Goal: Information Seeking & Learning: Learn about a topic

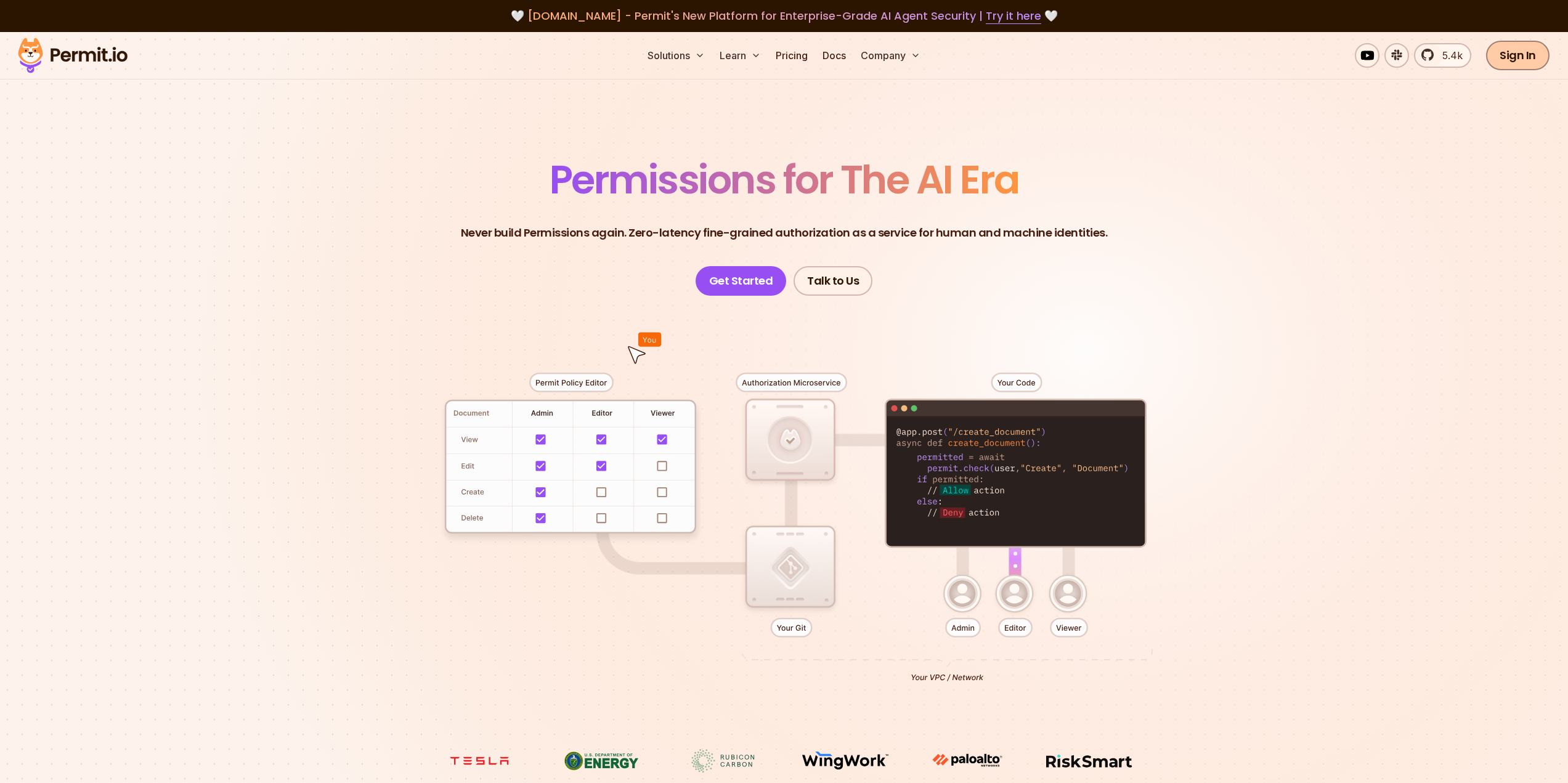
click at [1511, 58] on link "Sign In" at bounding box center [1518, 56] width 63 height 30
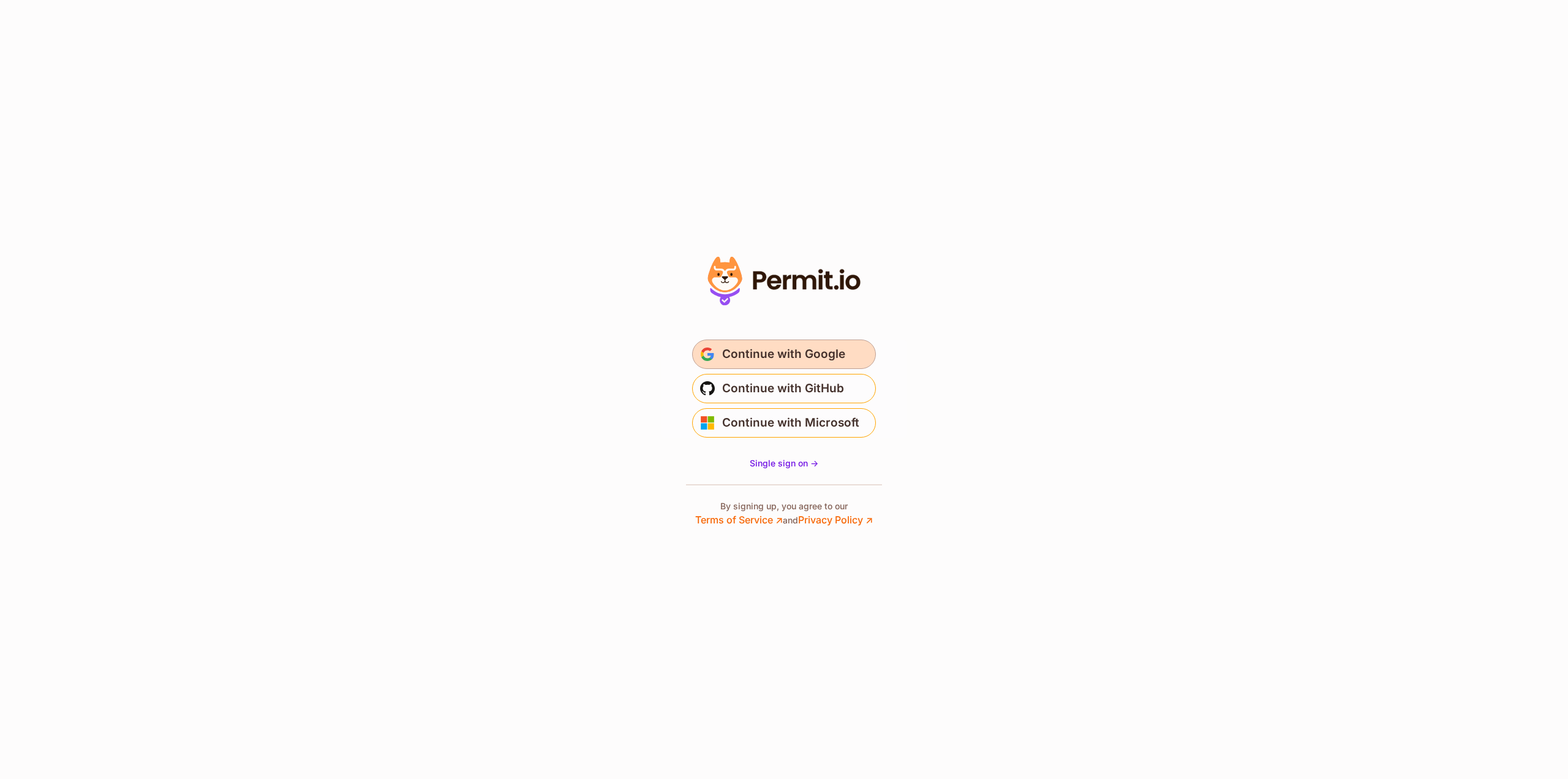
click at [821, 353] on span "Continue with Google" at bounding box center [784, 354] width 123 height 20
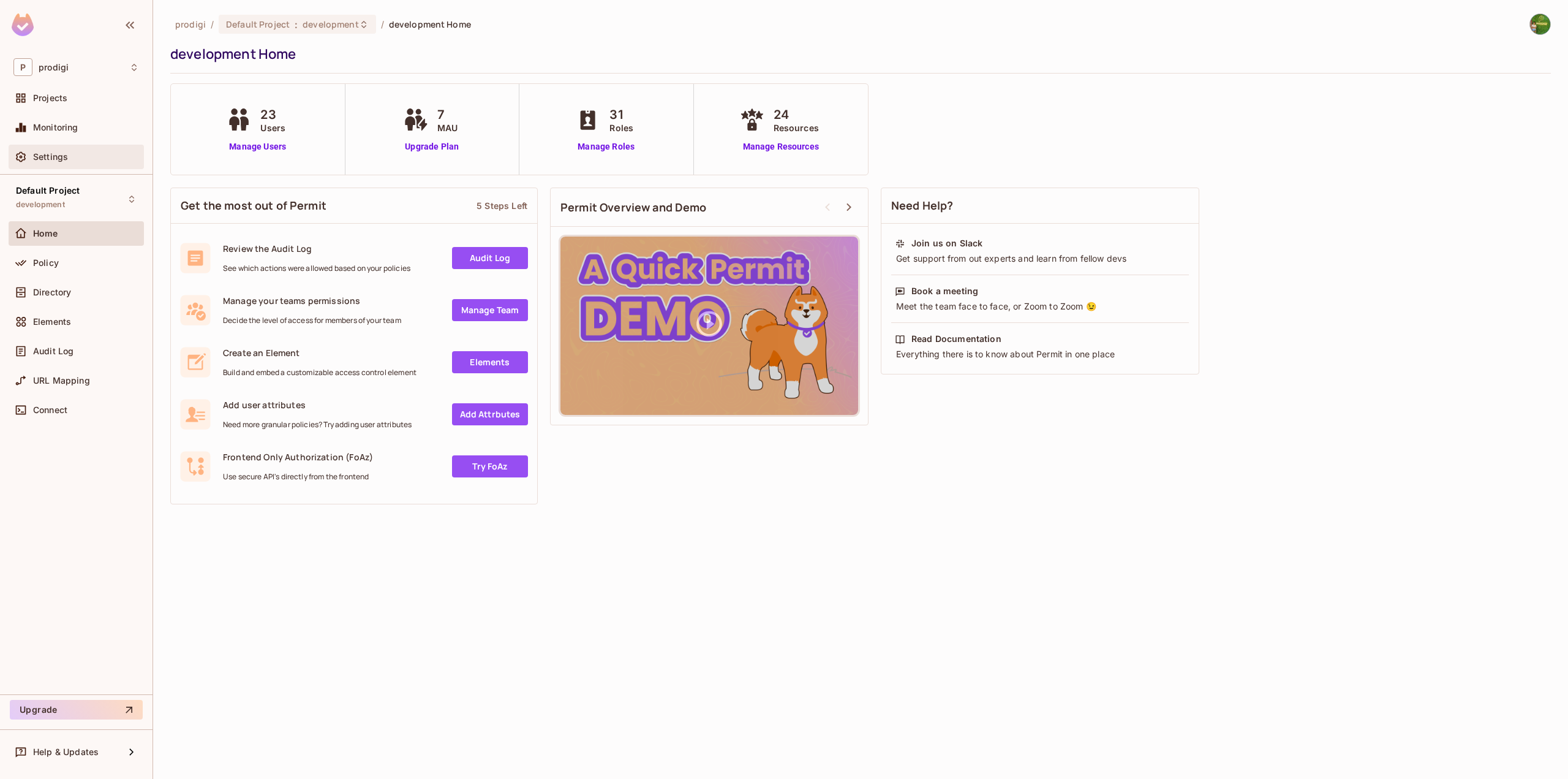
click at [43, 154] on span "Settings" at bounding box center [50, 157] width 35 height 10
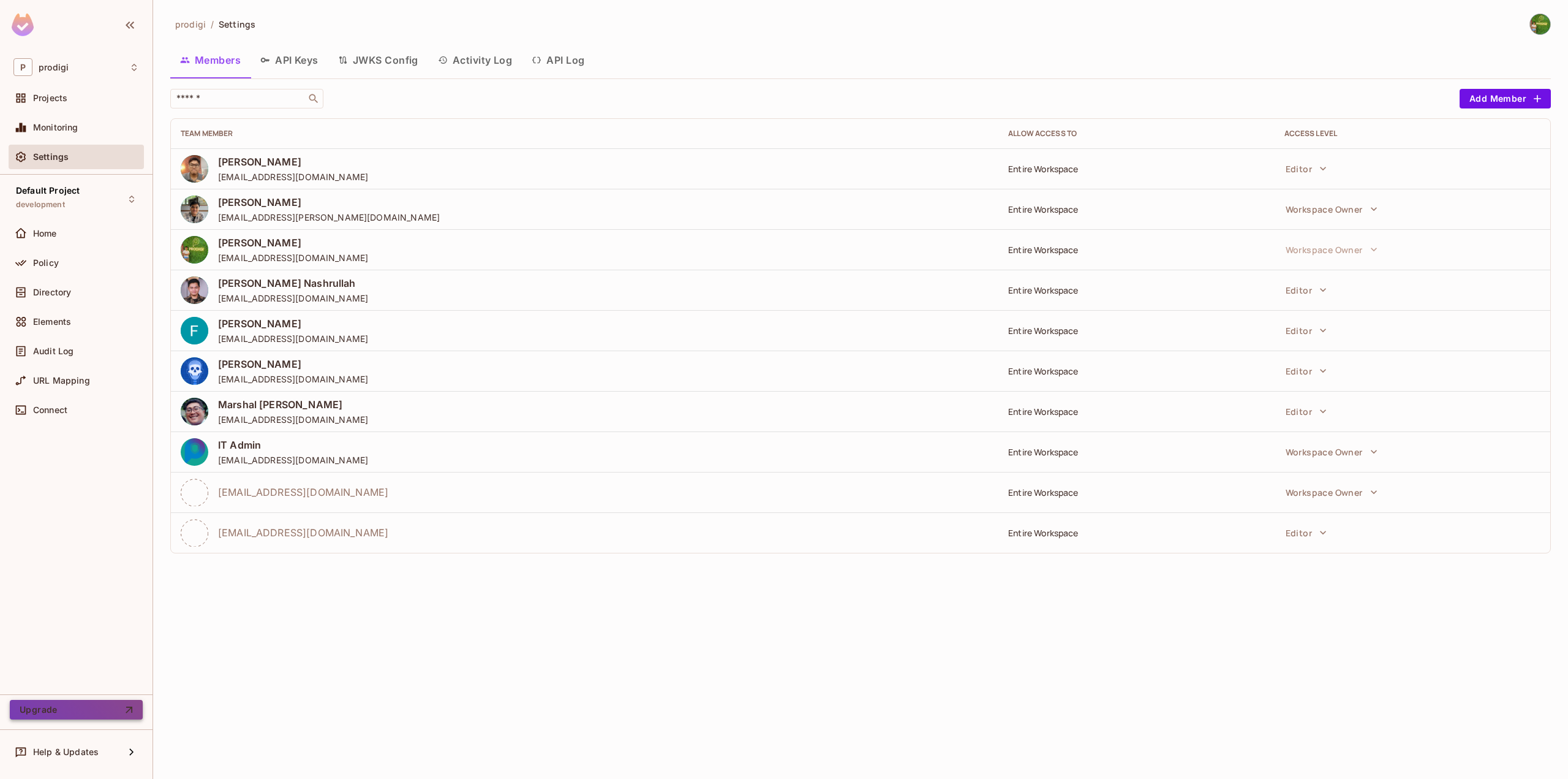
click at [74, 709] on button "Upgrade" at bounding box center [76, 709] width 133 height 20
click at [73, 156] on div "Settings" at bounding box center [86, 157] width 106 height 10
click at [1537, 22] on img at bounding box center [1540, 24] width 20 height 20
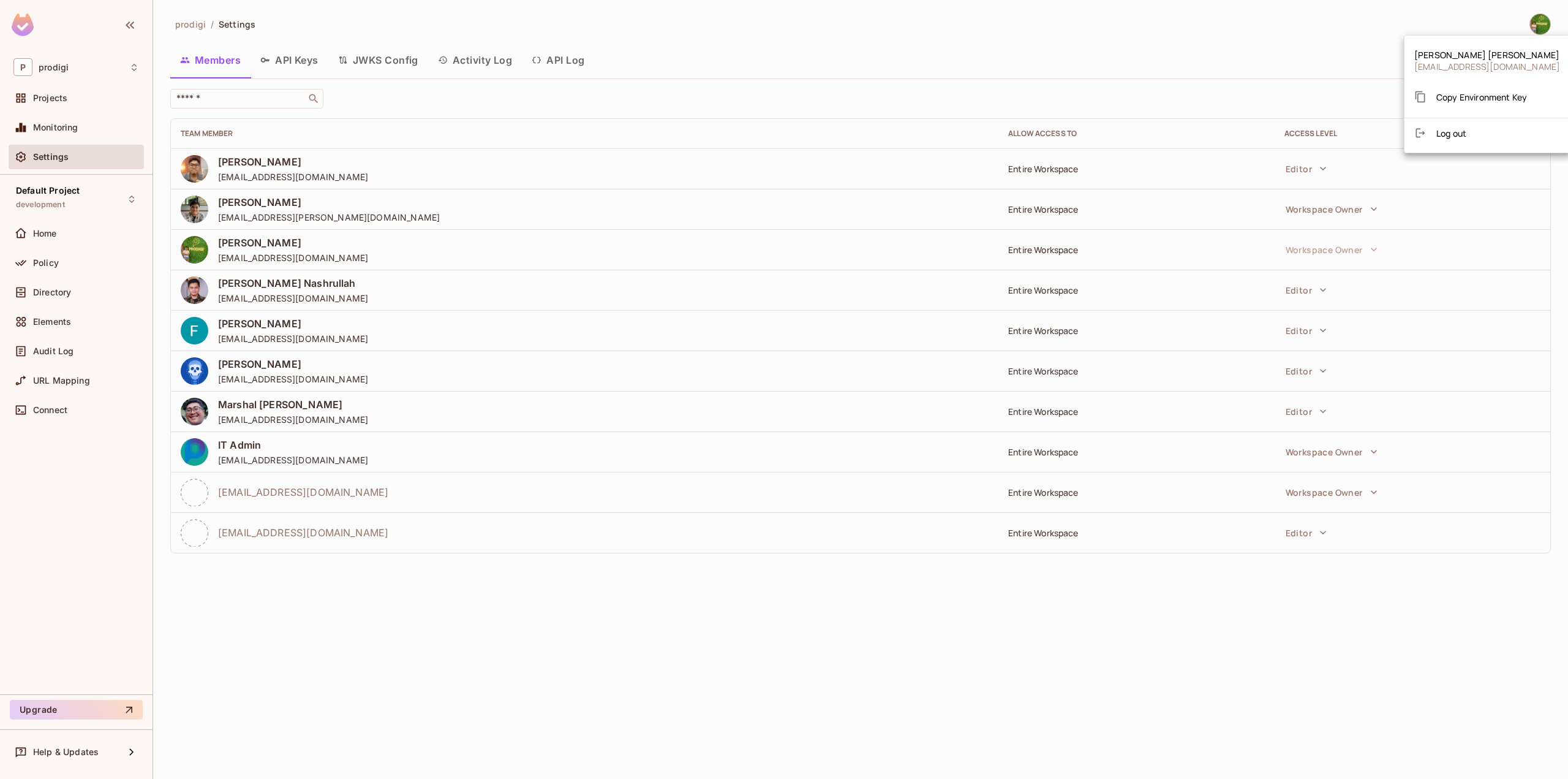
click at [54, 522] on div at bounding box center [784, 389] width 1568 height 779
click at [69, 195] on span "Default Project" at bounding box center [47, 190] width 64 height 10
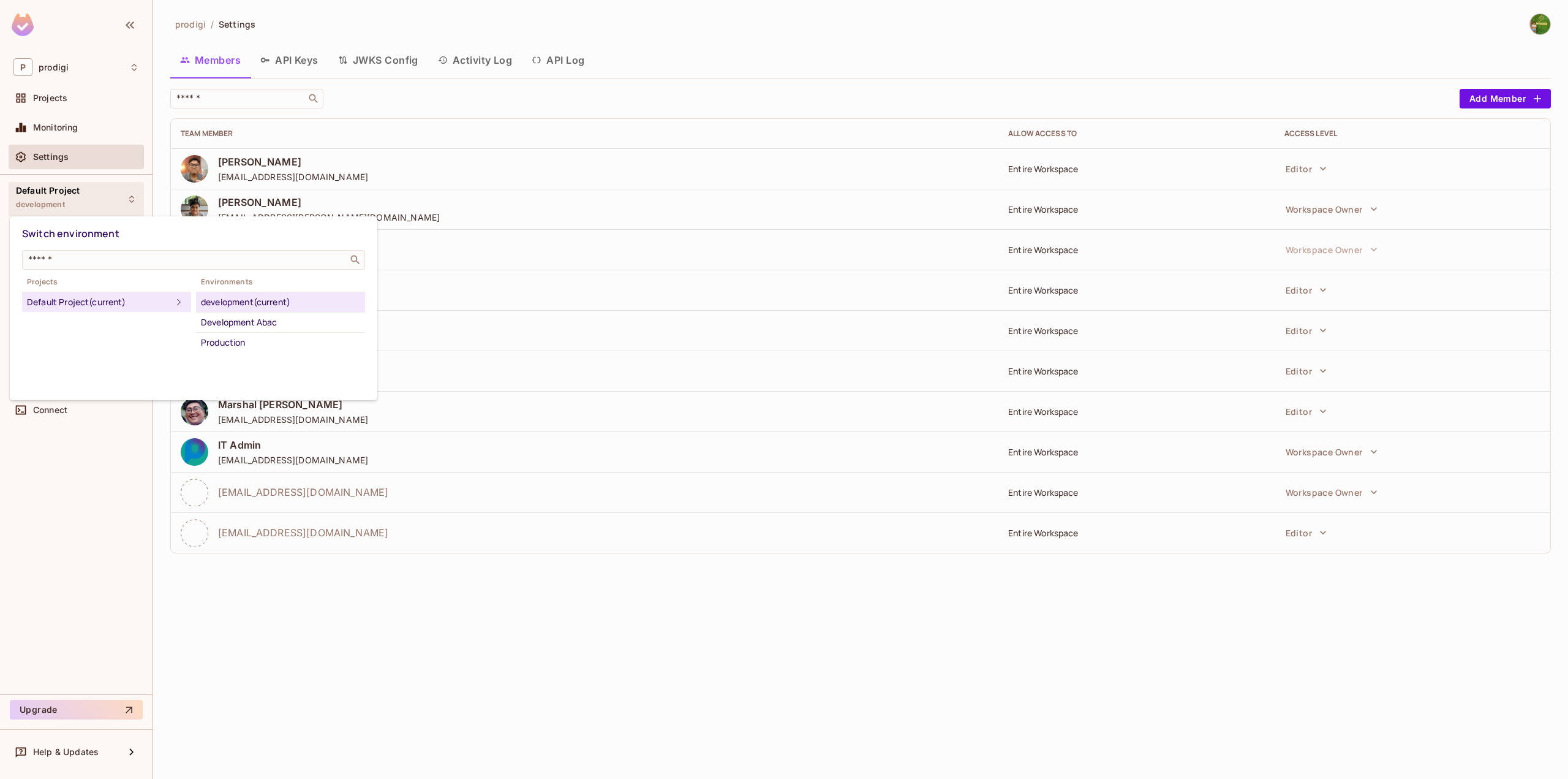
click at [67, 105] on div at bounding box center [784, 389] width 1568 height 779
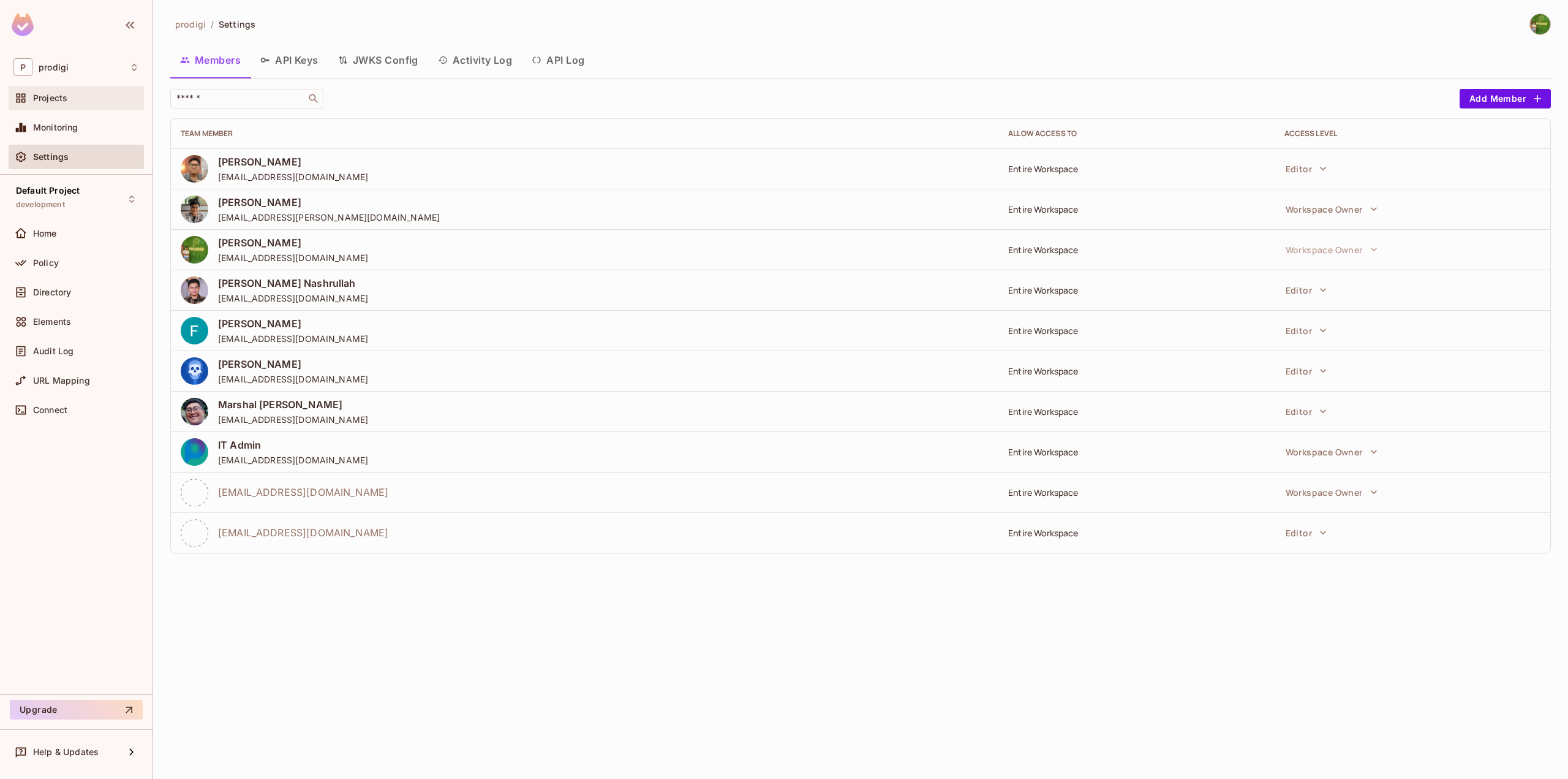
click at [55, 97] on span "Projects" at bounding box center [50, 99] width 34 height 10
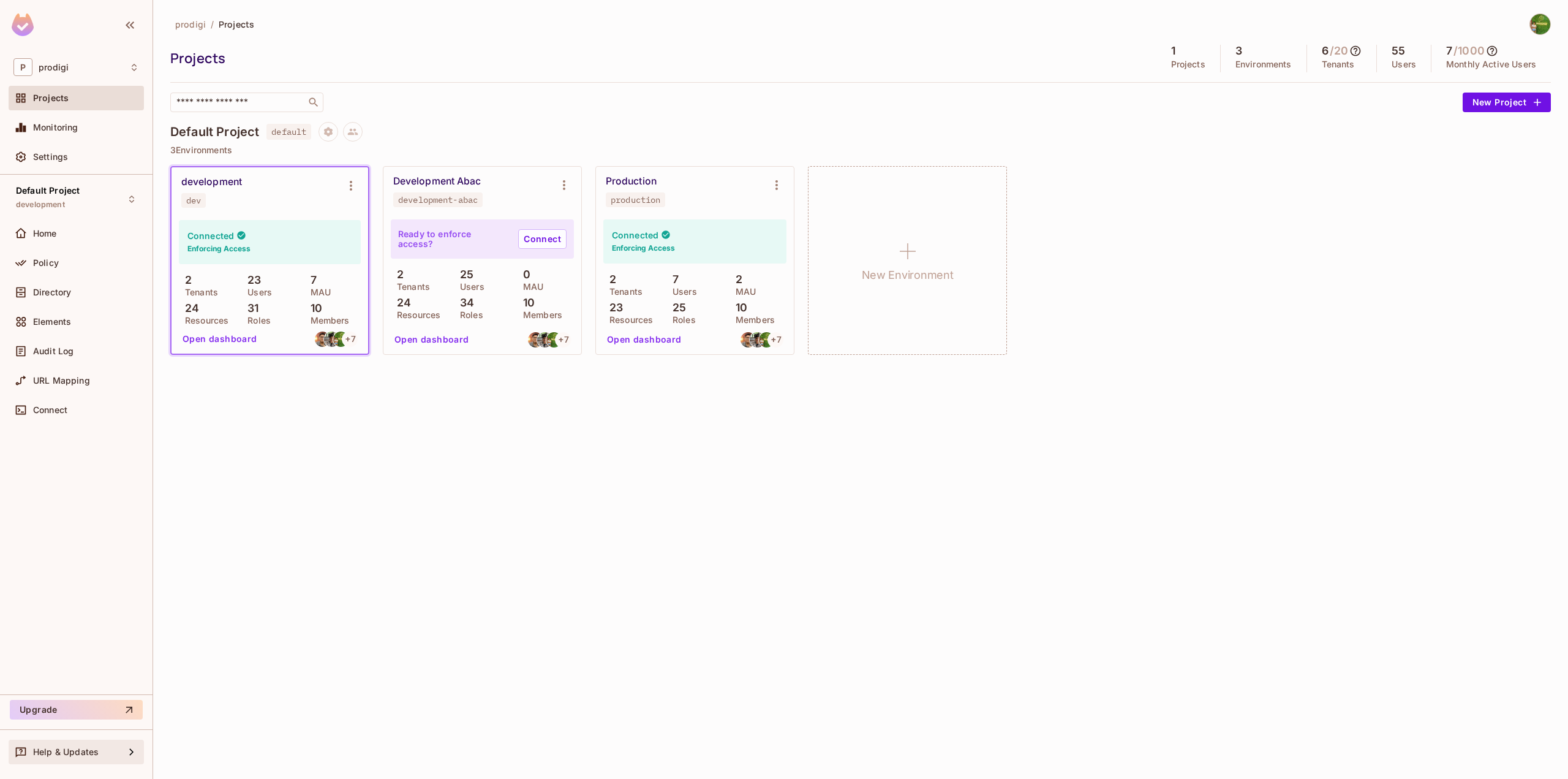
click at [131, 754] on icon at bounding box center [131, 752] width 4 height 7
click at [115, 529] on div at bounding box center [784, 389] width 1568 height 779
drag, startPoint x: 128, startPoint y: 30, endPoint x: 114, endPoint y: 93, distance: 64.5
click at [158, 81] on div "P prodigi Projects Monitoring Settings Default Project development Home Policy …" at bounding box center [784, 389] width 1568 height 779
click at [68, 161] on div "Settings" at bounding box center [86, 157] width 106 height 10
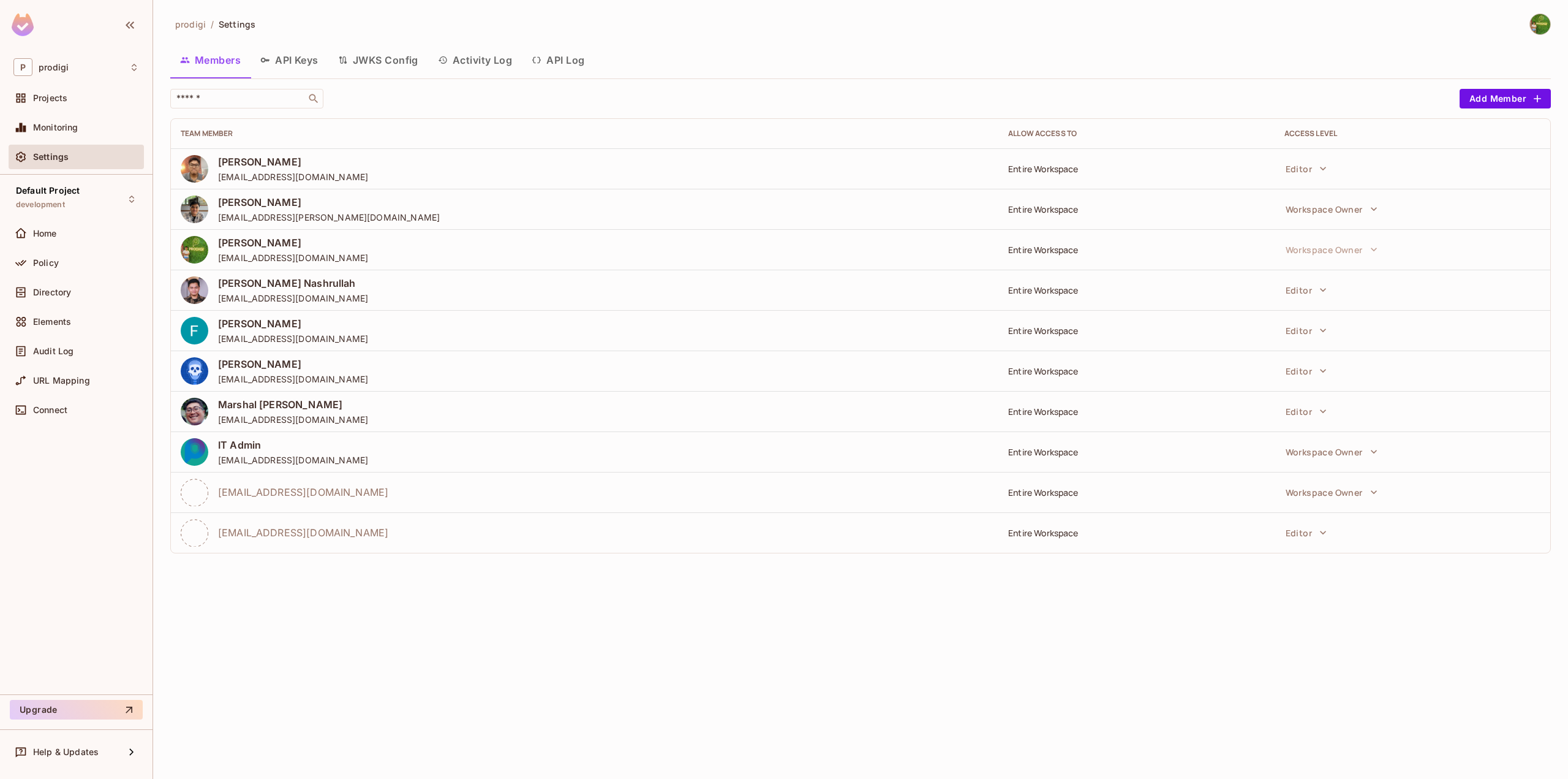
click at [478, 65] on button "Activity Log" at bounding box center [475, 60] width 94 height 31
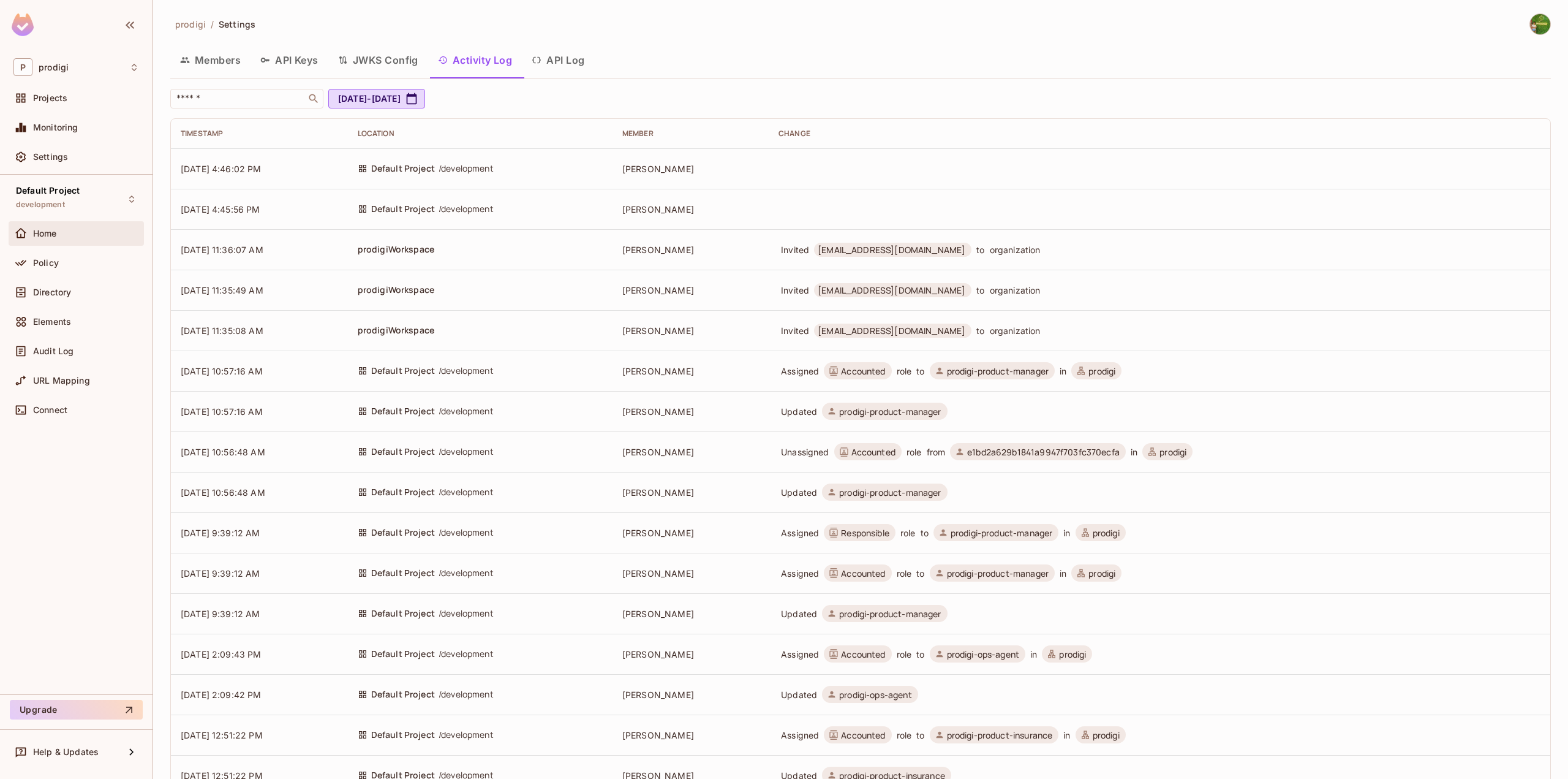
click at [74, 228] on div "Home" at bounding box center [76, 233] width 126 height 15
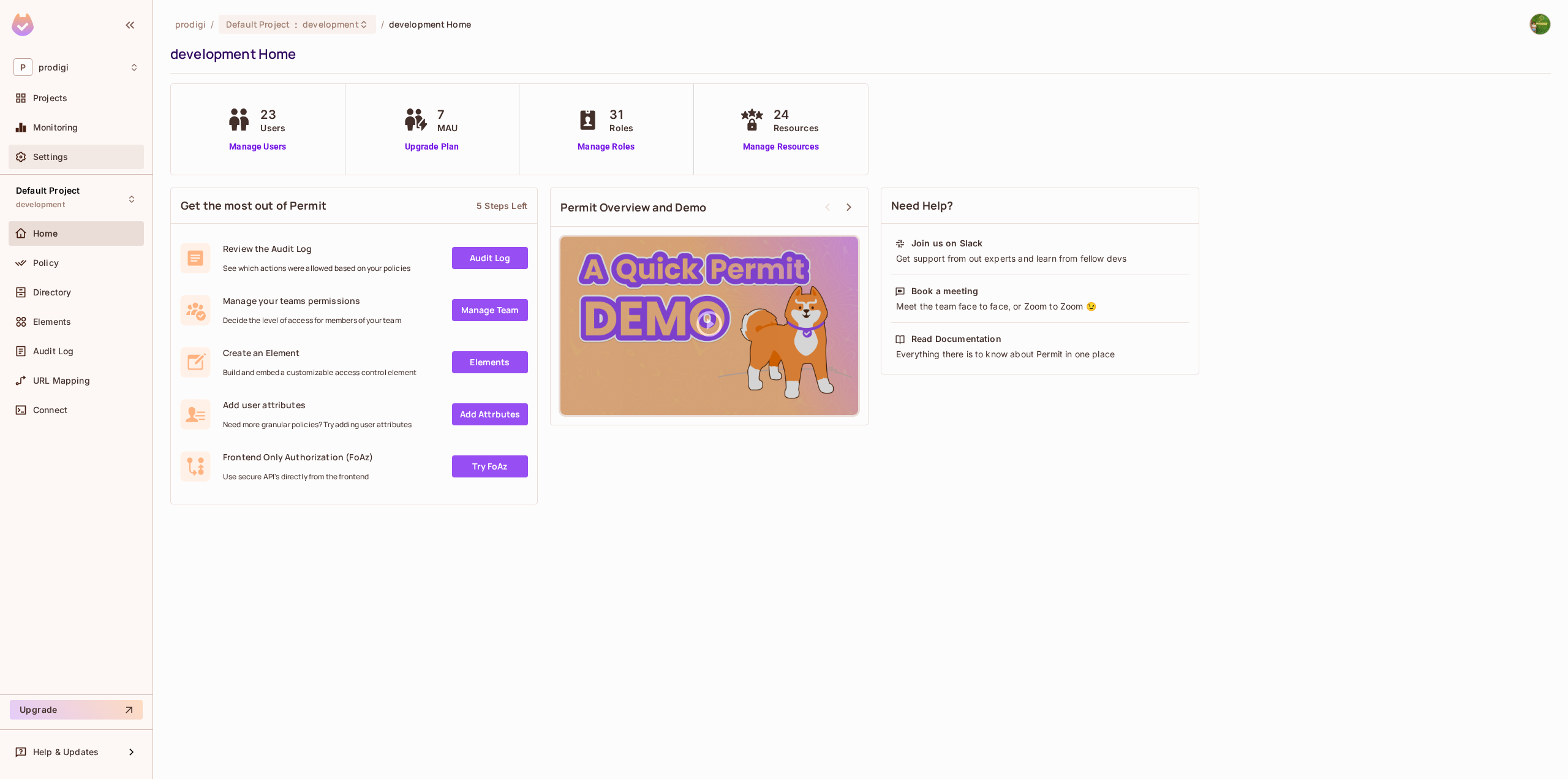
click at [65, 156] on span "Settings" at bounding box center [50, 157] width 35 height 10
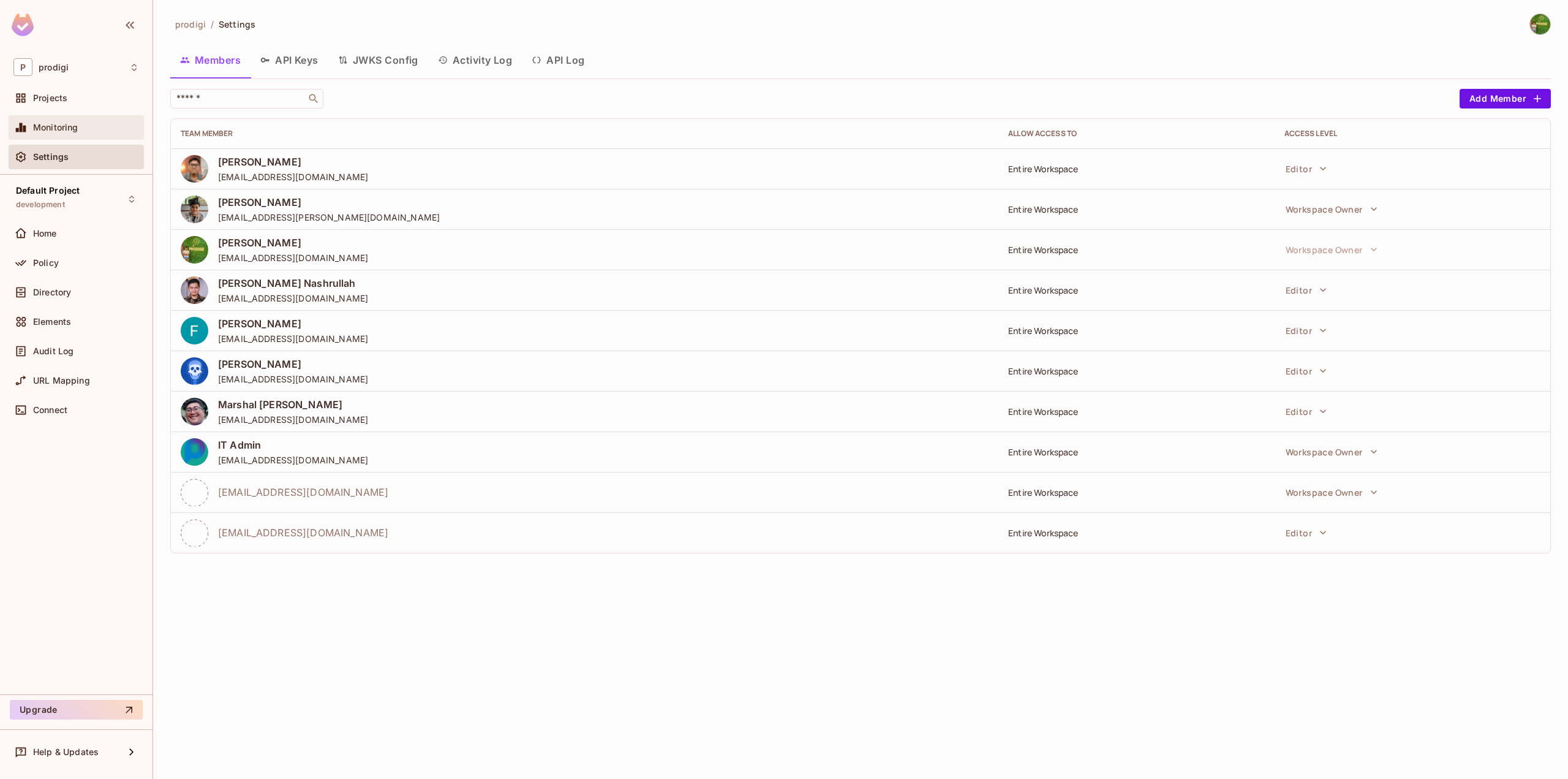
click at [67, 133] on div "Monitoring" at bounding box center [76, 127] width 126 height 15
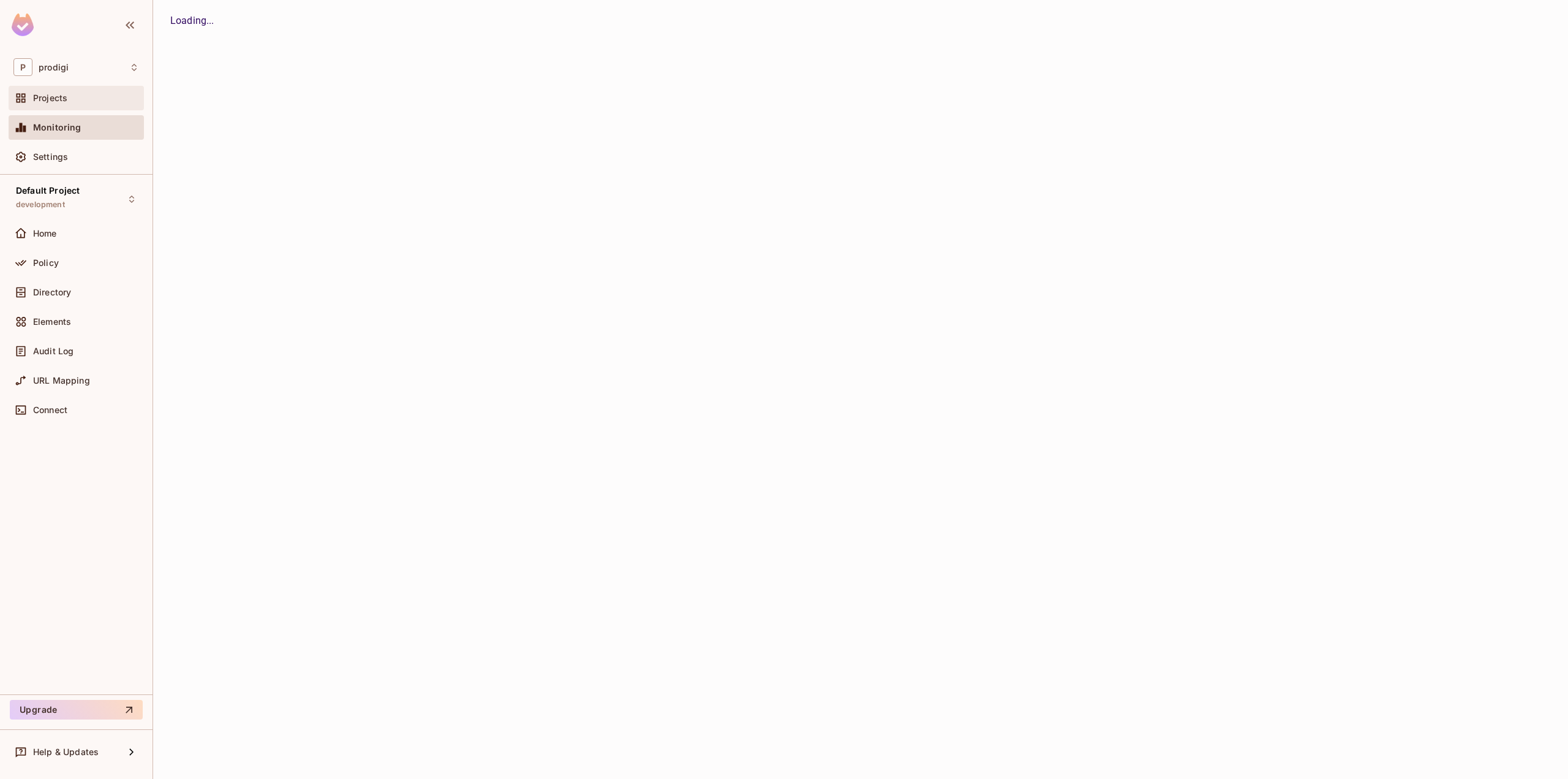
click at [66, 99] on span "Projects" at bounding box center [50, 99] width 34 height 10
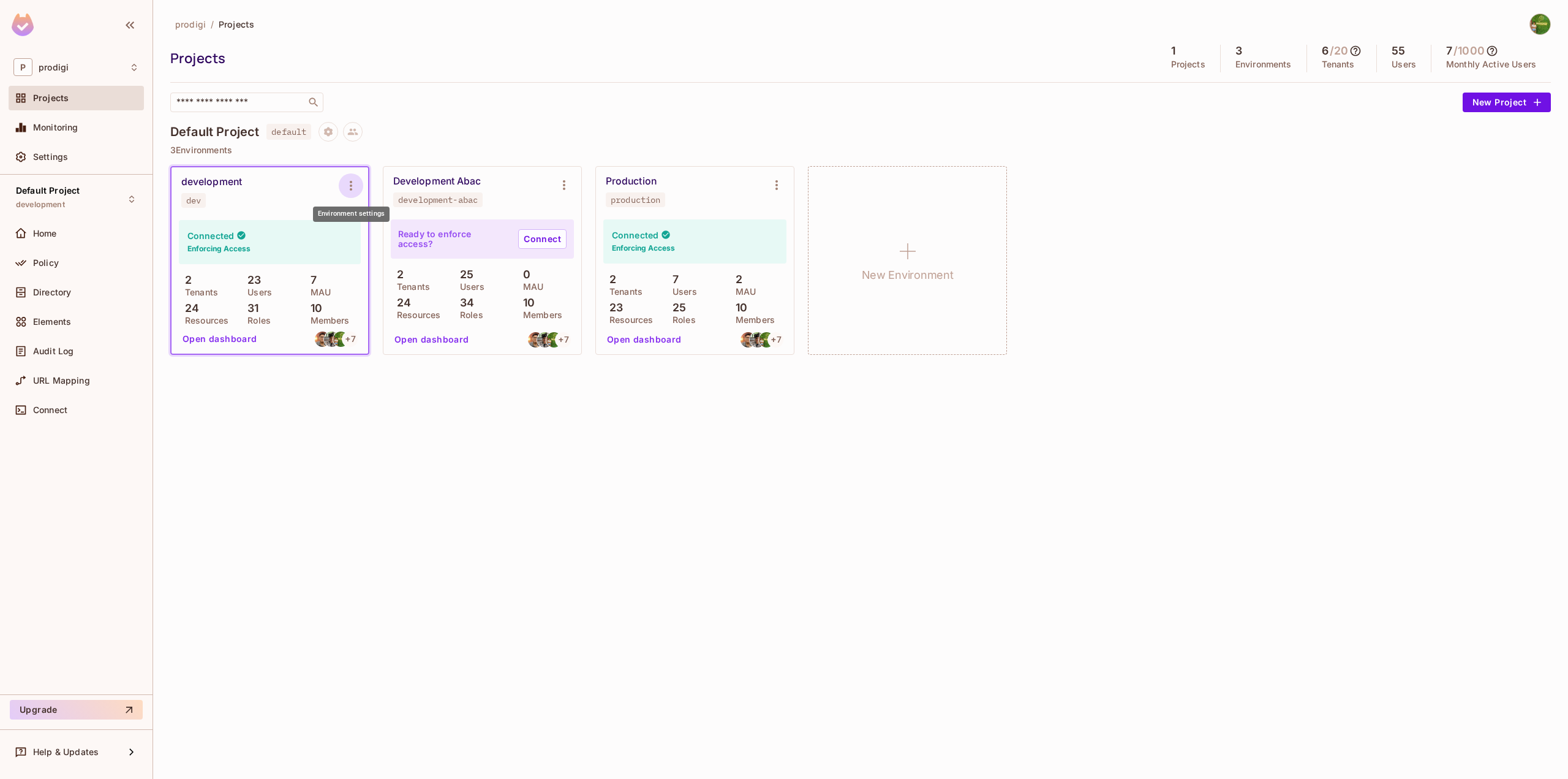
click at [352, 182] on icon "Environment settings" at bounding box center [351, 185] width 2 height 10
click at [47, 398] on div at bounding box center [784, 389] width 1568 height 779
click at [60, 152] on span "Settings" at bounding box center [50, 157] width 35 height 10
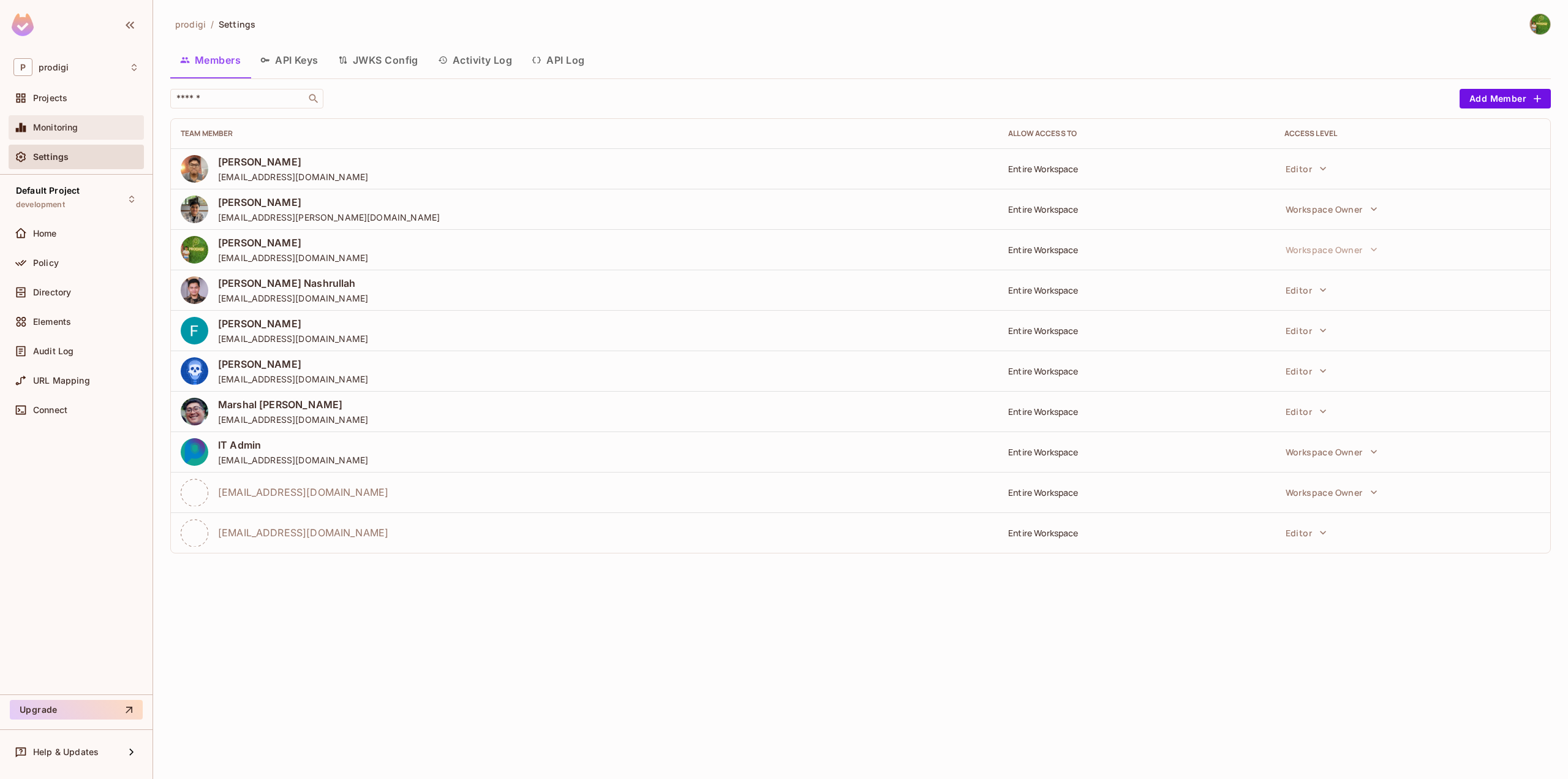
click at [72, 121] on div "Monitoring" at bounding box center [76, 127] width 126 height 15
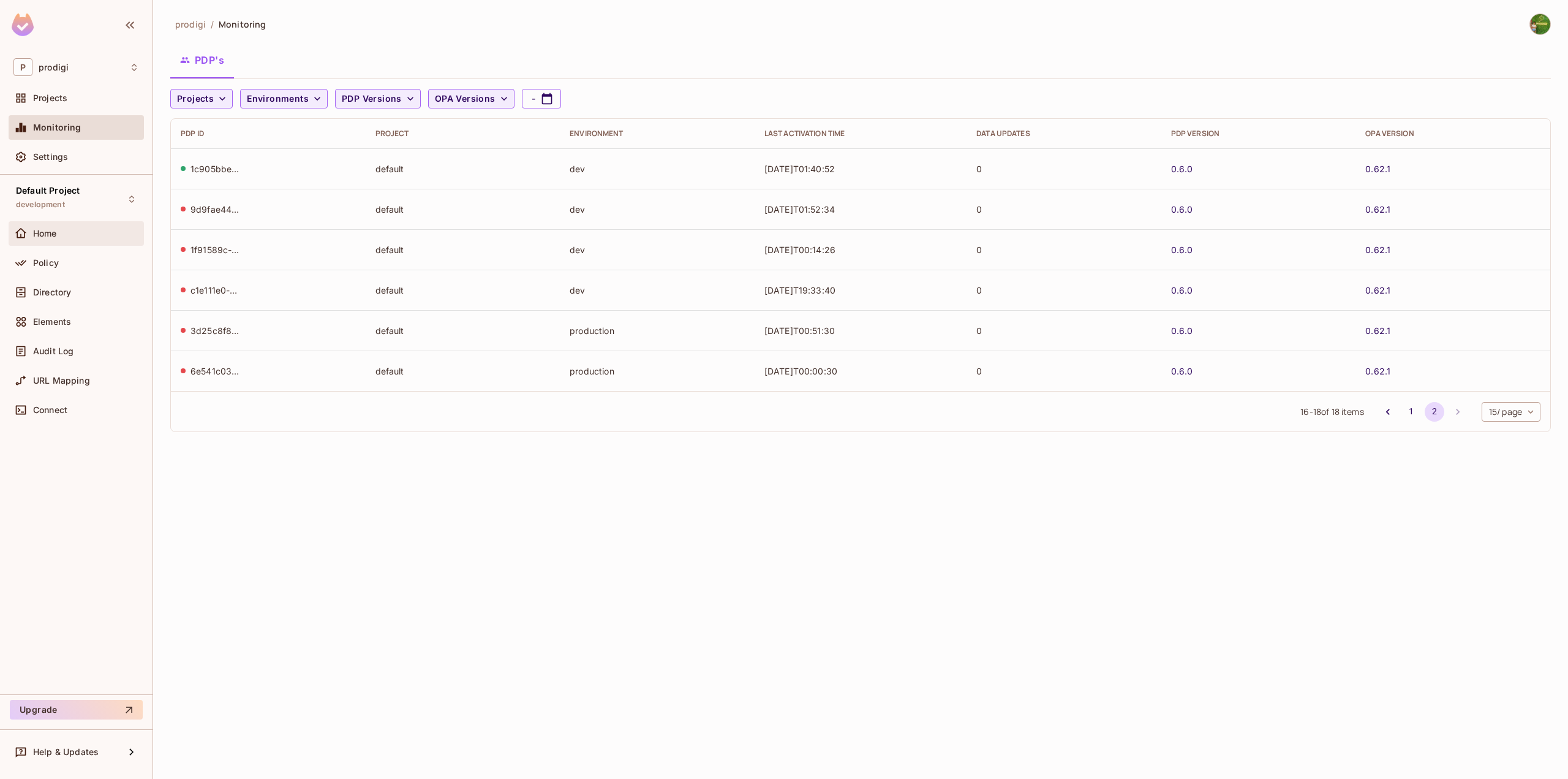
click at [55, 234] on span "Home" at bounding box center [45, 233] width 24 height 10
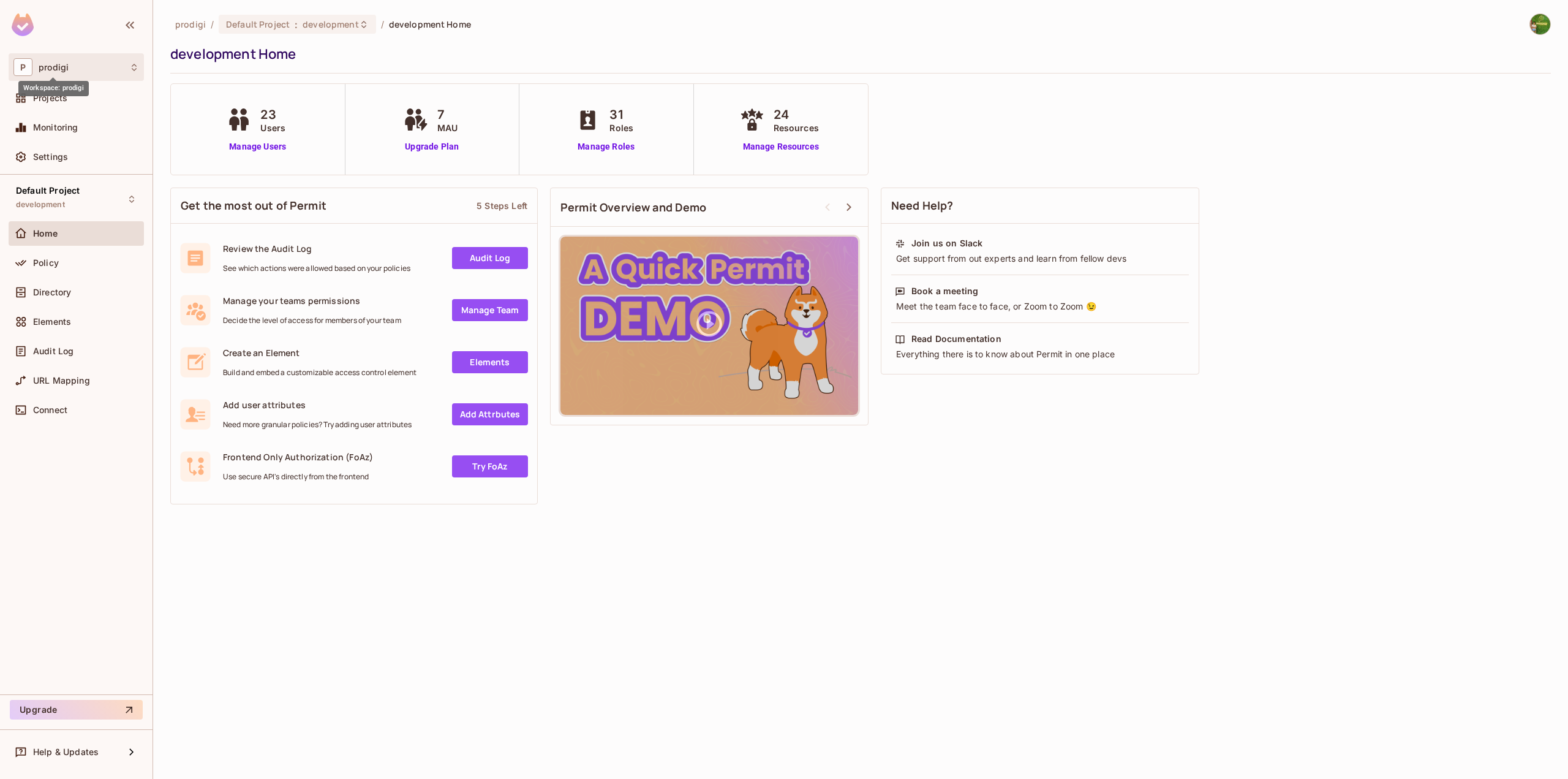
click at [53, 68] on span "prodigi" at bounding box center [54, 68] width 30 height 10
click at [60, 52] on div at bounding box center [784, 389] width 1568 height 779
click at [81, 103] on div "Projects" at bounding box center [86, 99] width 106 height 10
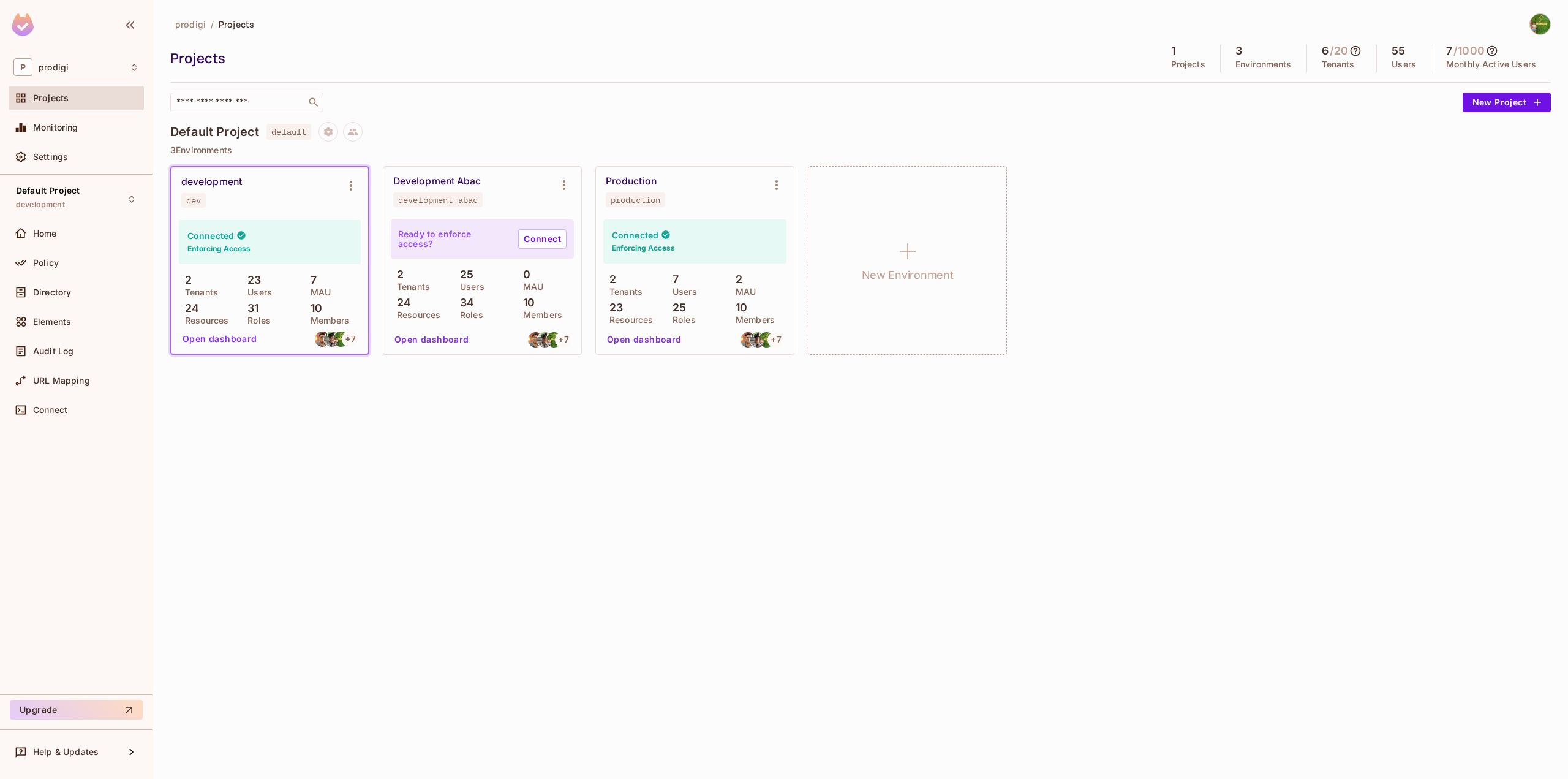
click at [1494, 46] on icon at bounding box center [1492, 51] width 11 height 11
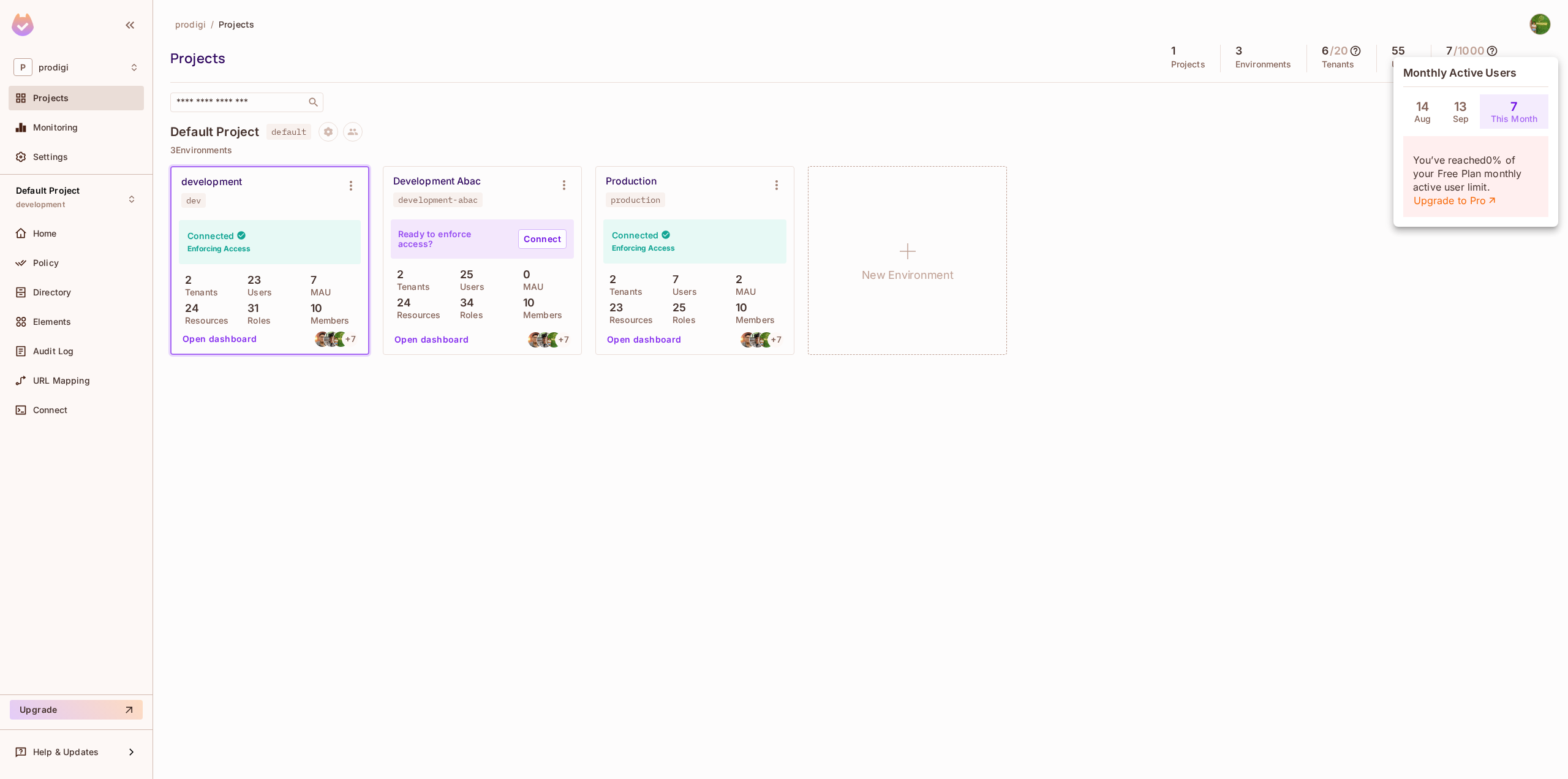
click at [1473, 162] on p "You’ve reached 0 % of your Free Plan monthly active user limit. Upgrade to Pro" at bounding box center [1476, 180] width 126 height 54
click at [1201, 185] on div at bounding box center [784, 389] width 1568 height 779
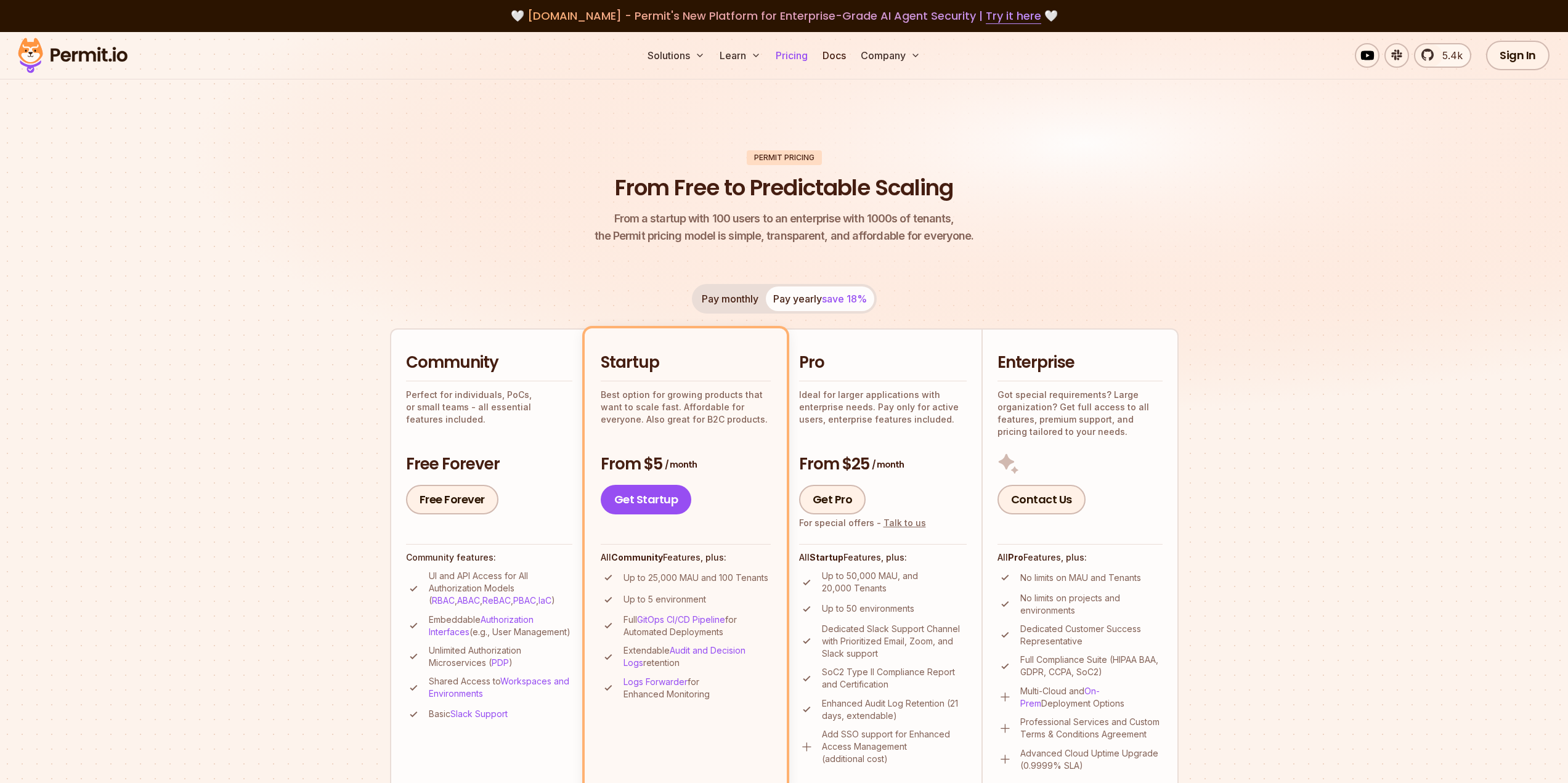
click at [797, 57] on link "Pricing" at bounding box center [791, 56] width 42 height 25
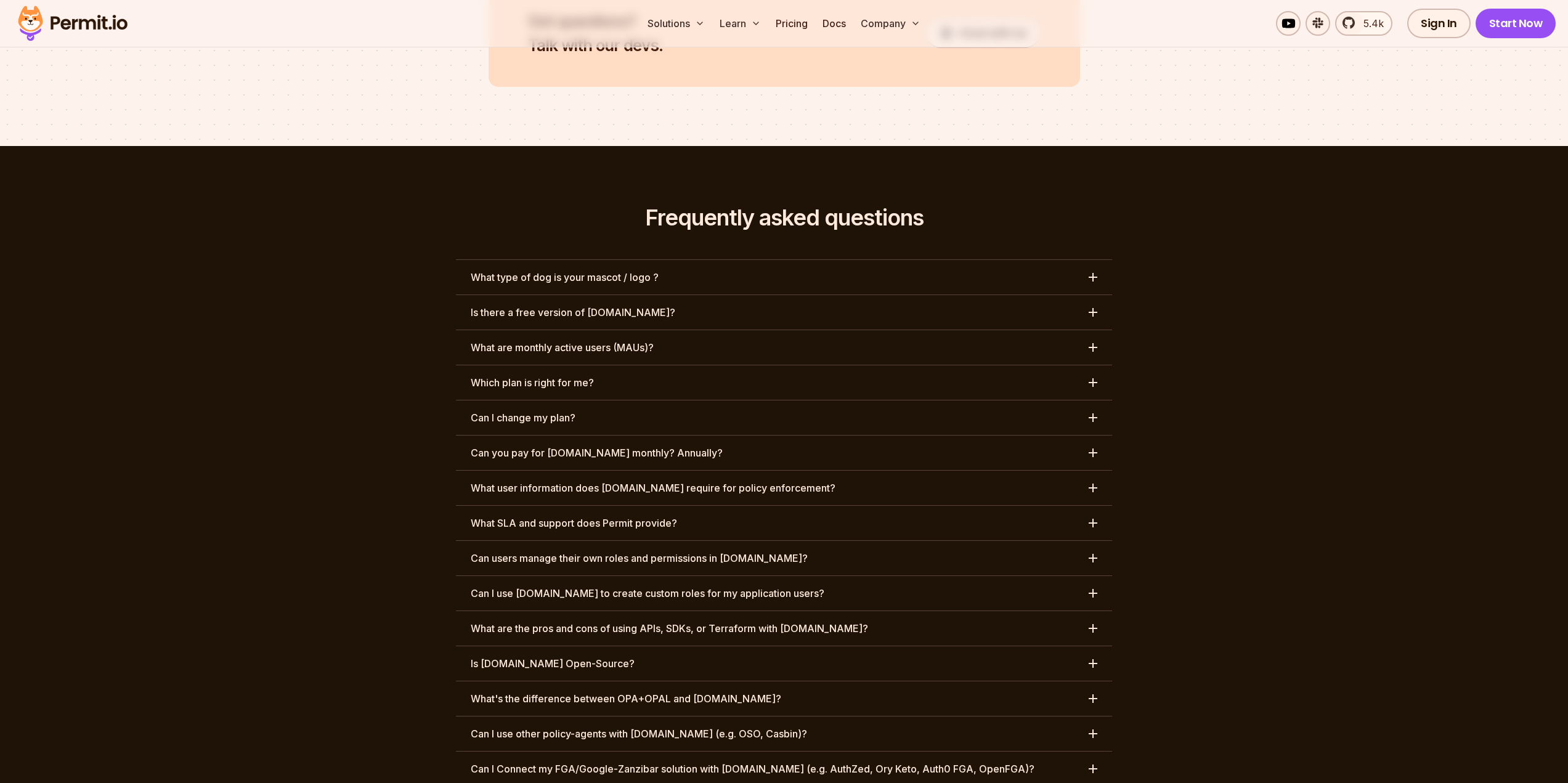
scroll to position [5624, 0]
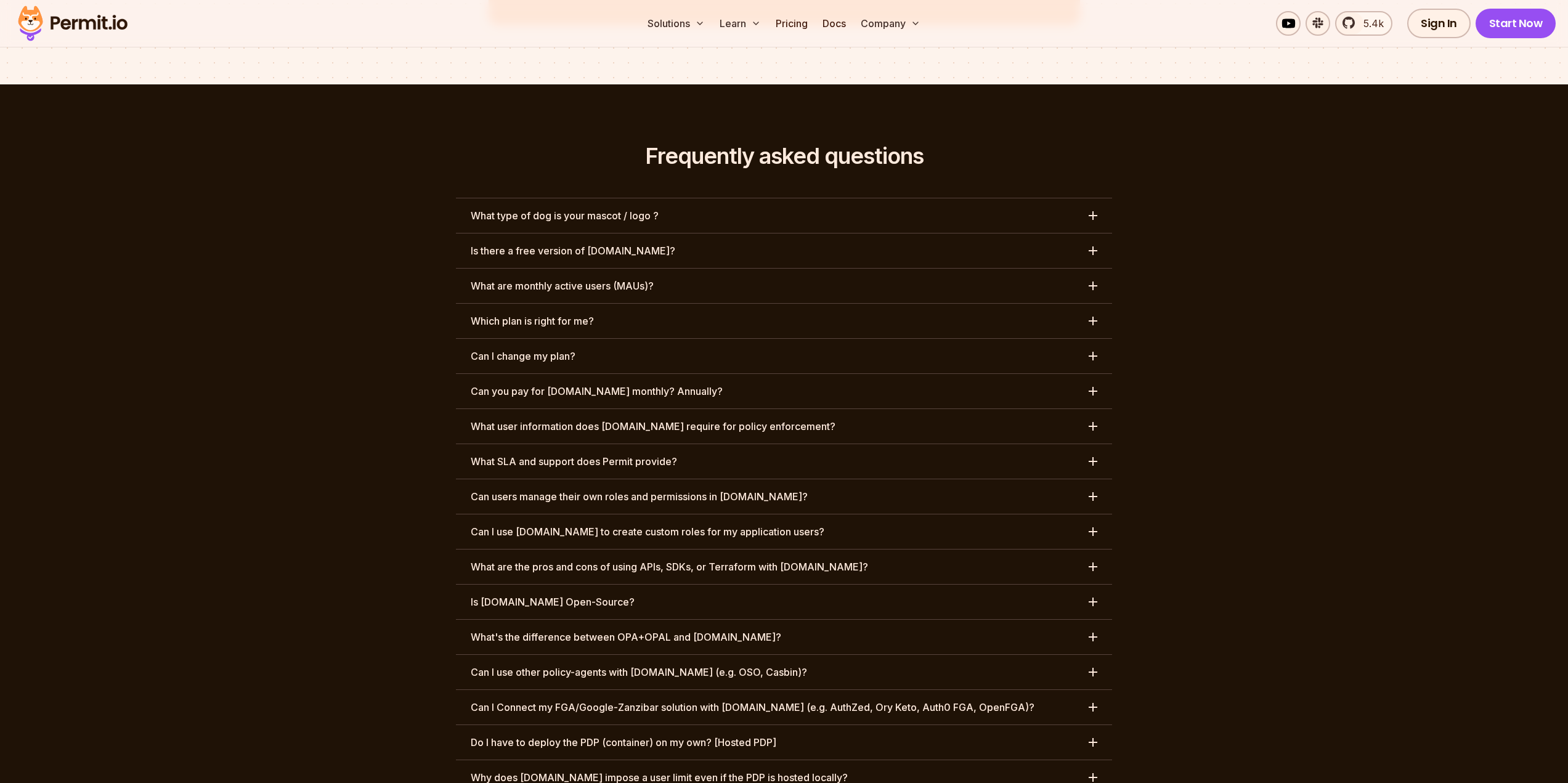
click at [603, 243] on h3 "Is there a free version of [DOMAIN_NAME]?" at bounding box center [573, 250] width 205 height 15
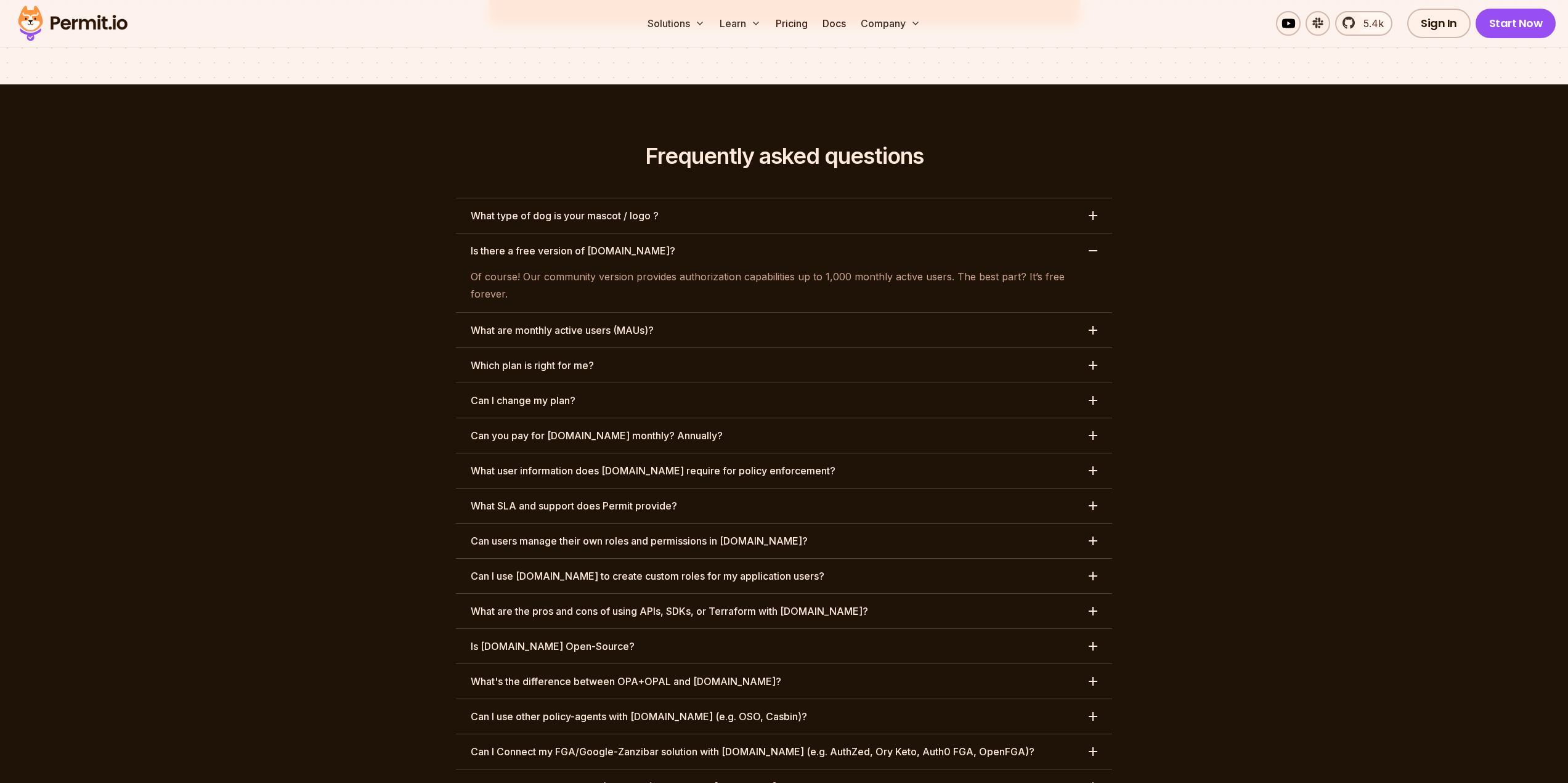
click at [603, 243] on h3 "Is there a free version of [DOMAIN_NAME]?" at bounding box center [573, 250] width 205 height 15
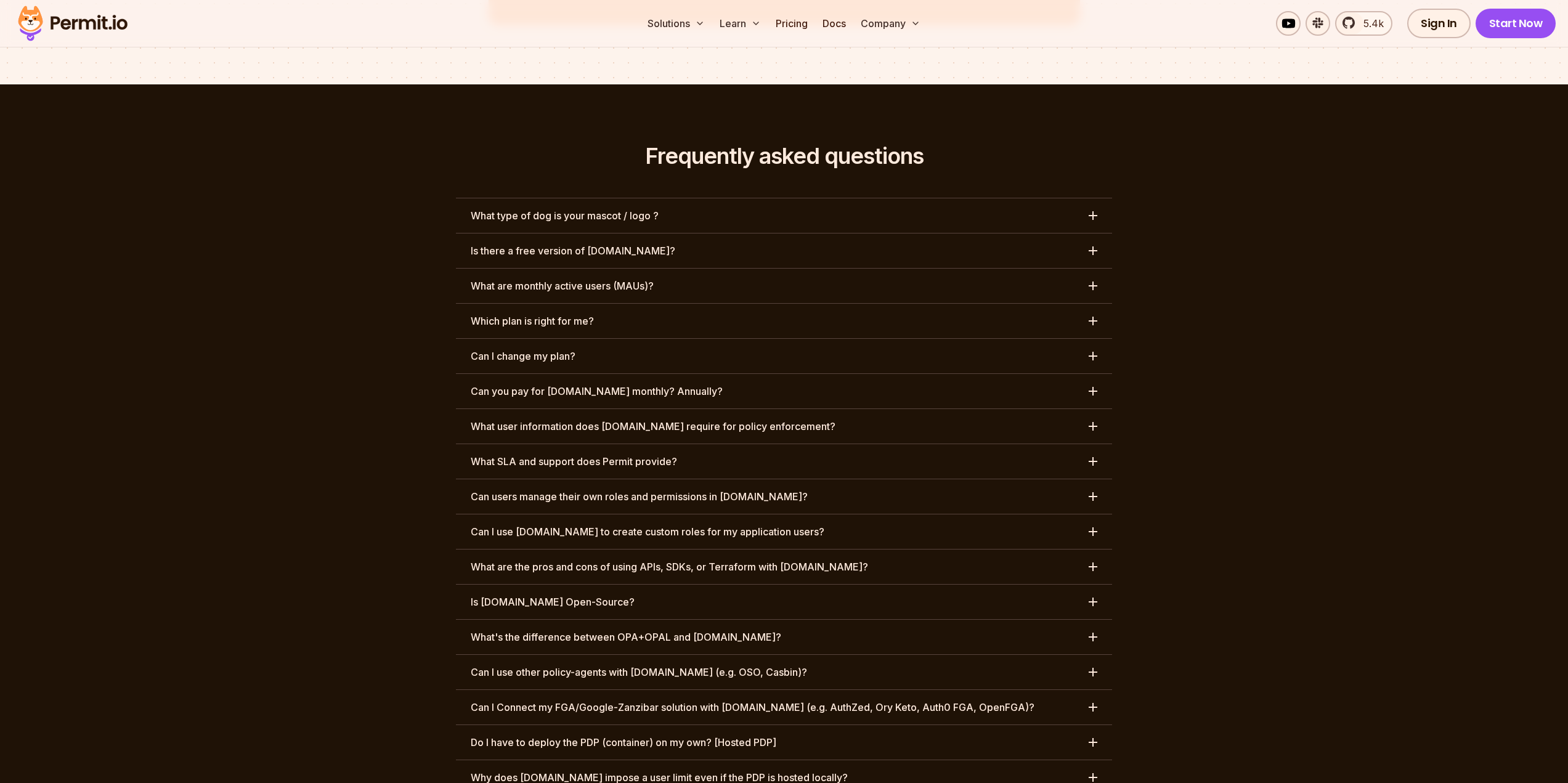
click at [593, 279] on h3 "What are monthly active users (MAUs)?" at bounding box center [563, 286] width 183 height 15
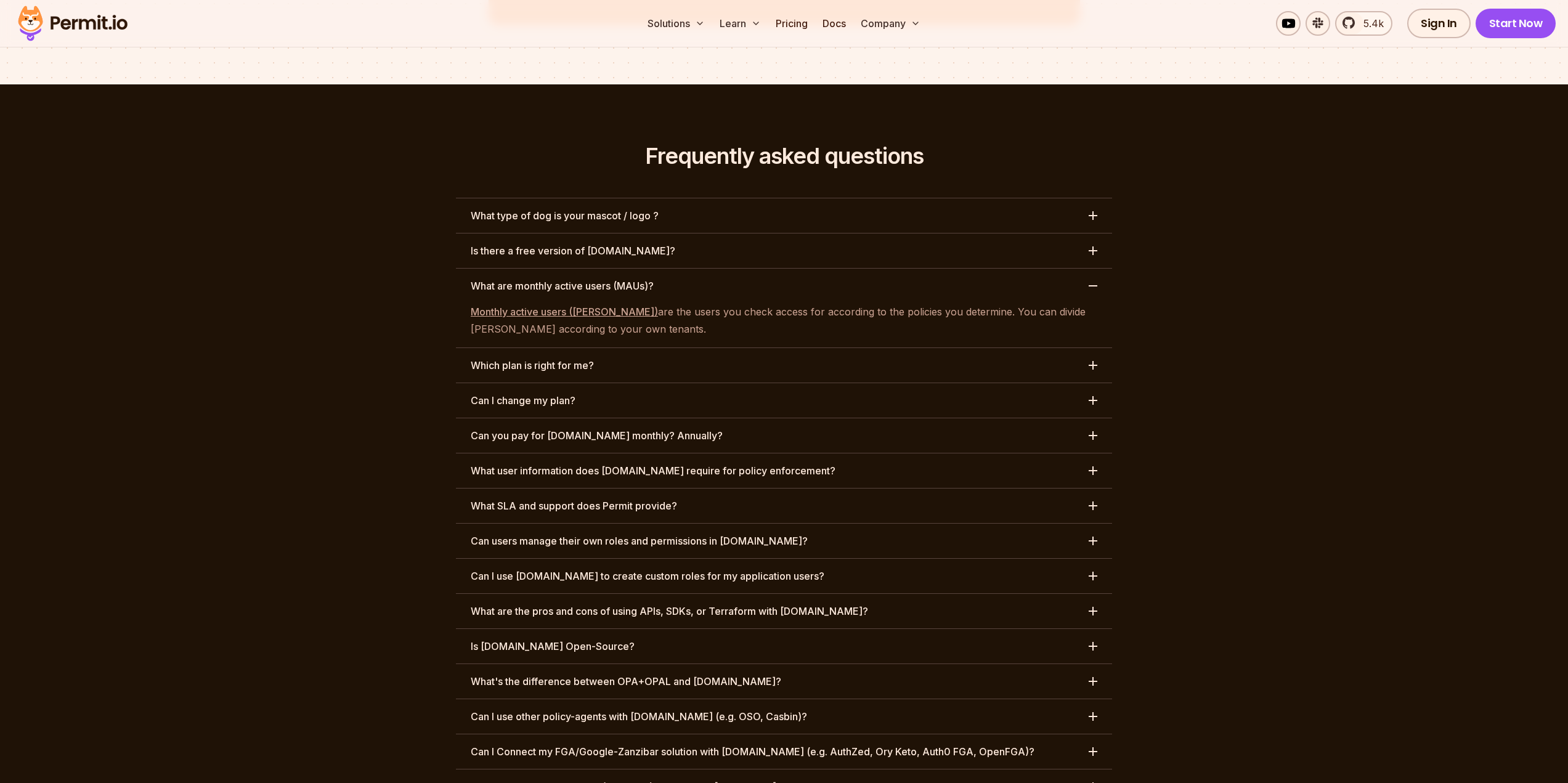
click at [593, 279] on h3 "What are monthly active users (MAUs)?" at bounding box center [563, 286] width 183 height 15
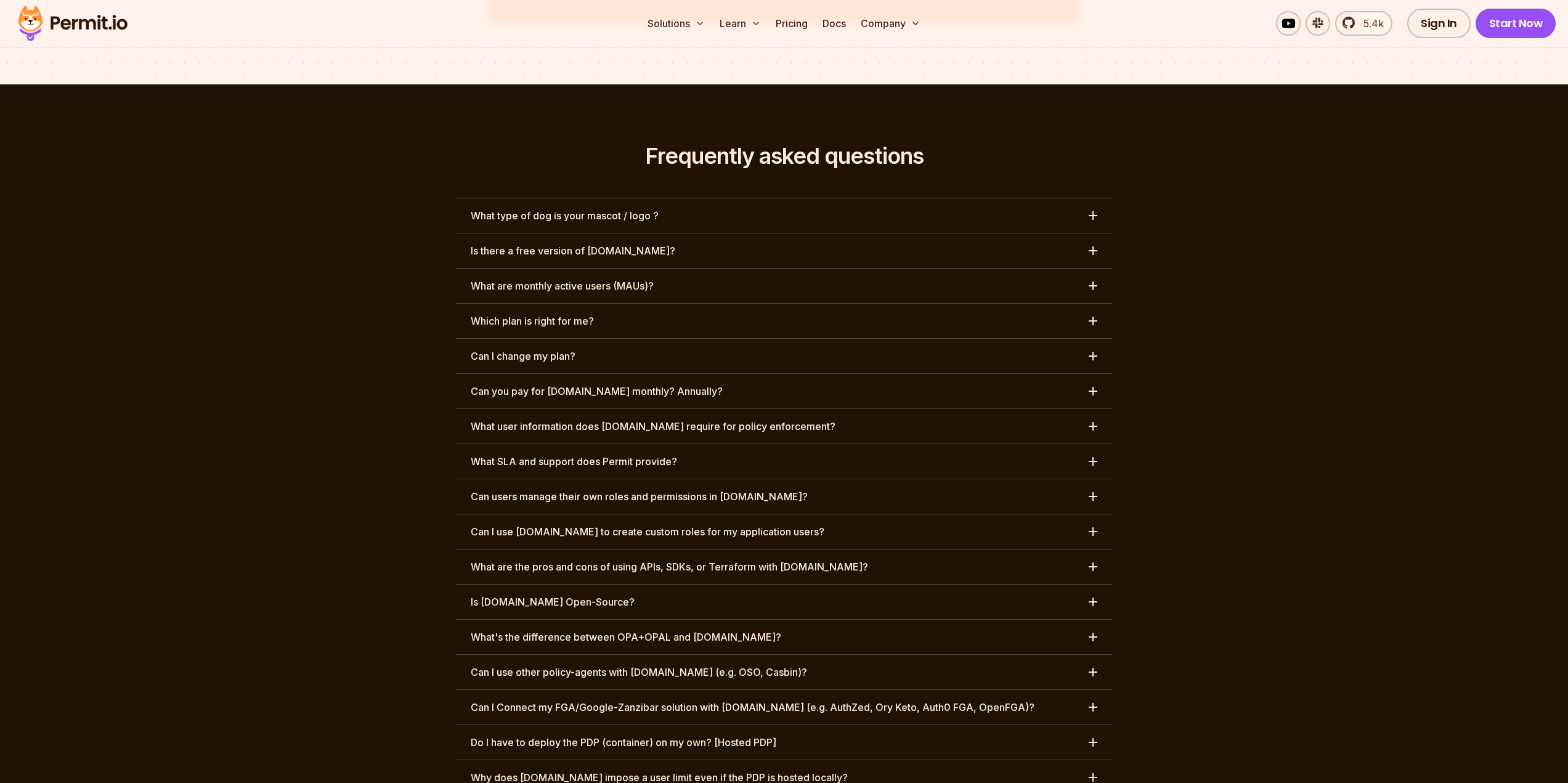
click at [586, 304] on button "Which plan is right for me?" at bounding box center [784, 320] width 656 height 34
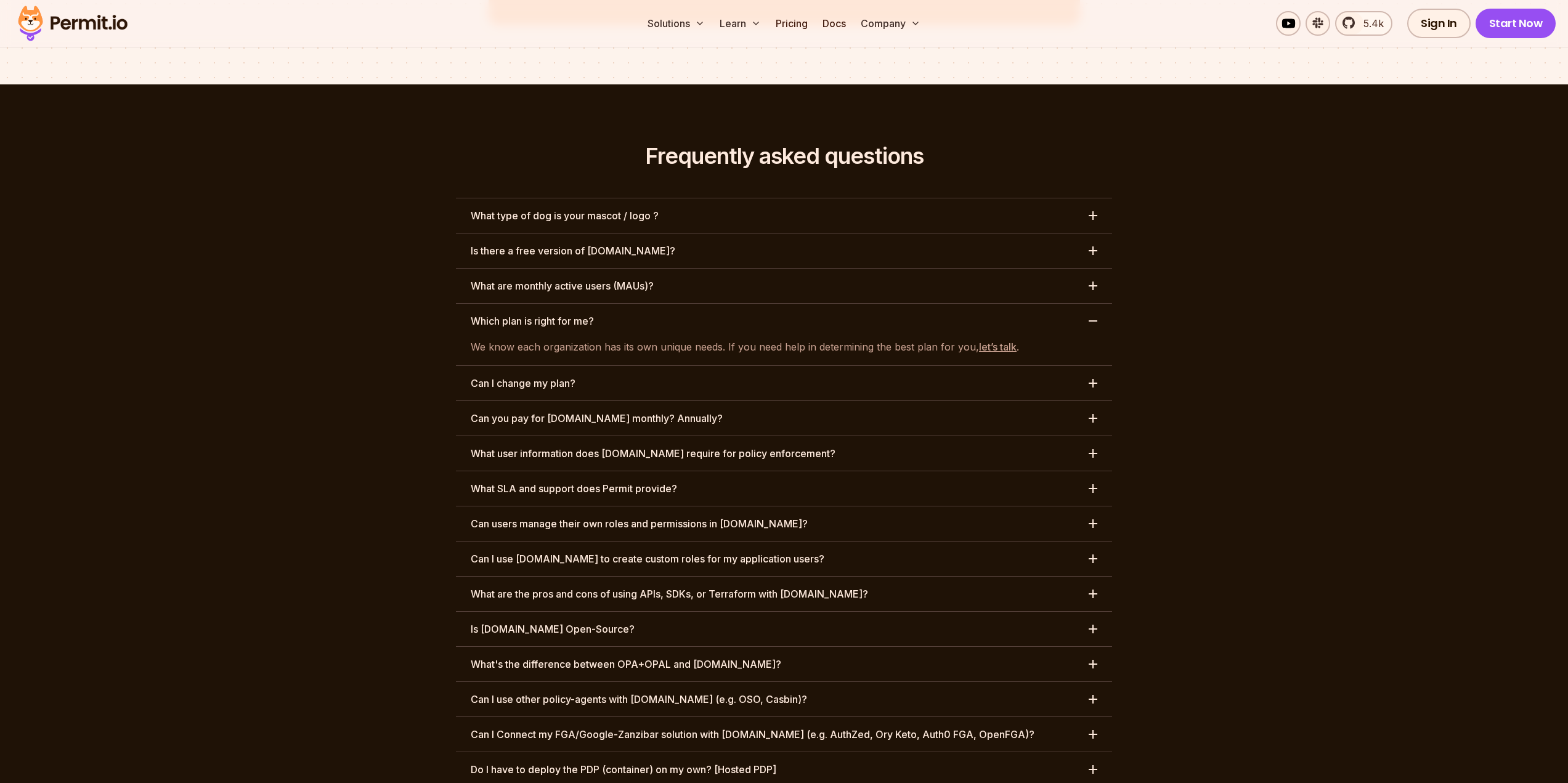
click at [584, 314] on h3 "Which plan is right for me?" at bounding box center [533, 321] width 123 height 15
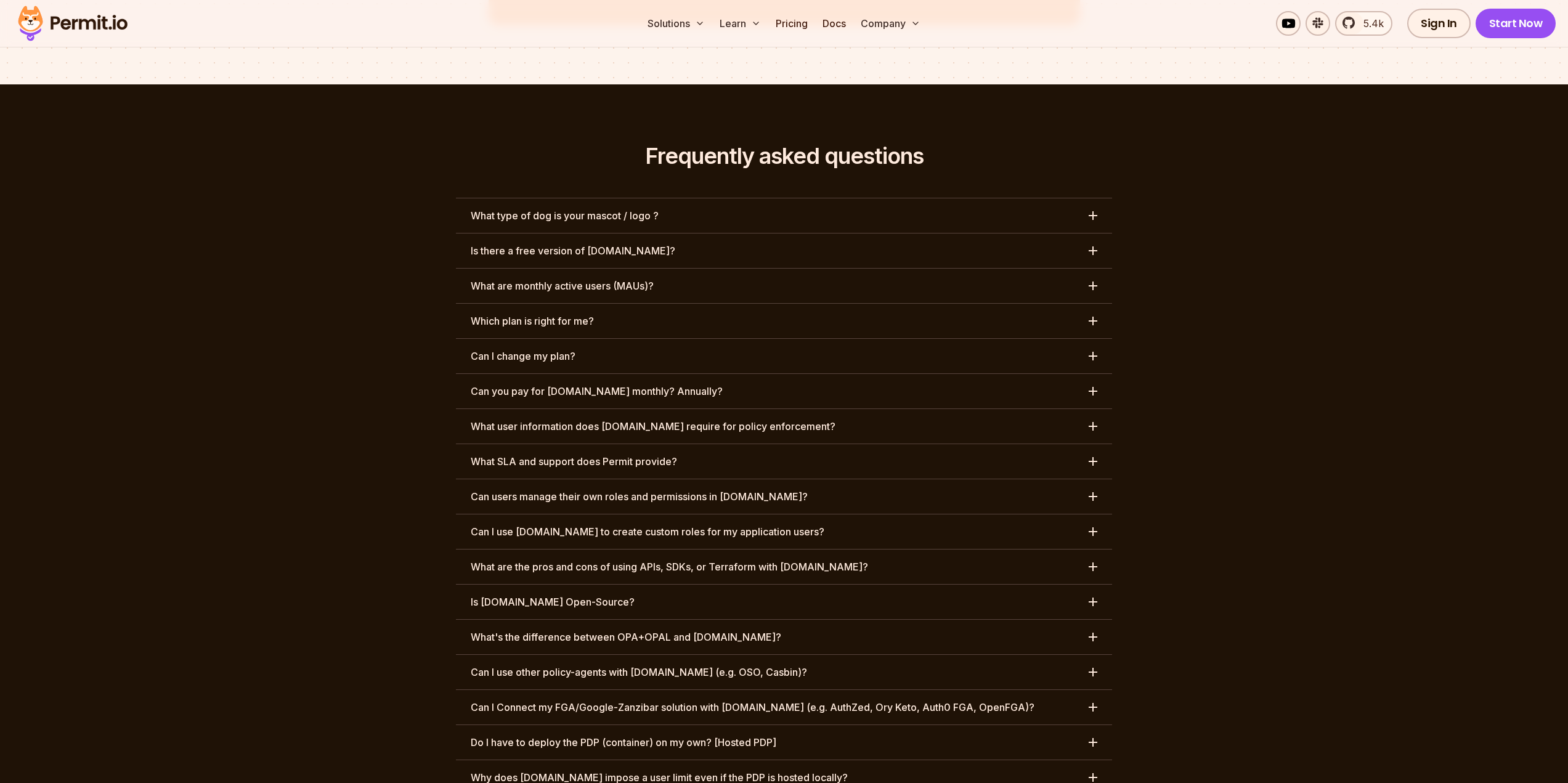
click at [575, 349] on h3 "Can I change my plan?" at bounding box center [523, 356] width 105 height 15
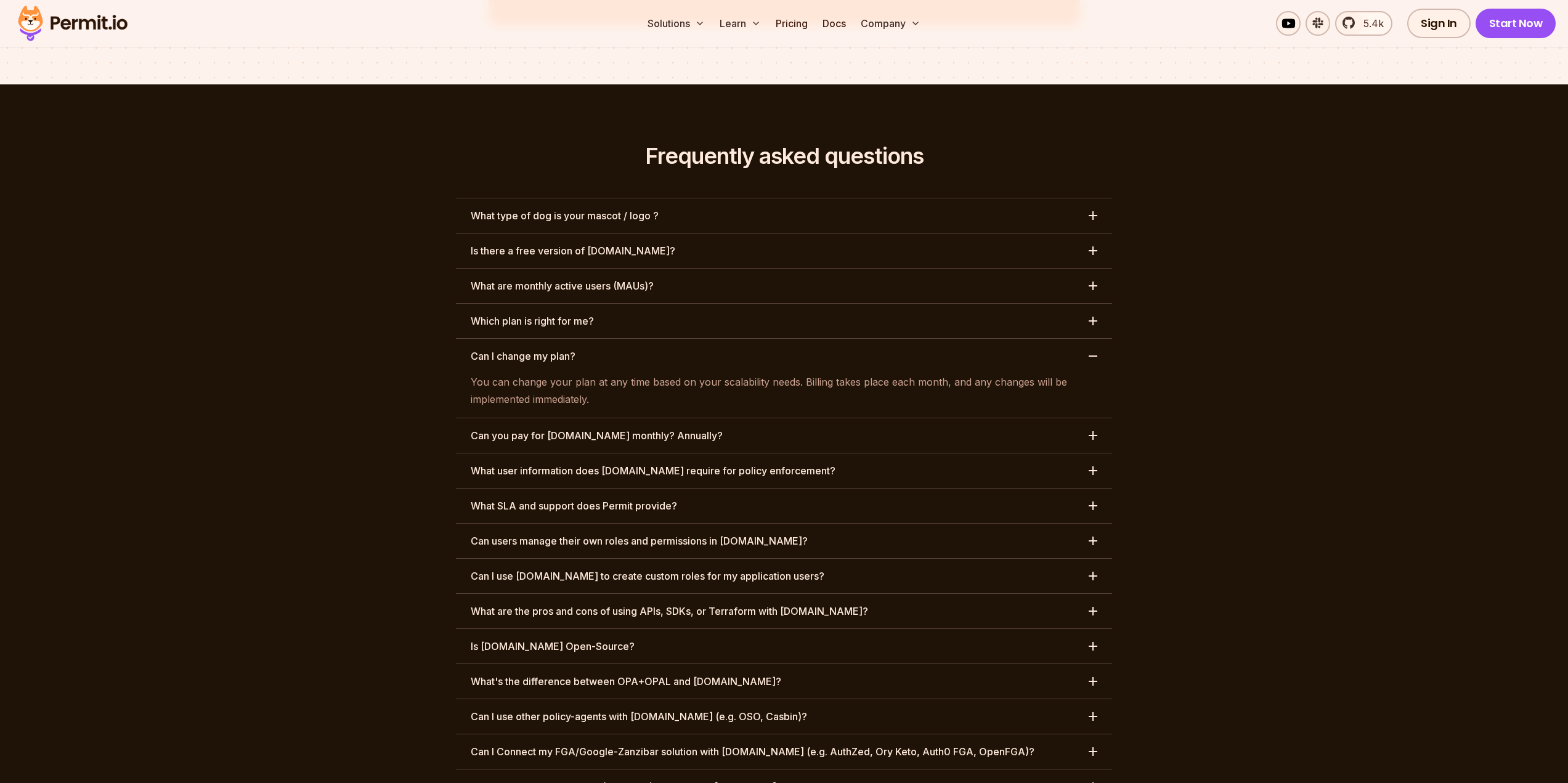
click at [575, 349] on h3 "Can I change my plan?" at bounding box center [523, 356] width 105 height 15
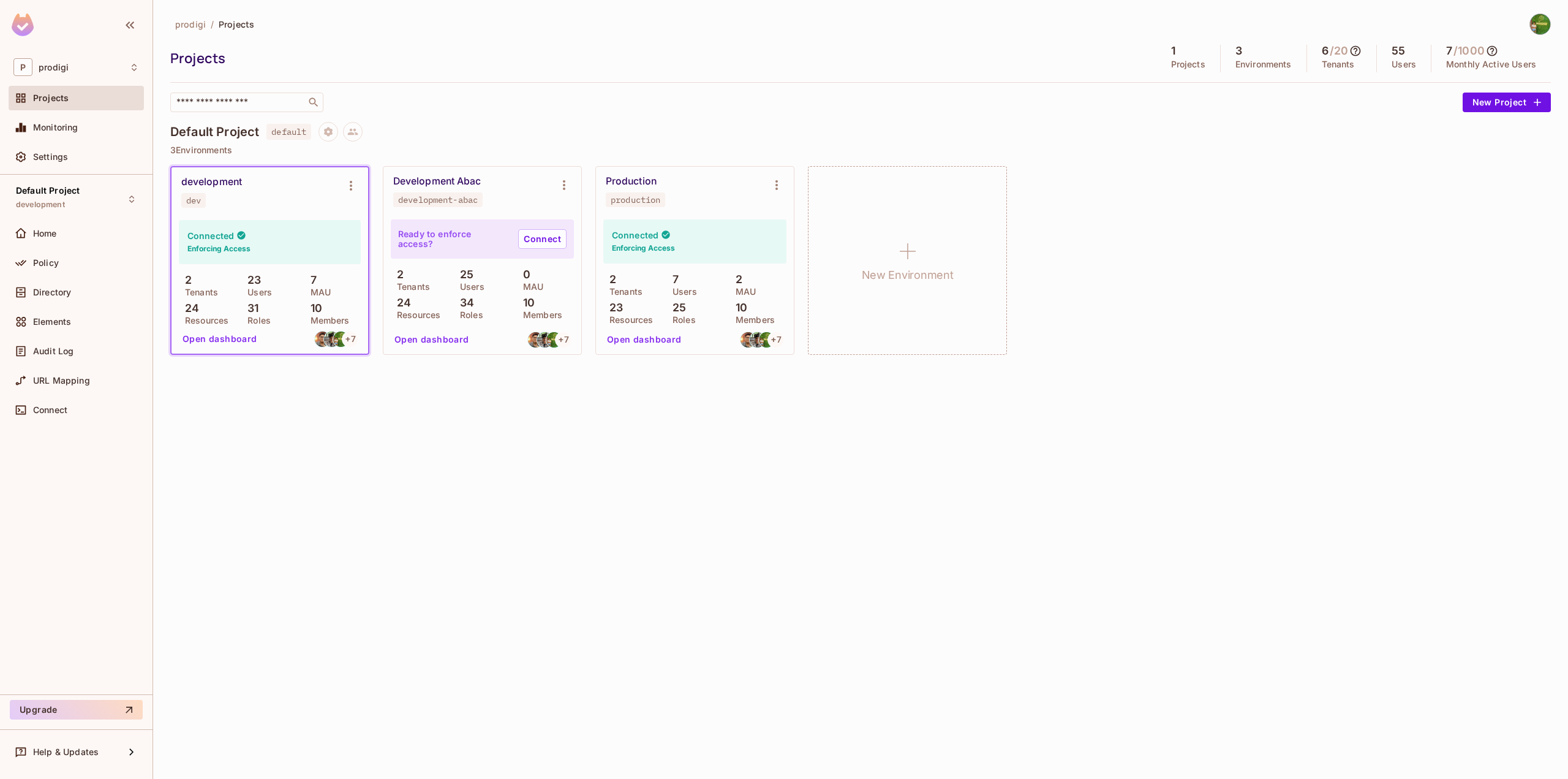
click at [1498, 47] on icon at bounding box center [1492, 50] width 12 height 12
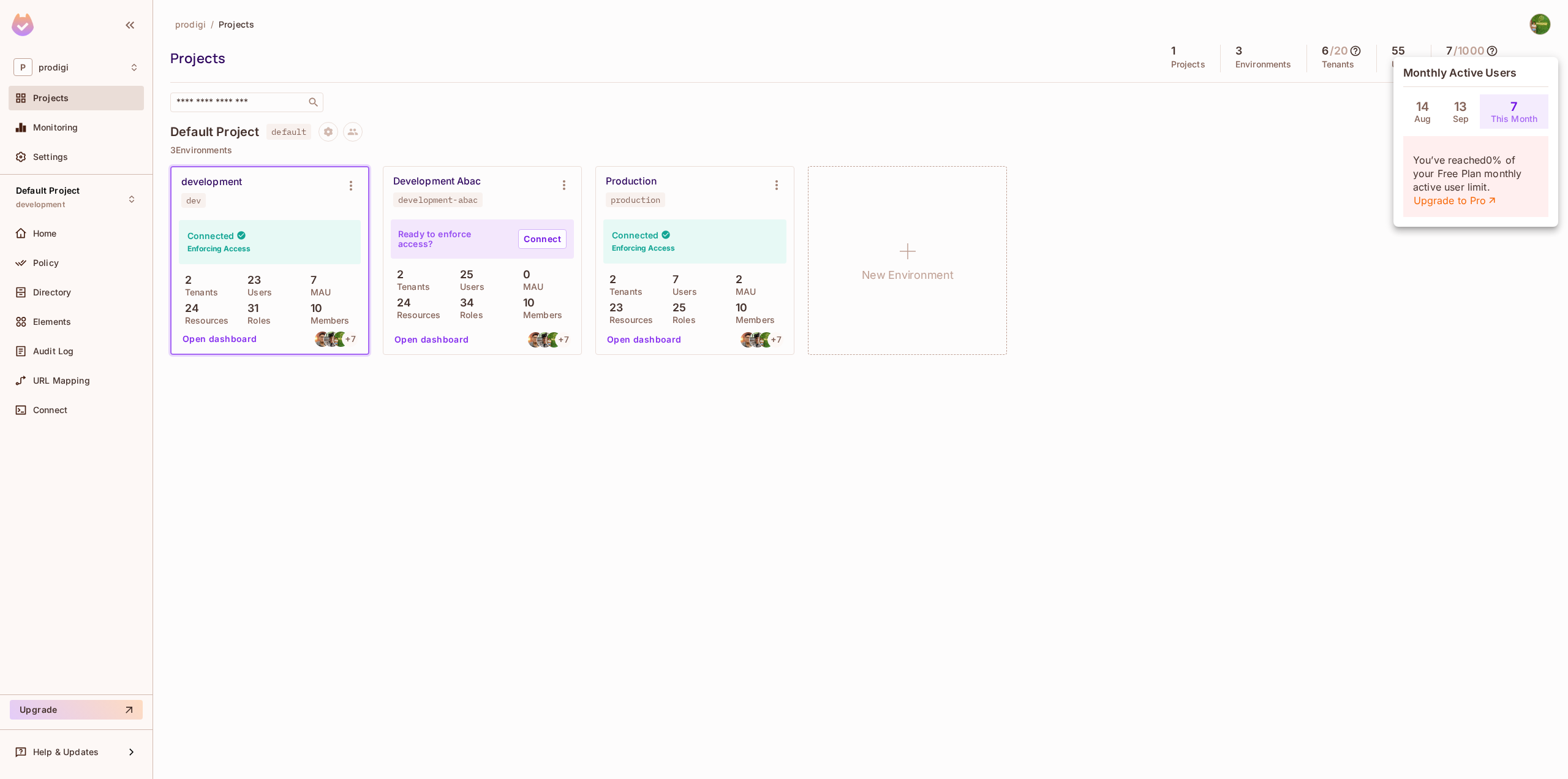
click at [1335, 112] on div at bounding box center [784, 389] width 1568 height 779
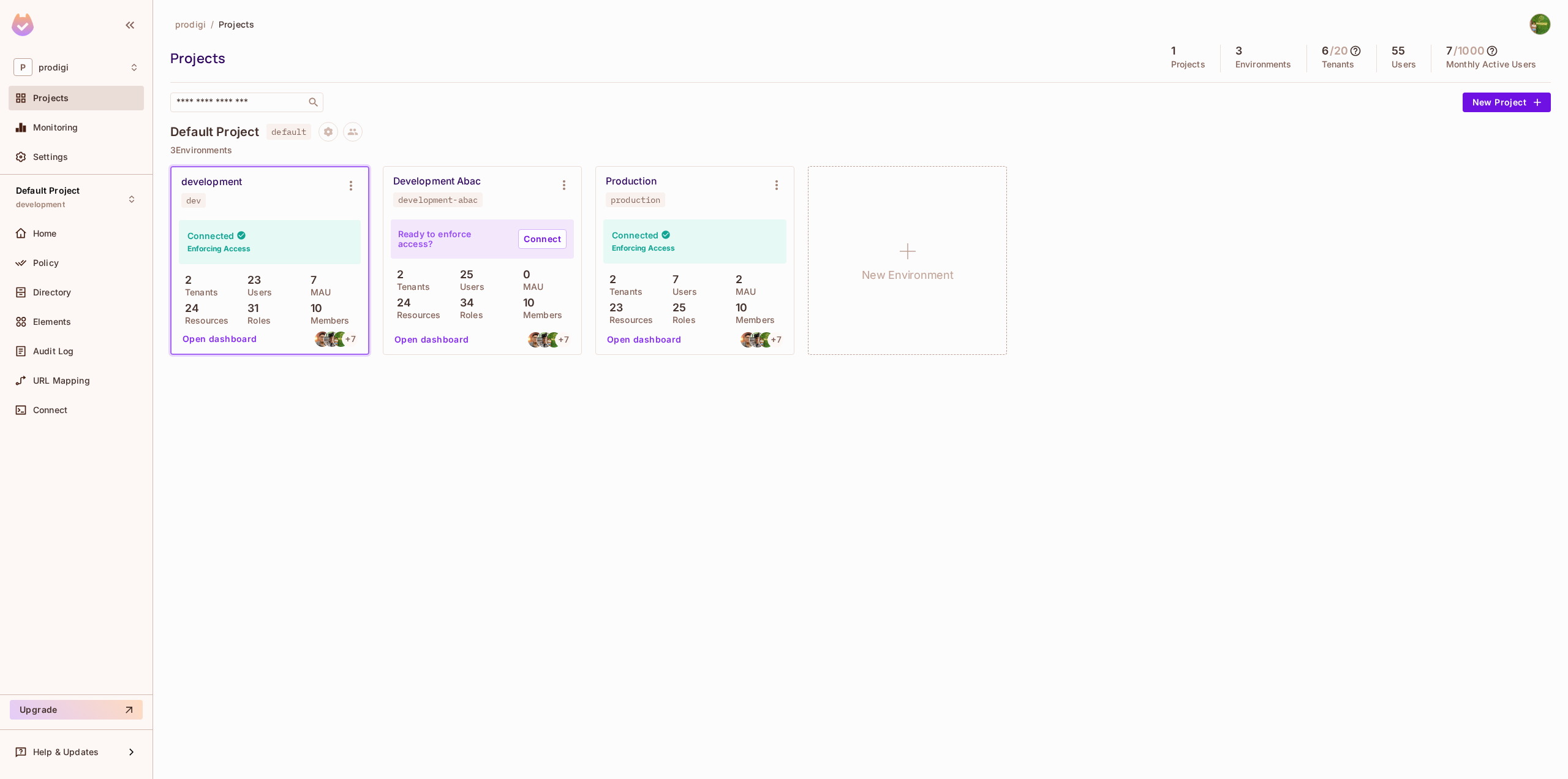
click at [1354, 53] on icon at bounding box center [1355, 50] width 12 height 12
click at [1235, 55] on div at bounding box center [784, 389] width 1568 height 779
click at [1494, 53] on icon at bounding box center [1492, 51] width 11 height 11
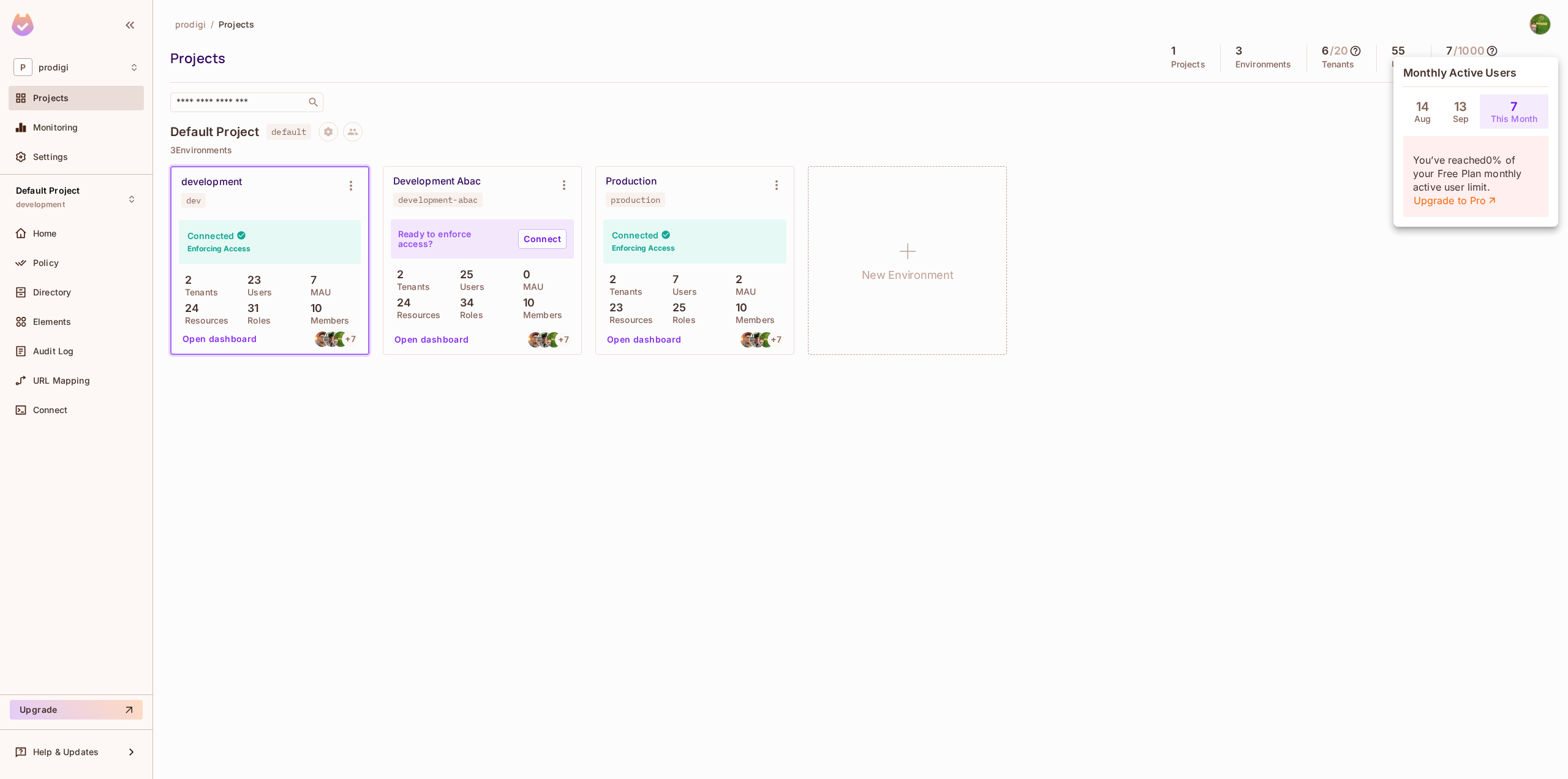
click at [54, 263] on div at bounding box center [784, 389] width 1568 height 779
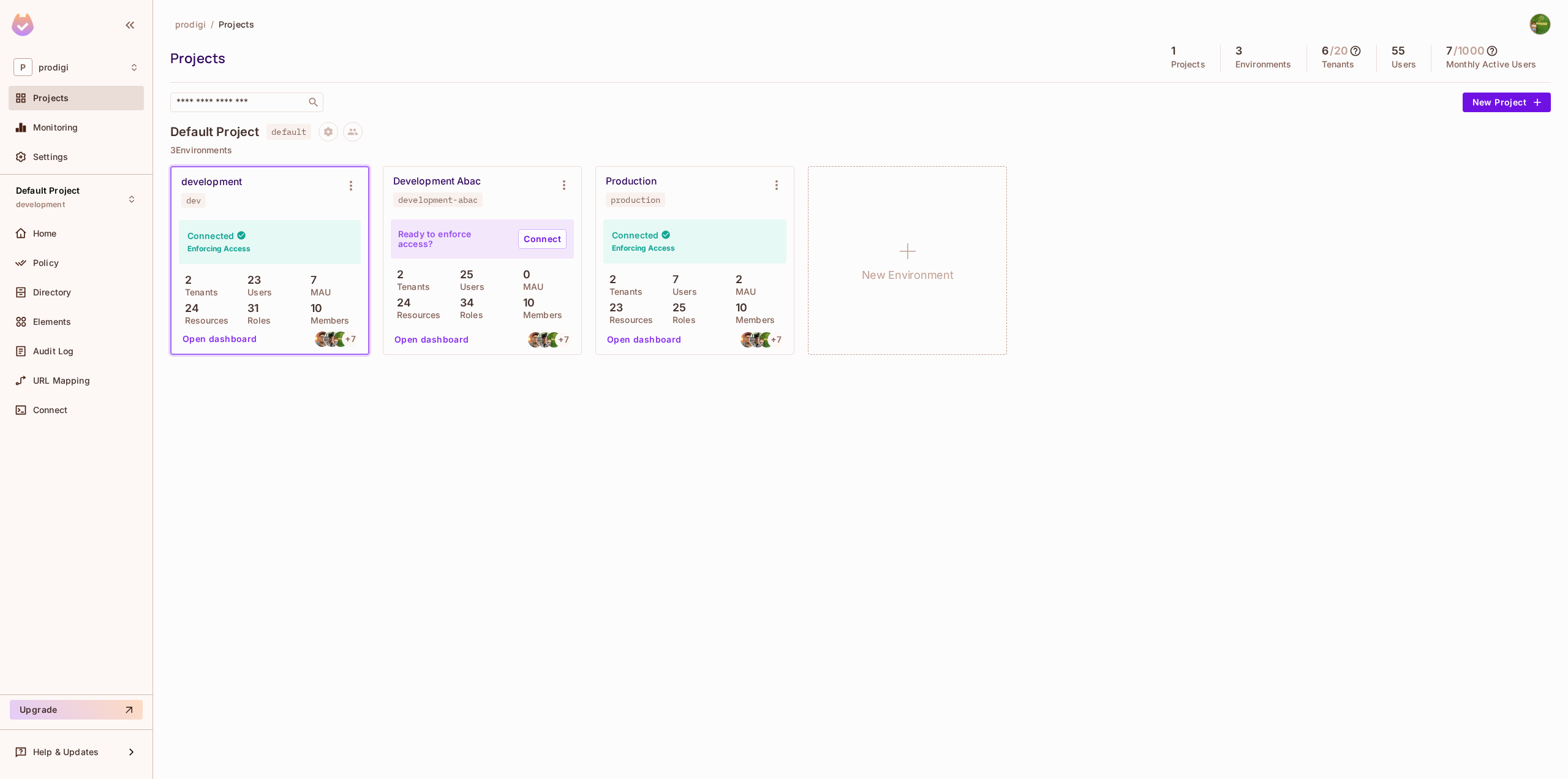
click at [55, 263] on div "Monthly Active Users 14 Aug 13 Sep 7 This Month You’ve reached 0 % of your Free…" at bounding box center [784, 389] width 1568 height 779
click at [51, 258] on span "Policy" at bounding box center [46, 263] width 26 height 10
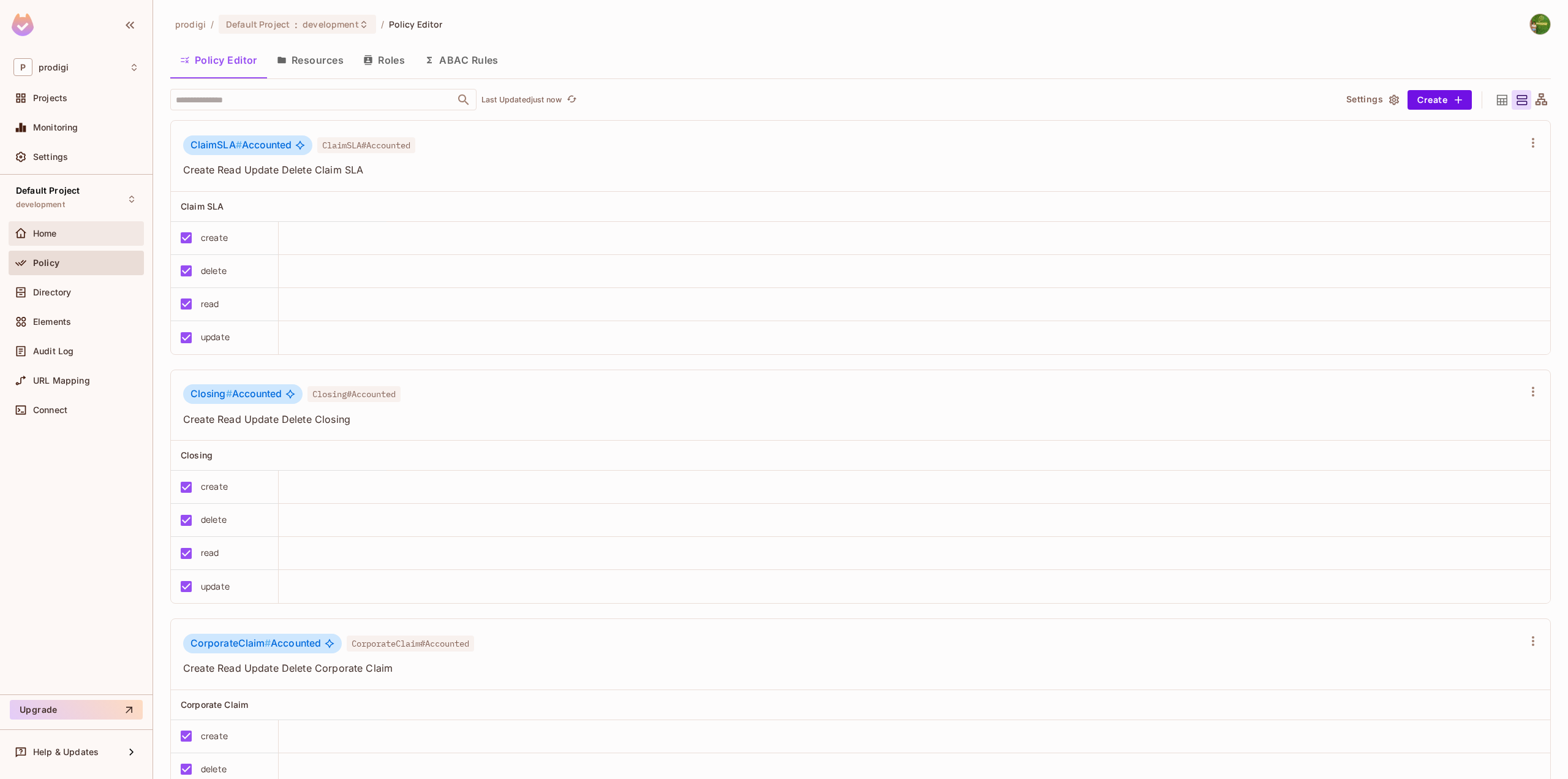
click at [60, 233] on div "Home" at bounding box center [86, 233] width 106 height 10
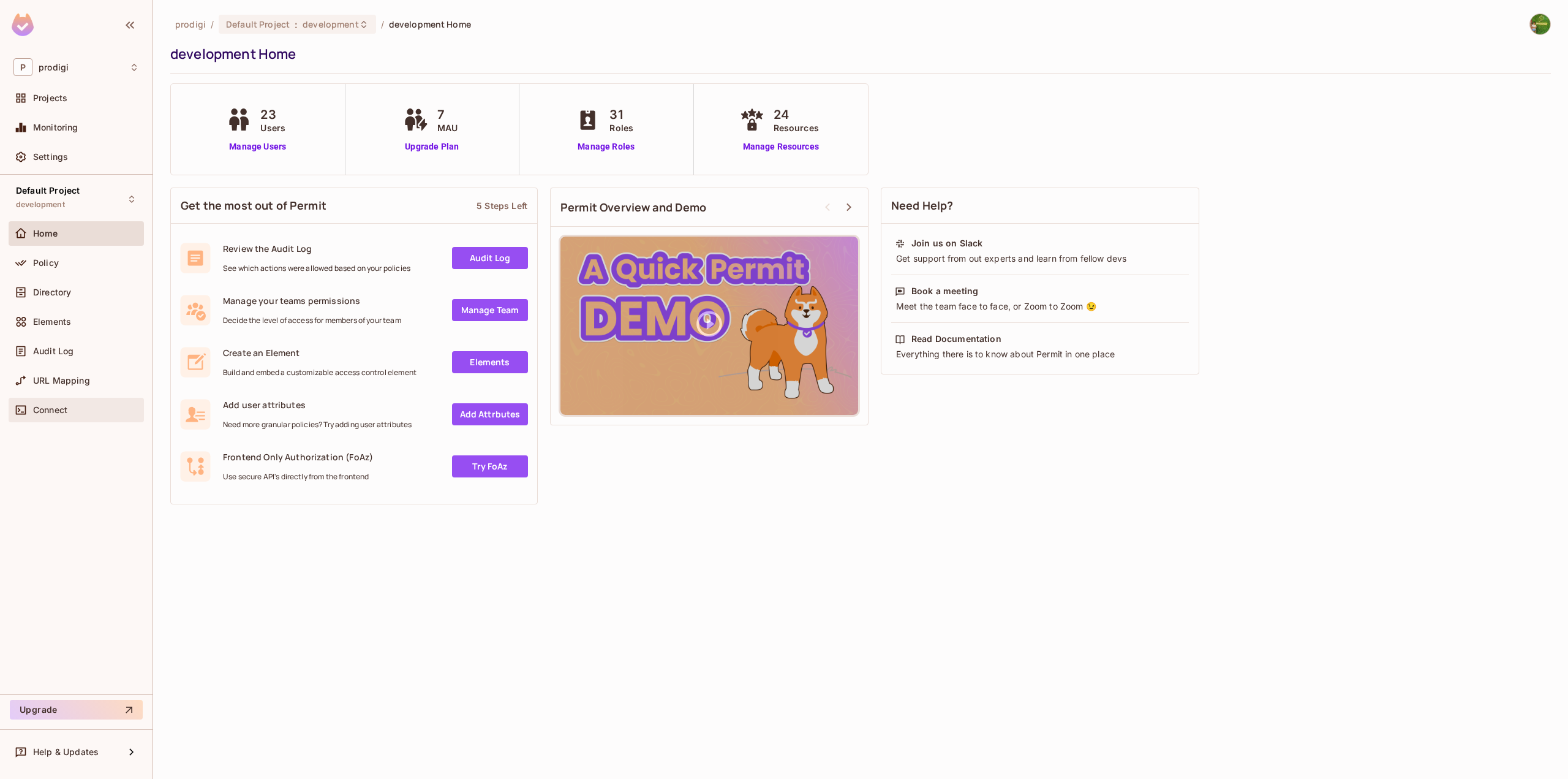
click at [60, 405] on span "Connect" at bounding box center [50, 410] width 34 height 10
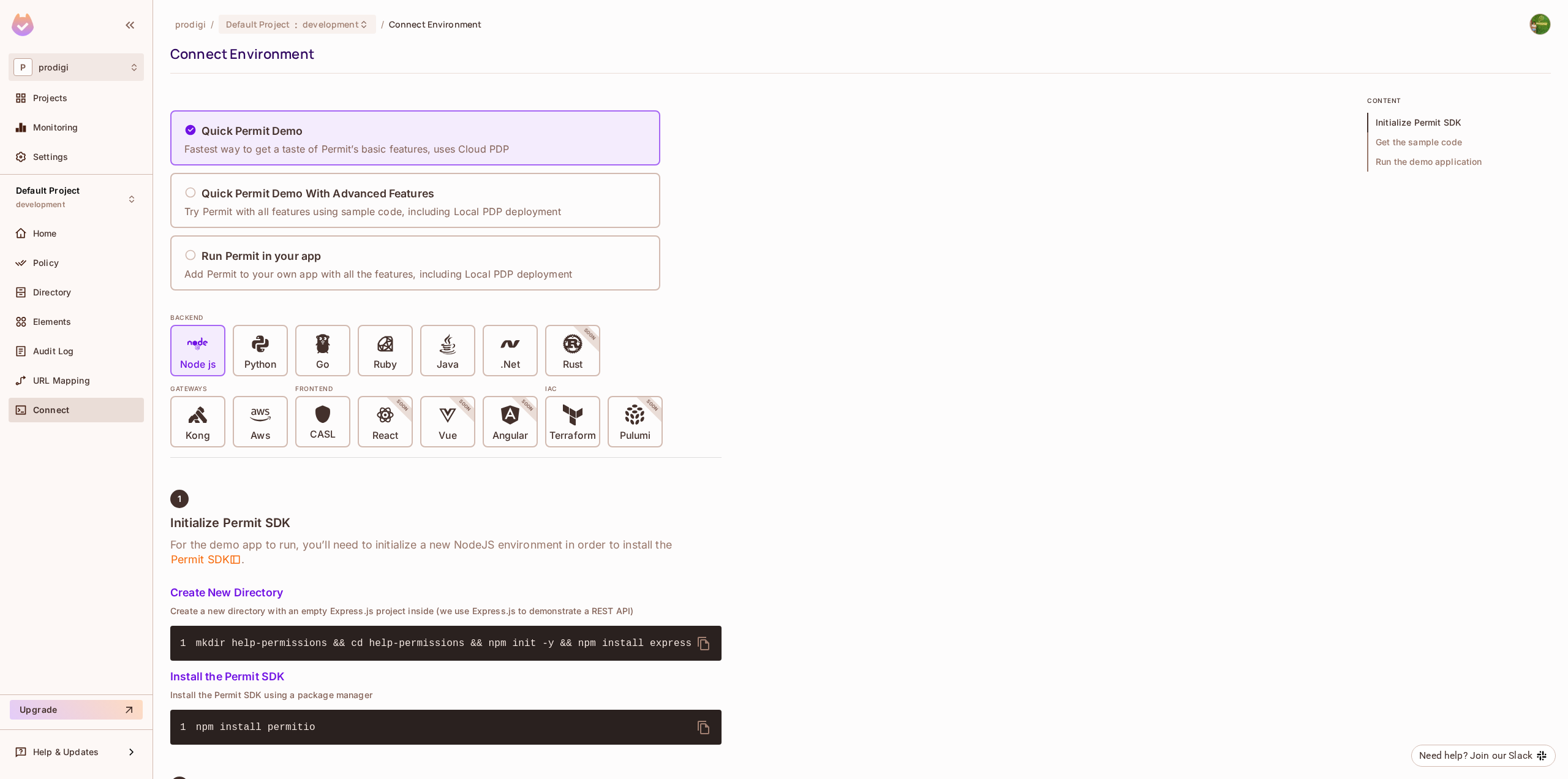
click at [82, 73] on div "P prodigi" at bounding box center [76, 66] width 126 height 17
click at [55, 67] on div at bounding box center [784, 389] width 1568 height 779
click at [45, 95] on span "Projects" at bounding box center [50, 99] width 34 height 10
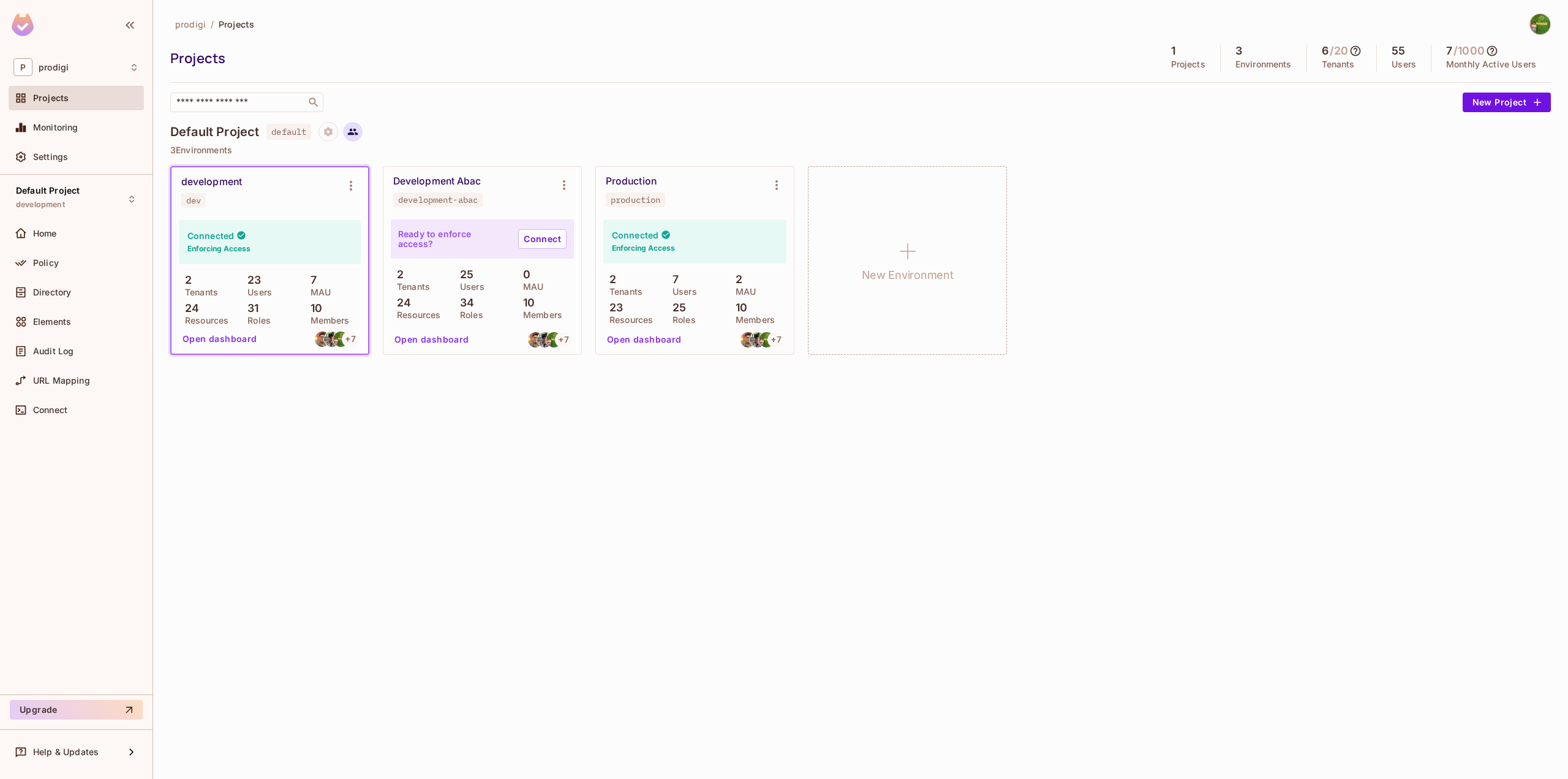
click at [357, 131] on icon at bounding box center [352, 132] width 11 height 7
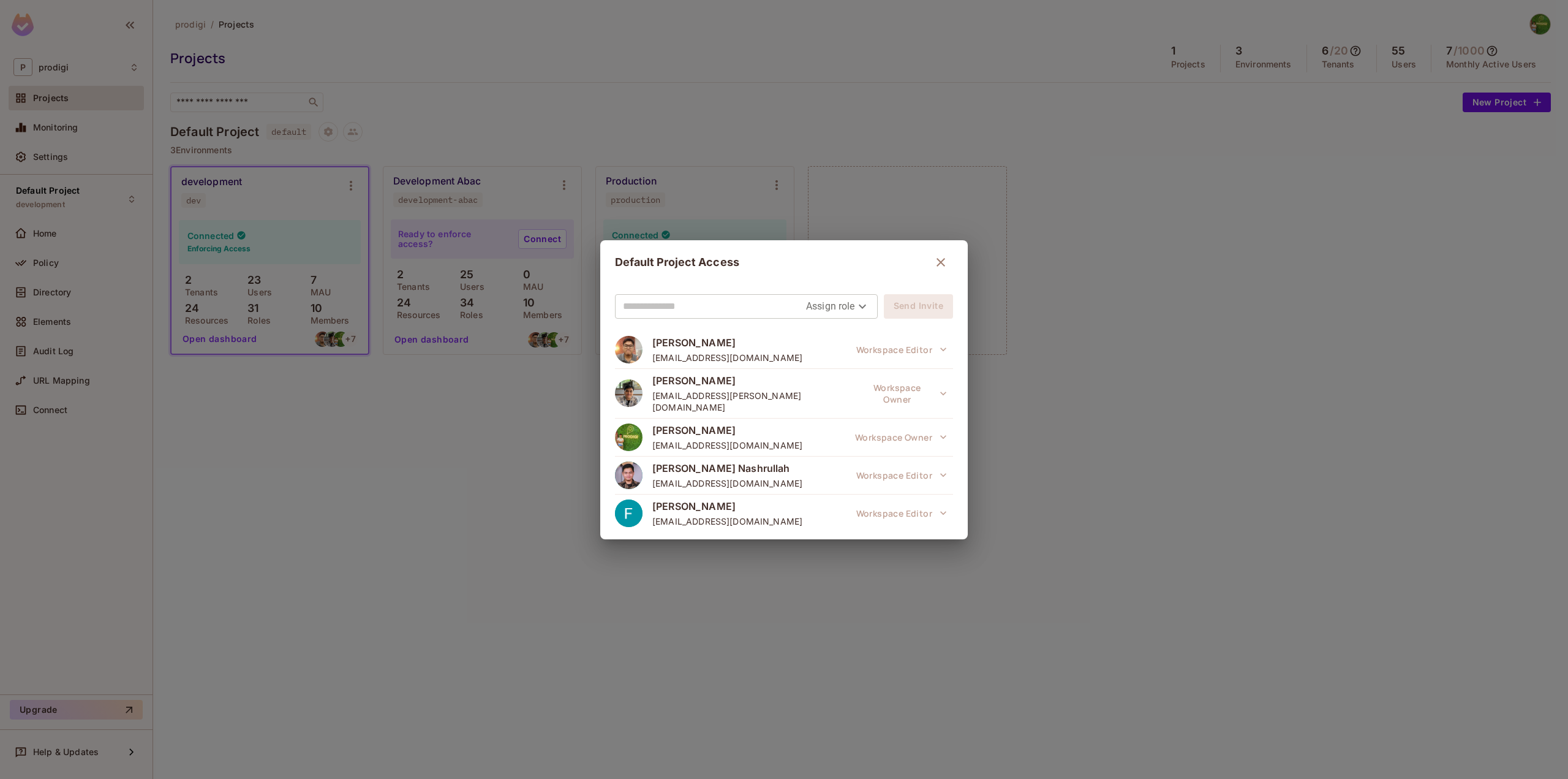
click at [404, 120] on div "Default Project Access Assign role Send Invite Arya Bariz Wicaksono arya.wicaks…" at bounding box center [784, 389] width 1568 height 779
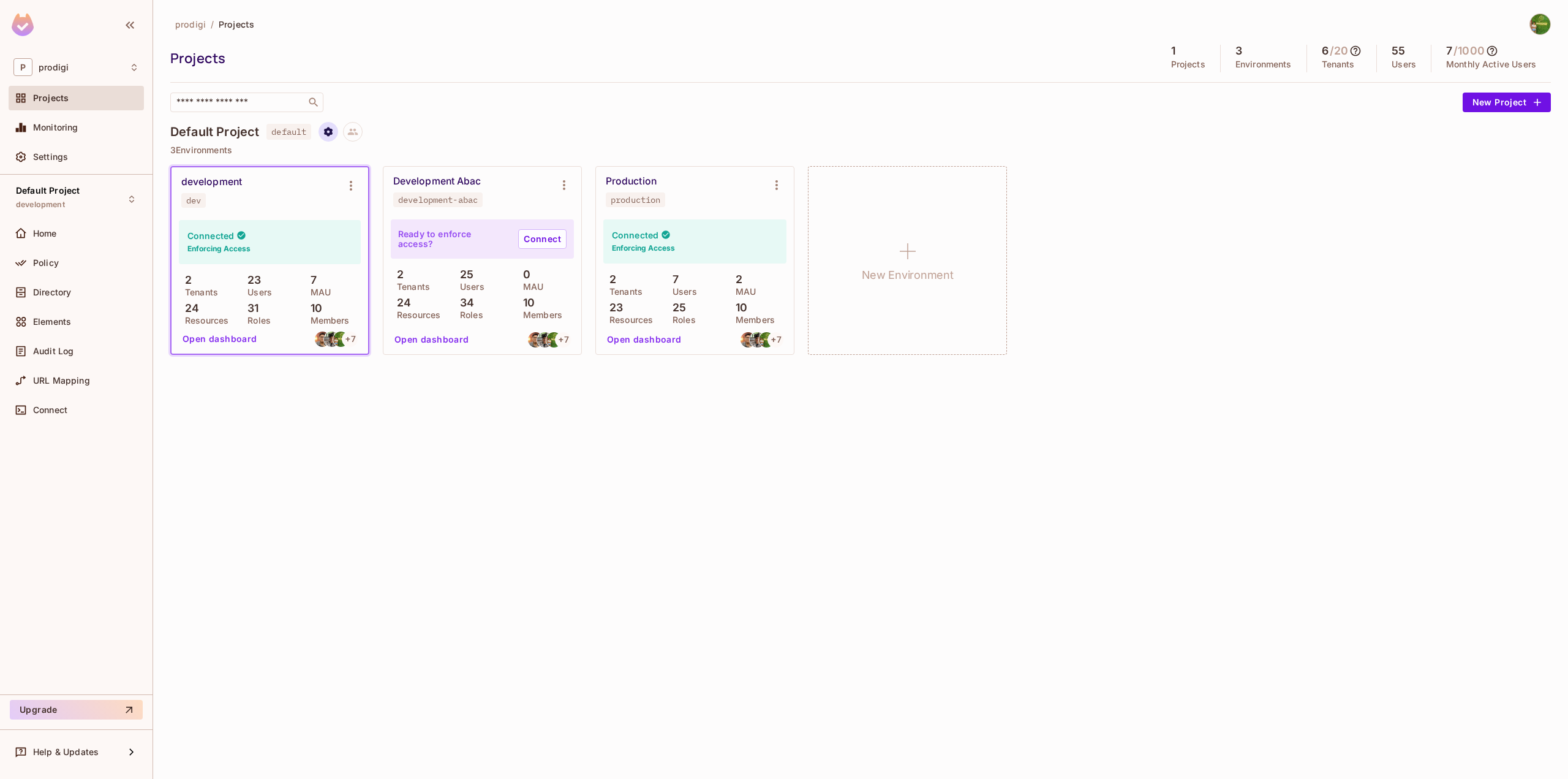
click at [324, 137] on button "Project settings" at bounding box center [328, 132] width 20 height 20
click at [417, 113] on div at bounding box center [784, 389] width 1568 height 779
click at [101, 710] on button "Upgrade" at bounding box center [76, 709] width 133 height 20
click at [1546, 26] on img at bounding box center [1540, 24] width 20 height 20
click at [1459, 139] on li "Log out" at bounding box center [1488, 133] width 165 height 20
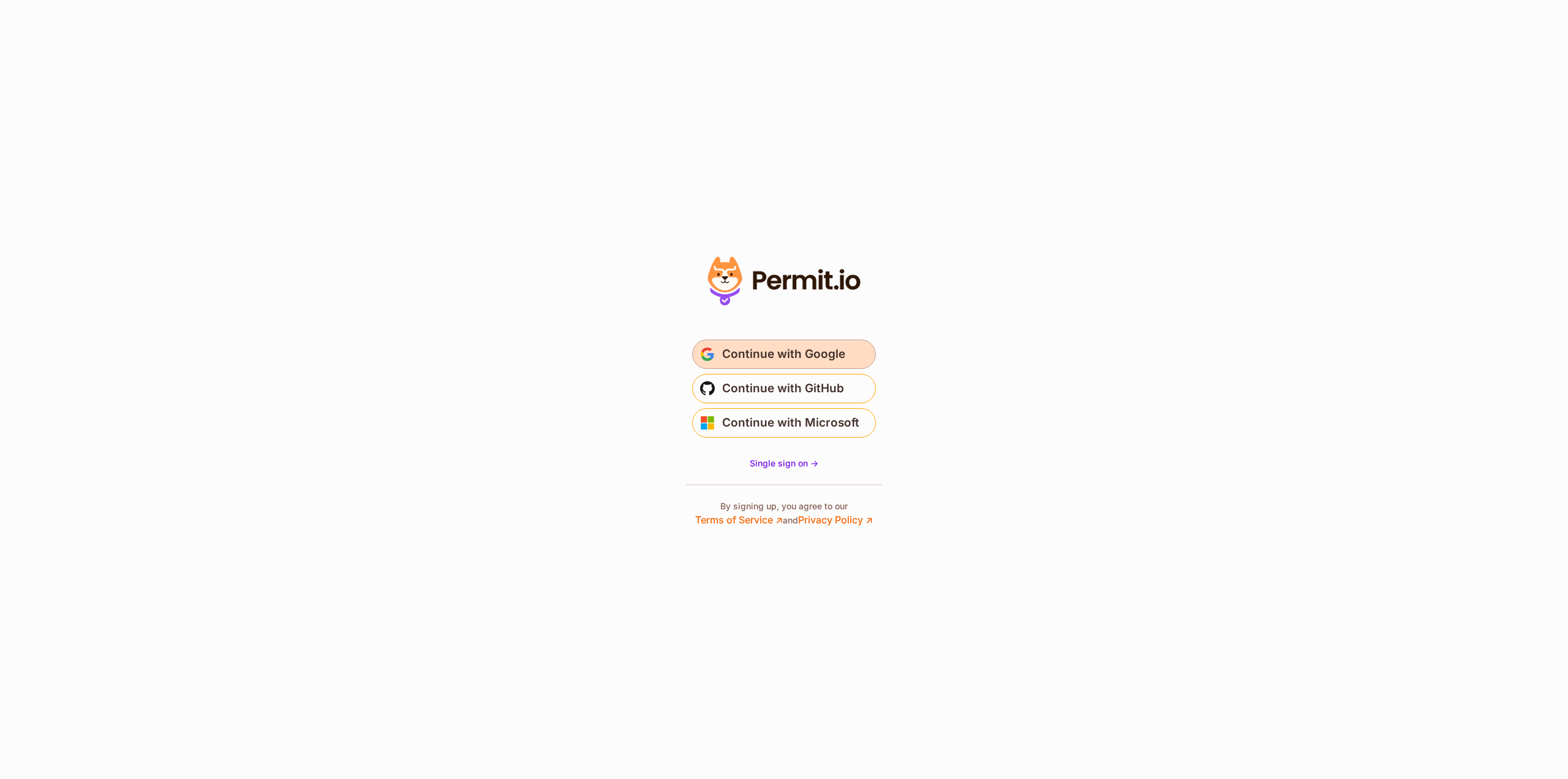
click at [786, 350] on span "Continue with Google" at bounding box center [784, 354] width 123 height 20
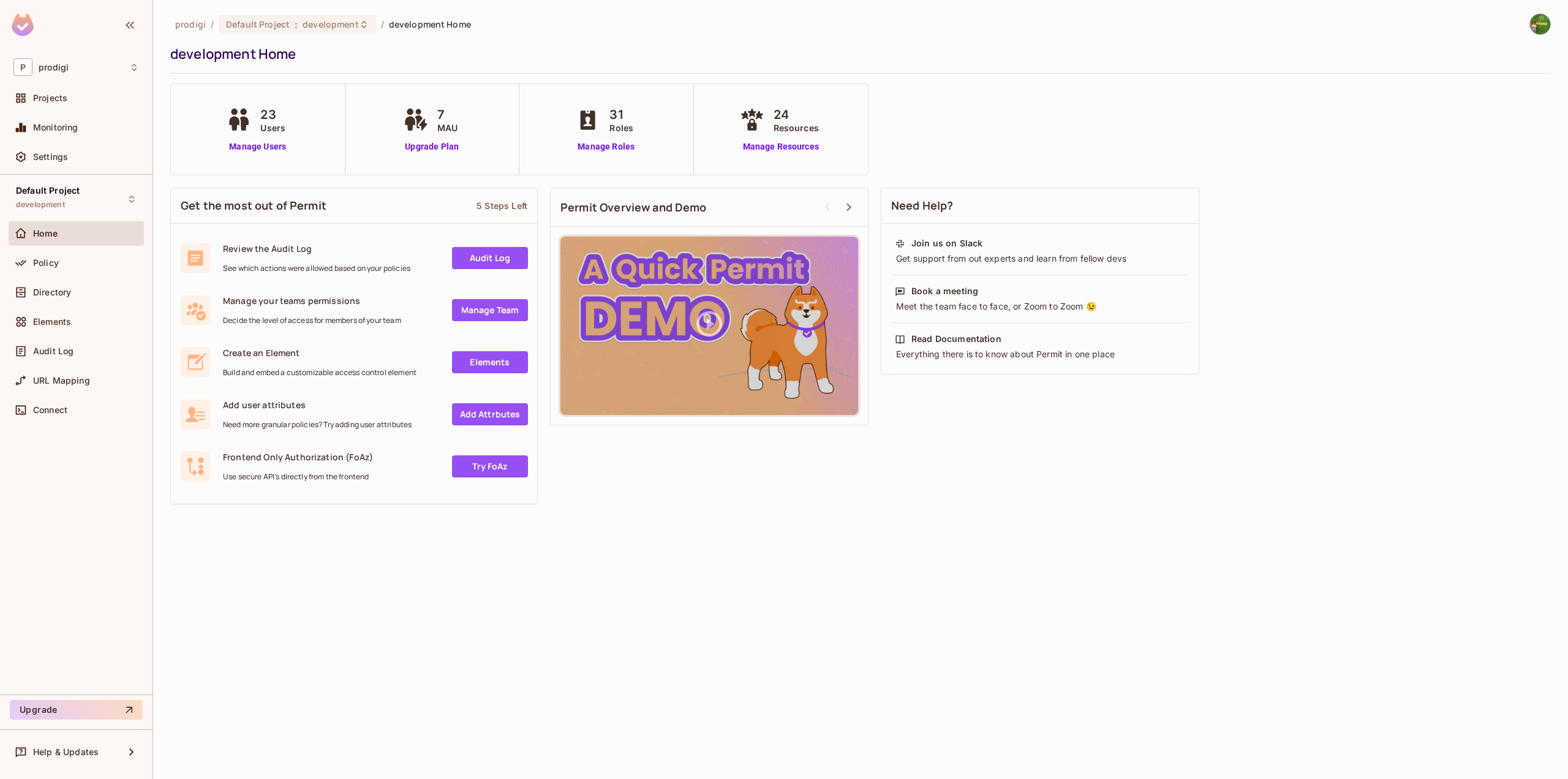
click at [144, 746] on div "Help & Updates" at bounding box center [76, 754] width 152 height 50
click at [138, 751] on div "Help & Updates" at bounding box center [76, 753] width 136 height 25
drag, startPoint x: 74, startPoint y: 427, endPoint x: 77, endPoint y: 365, distance: 62.1
click at [76, 426] on div at bounding box center [784, 389] width 1568 height 779
click at [70, 299] on div "Directory" at bounding box center [76, 292] width 126 height 15
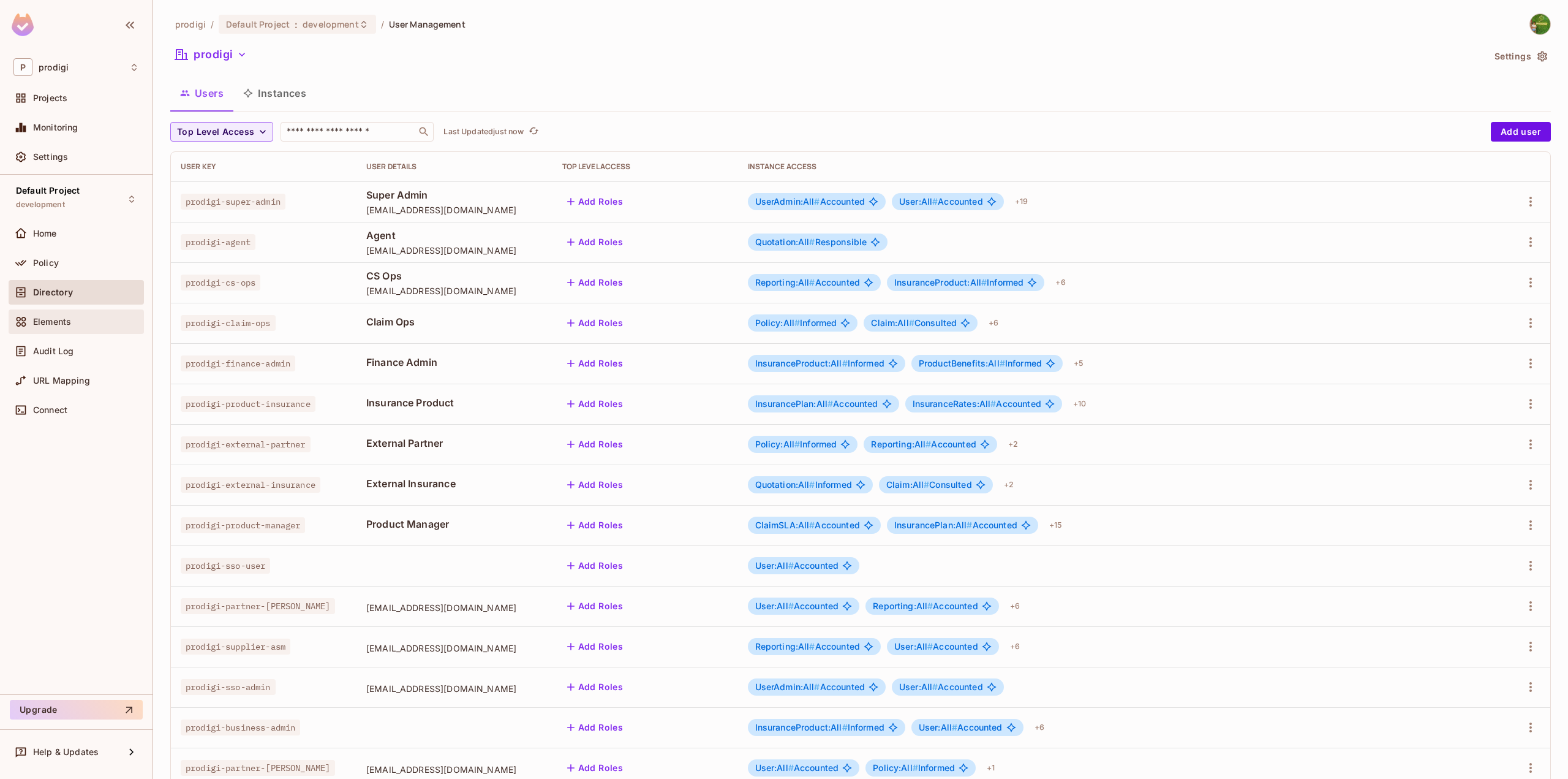
click at [84, 333] on div "Elements" at bounding box center [76, 322] width 136 height 25
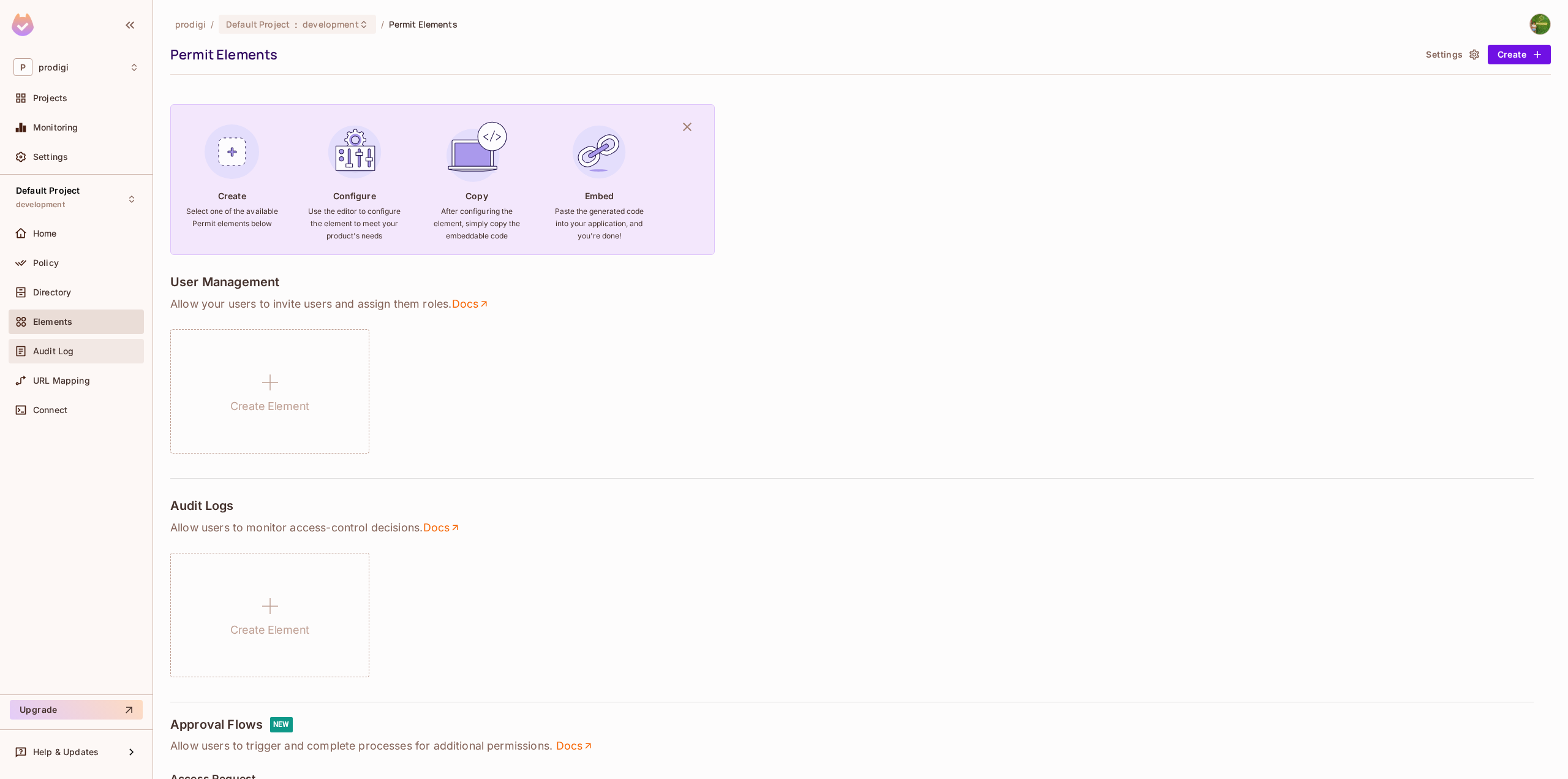
click at [77, 358] on div "Audit Log" at bounding box center [76, 351] width 126 height 15
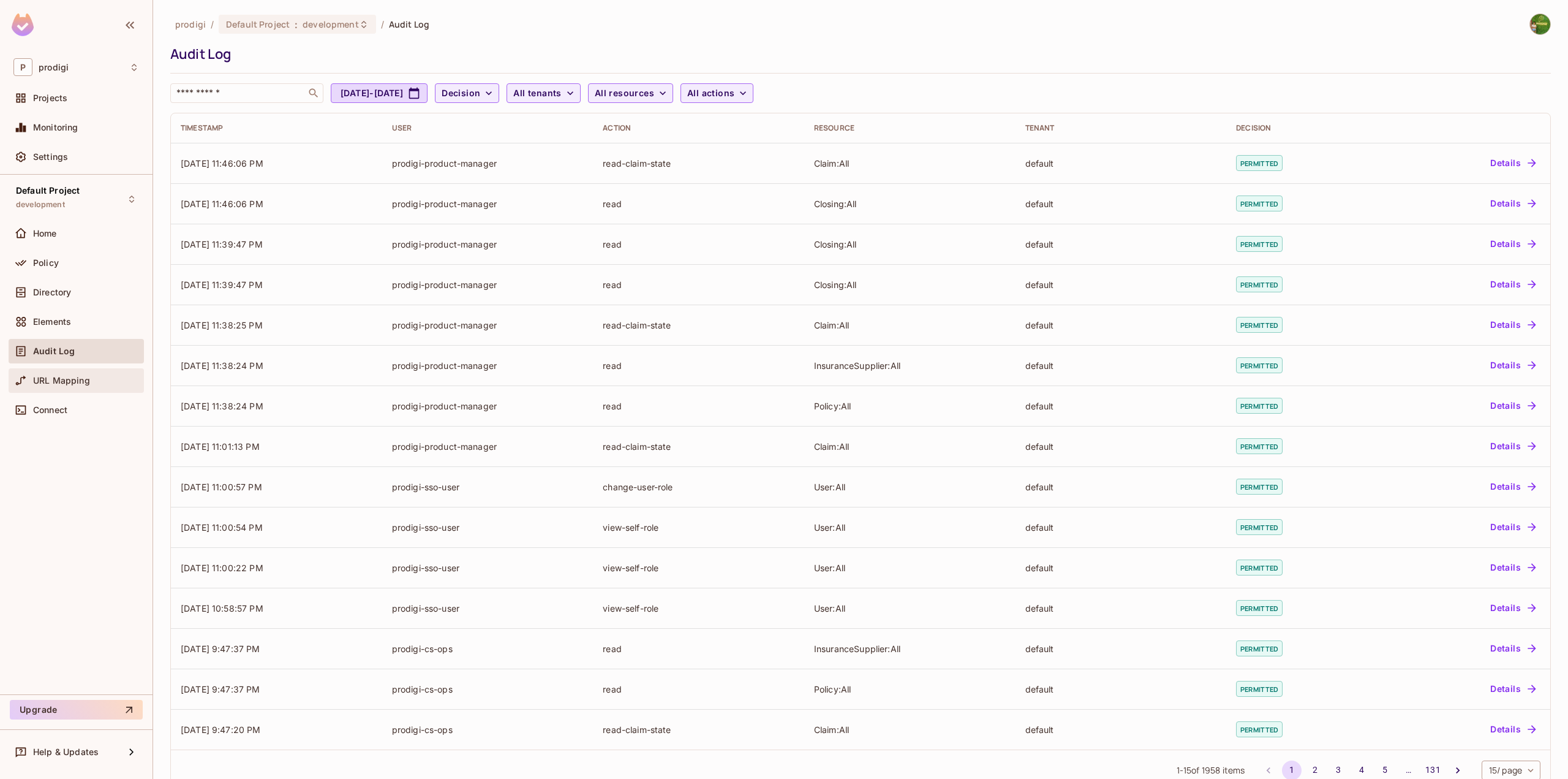
click at [79, 382] on span "URL Mapping" at bounding box center [61, 381] width 57 height 10
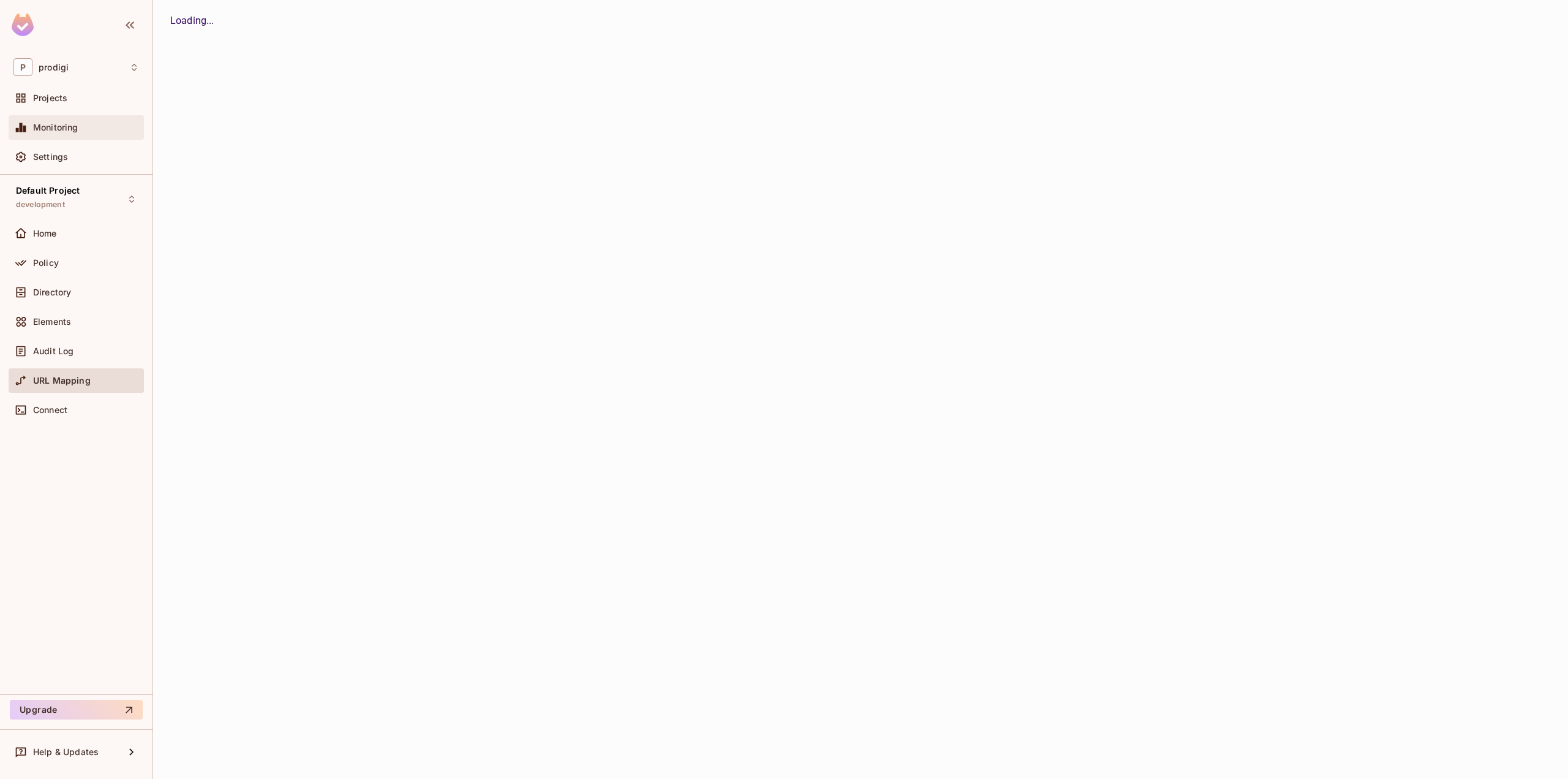
click at [43, 125] on span "Monitoring" at bounding box center [55, 127] width 46 height 10
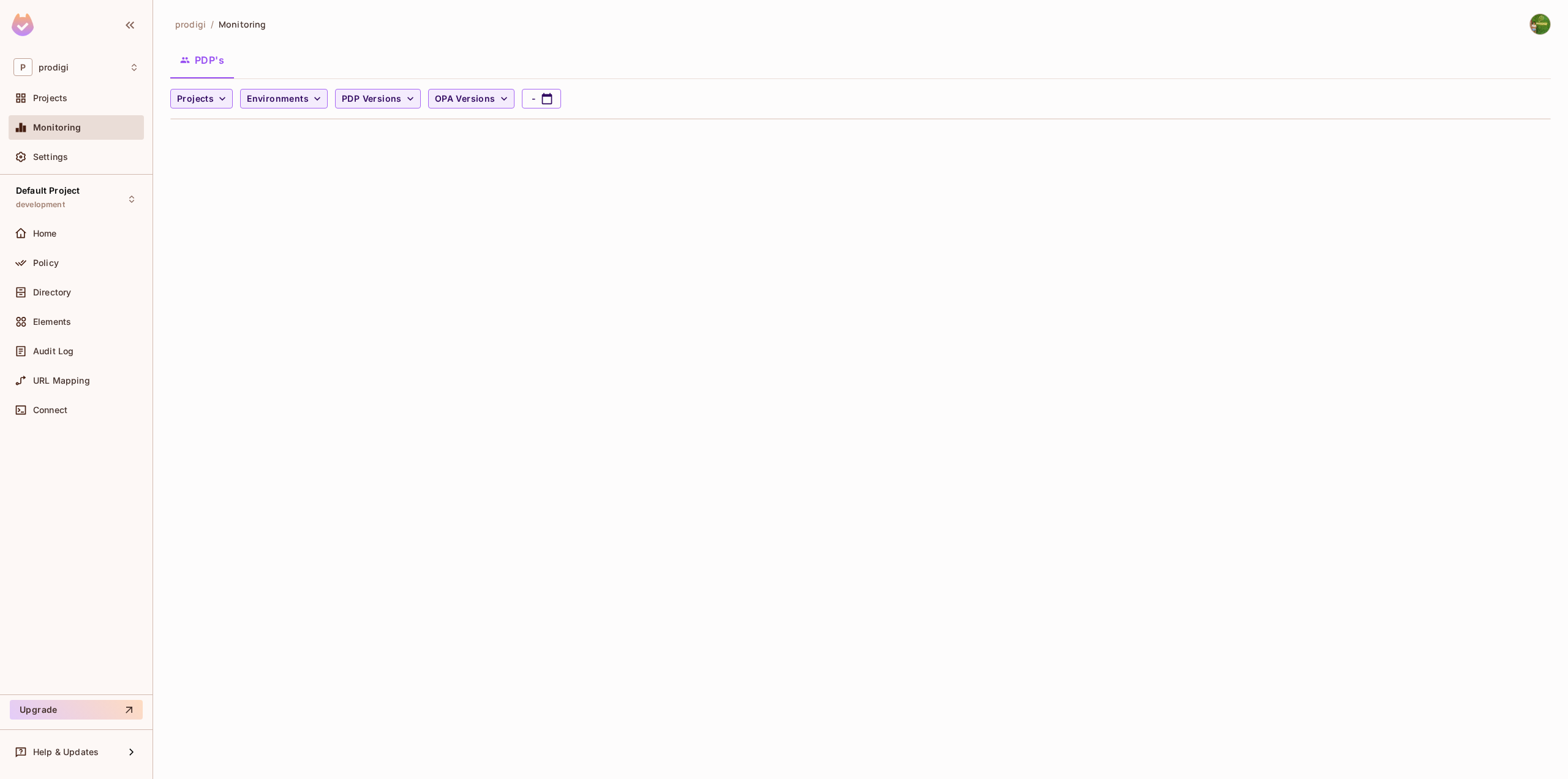
click at [62, 173] on div "Settings" at bounding box center [76, 160] width 136 height 30
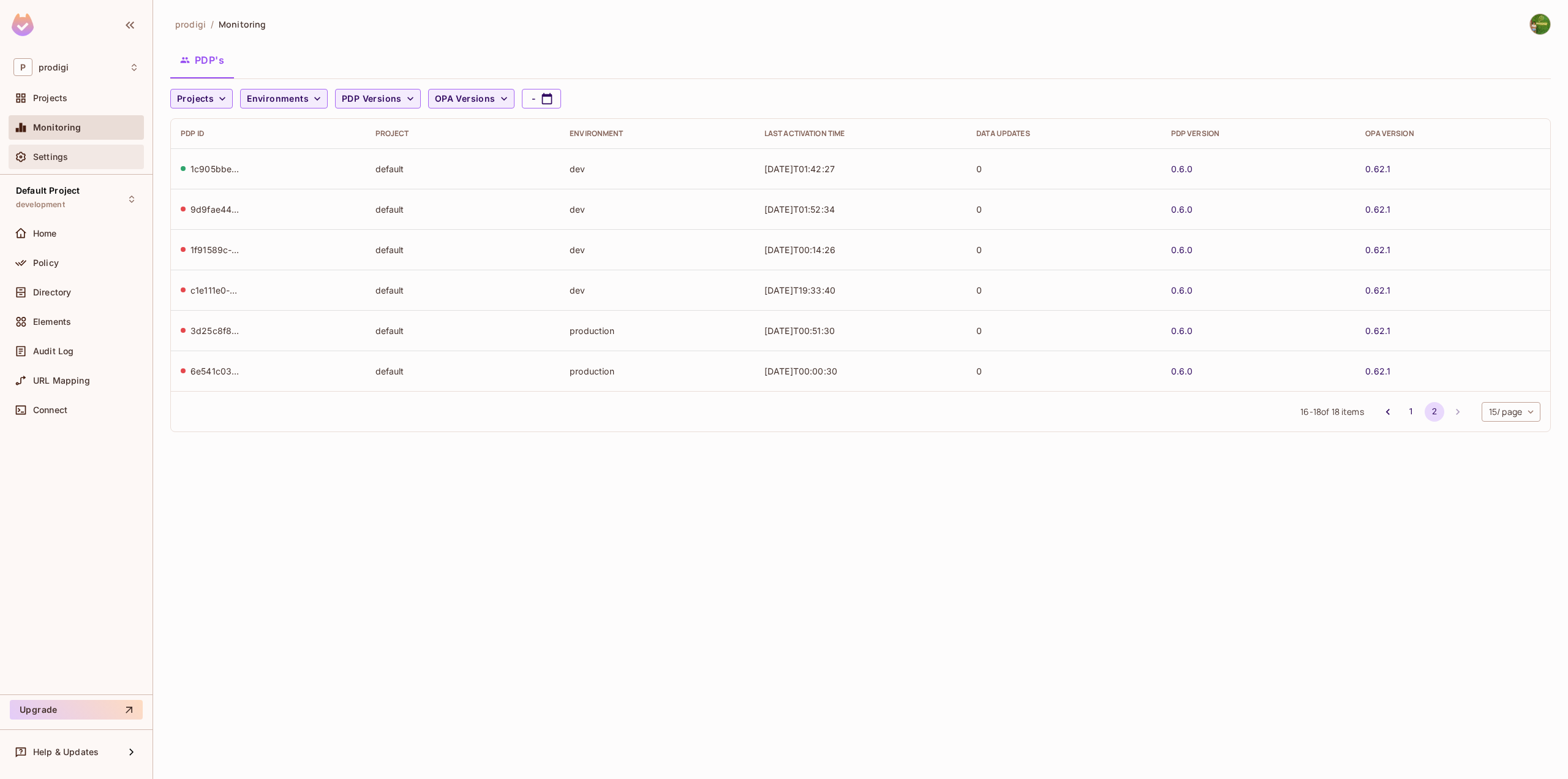
click at [65, 161] on span "Settings" at bounding box center [50, 157] width 35 height 10
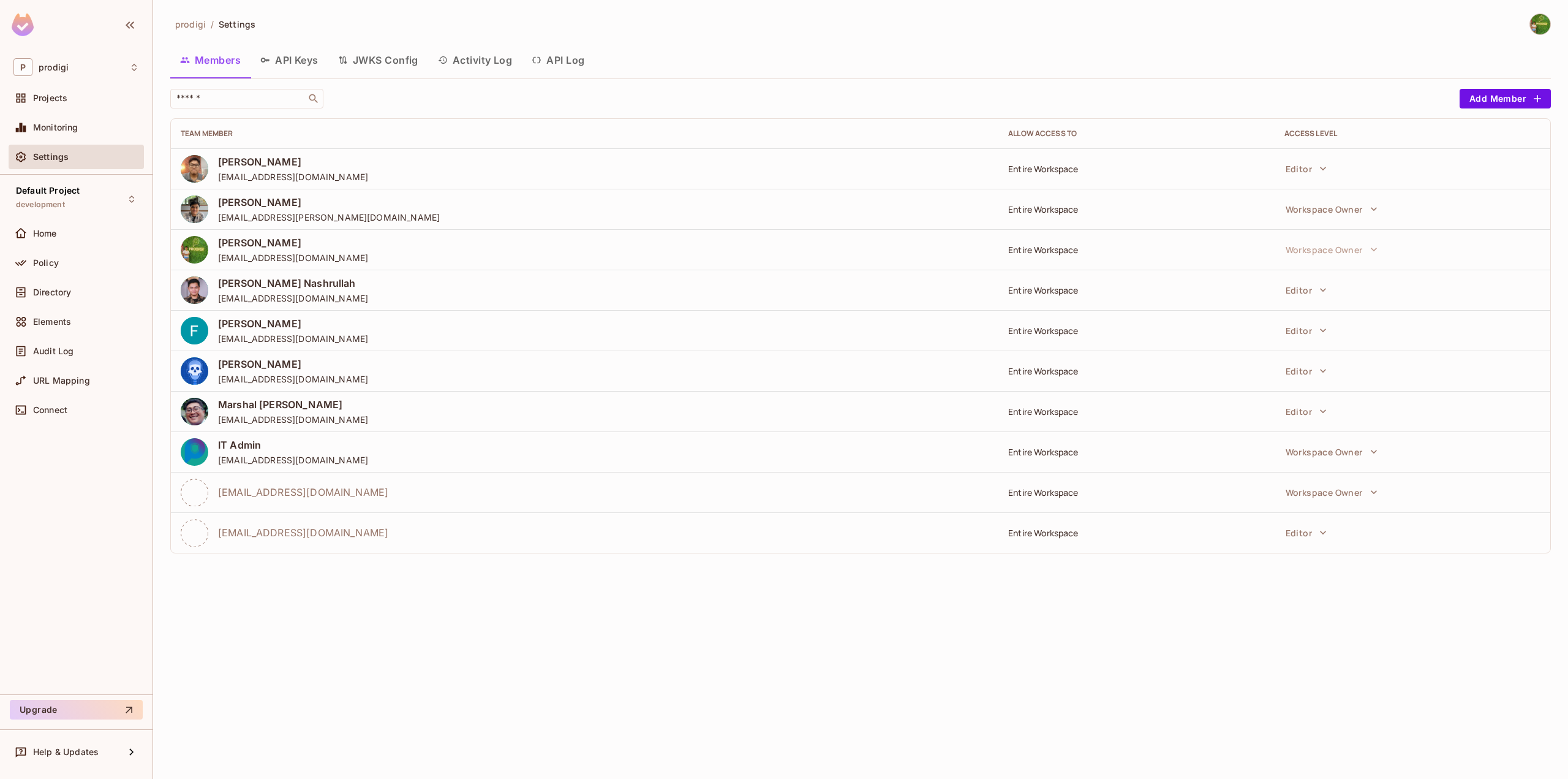
click at [332, 58] on button "JWKS Config" at bounding box center [378, 60] width 100 height 31
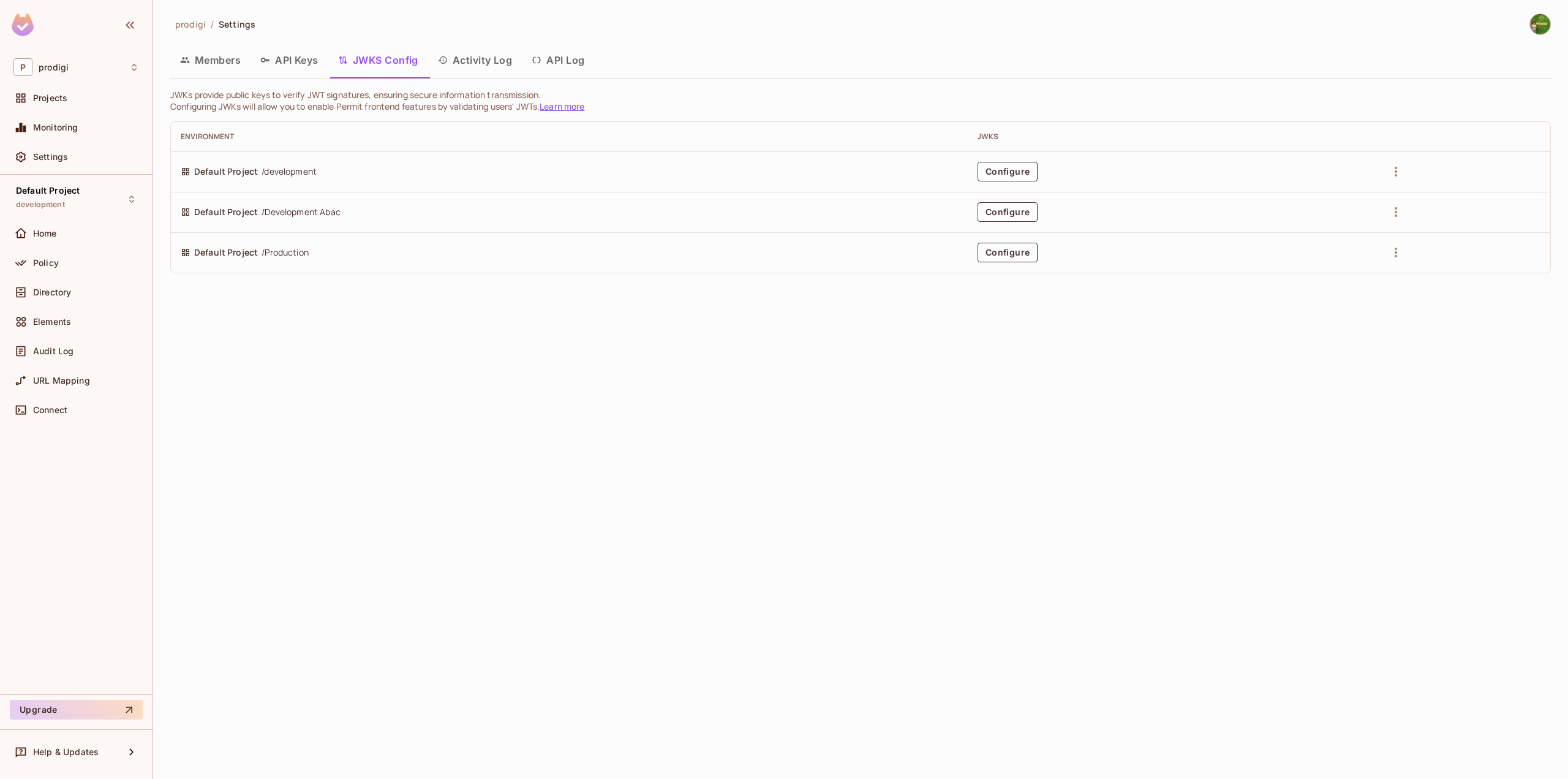
click at [464, 61] on button "Activity Log" at bounding box center [475, 60] width 94 height 31
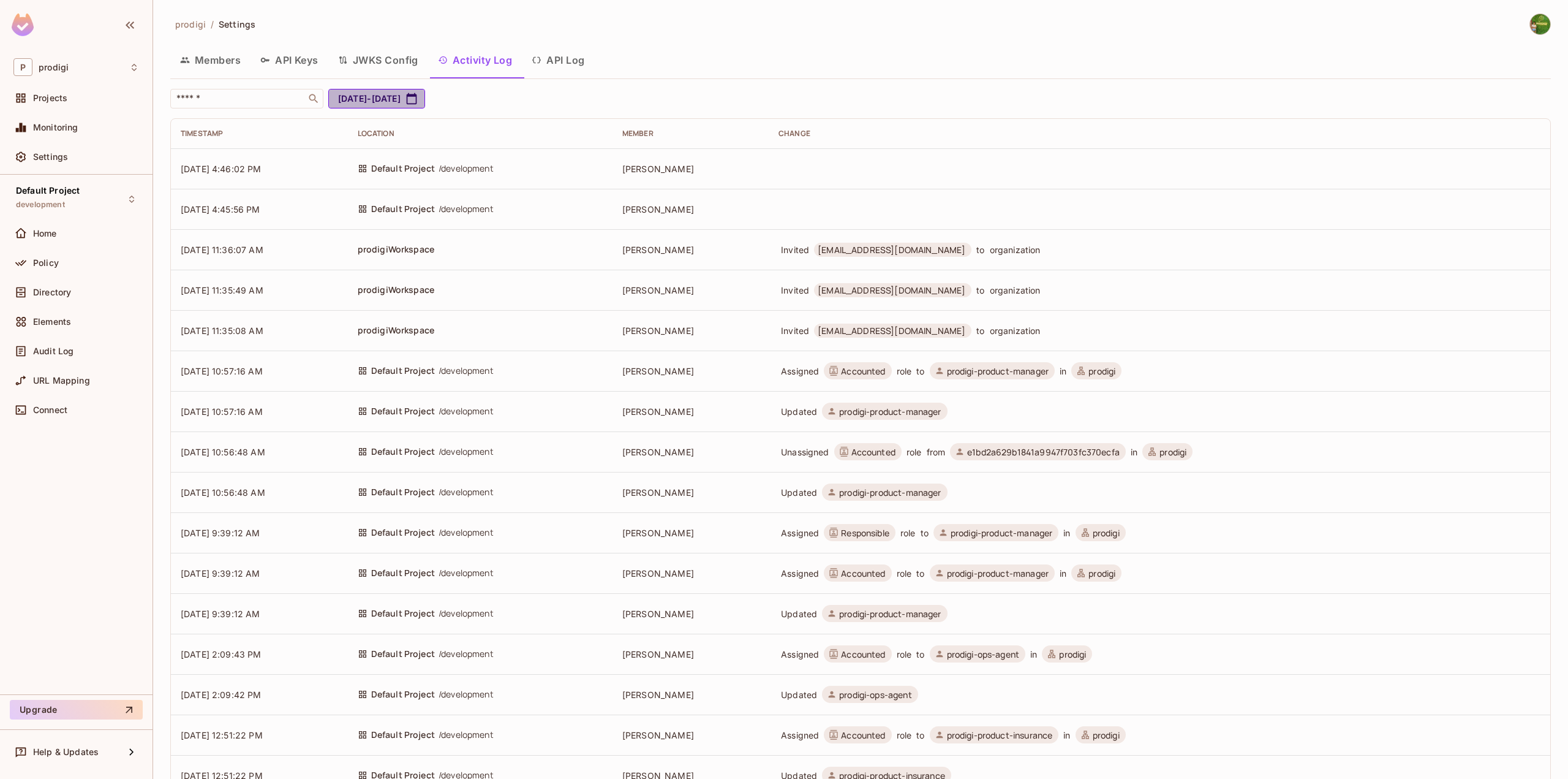
click at [425, 98] on button "Sep 14, 2025 - Oct 14, 2025" at bounding box center [376, 99] width 97 height 20
select select "*"
select select "****"
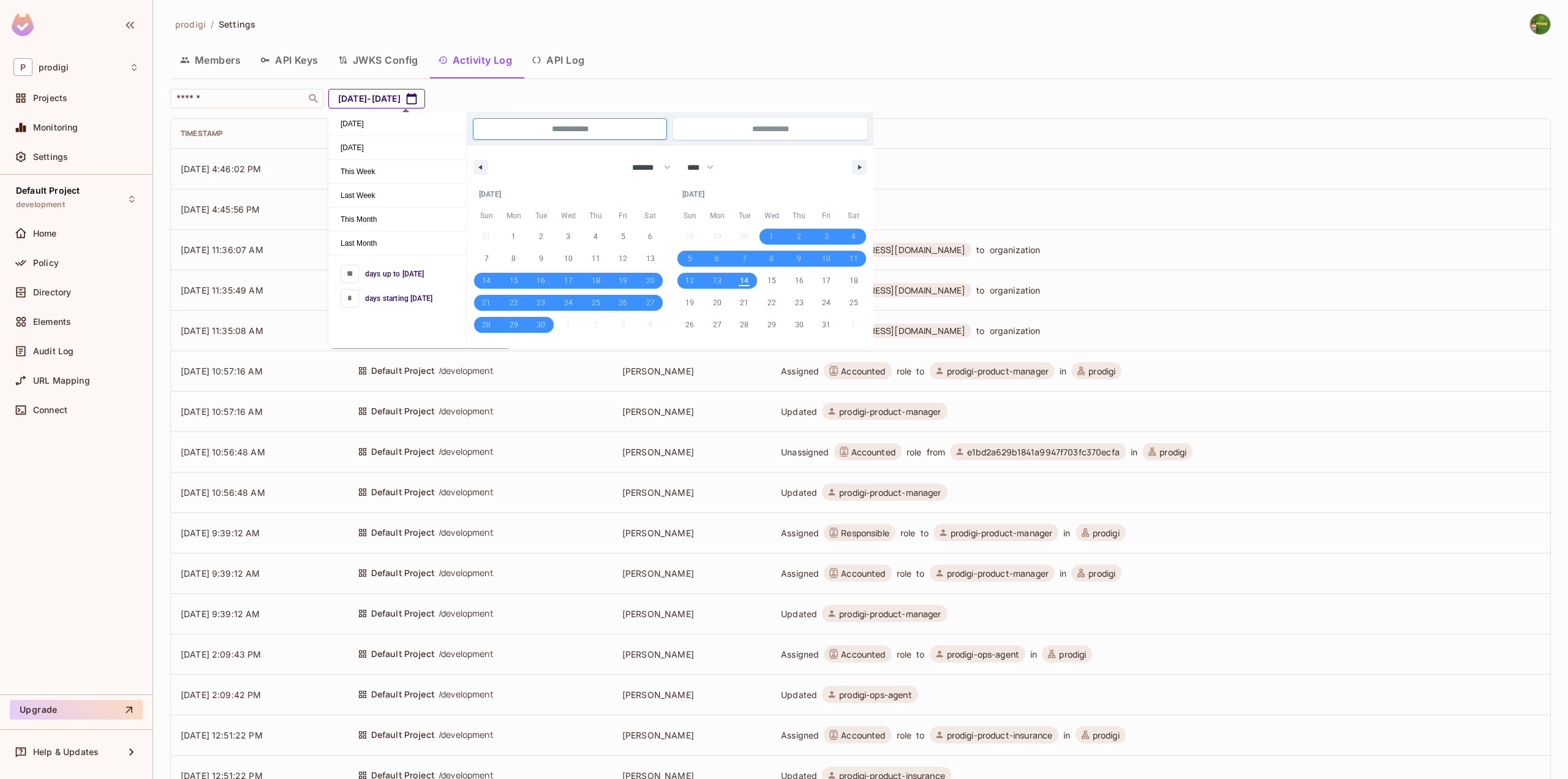
click at [425, 98] on button "Sep 14, 2025 - Oct 14, 2025" at bounding box center [376, 99] width 97 height 20
click at [1283, 181] on td at bounding box center [1159, 168] width 782 height 41
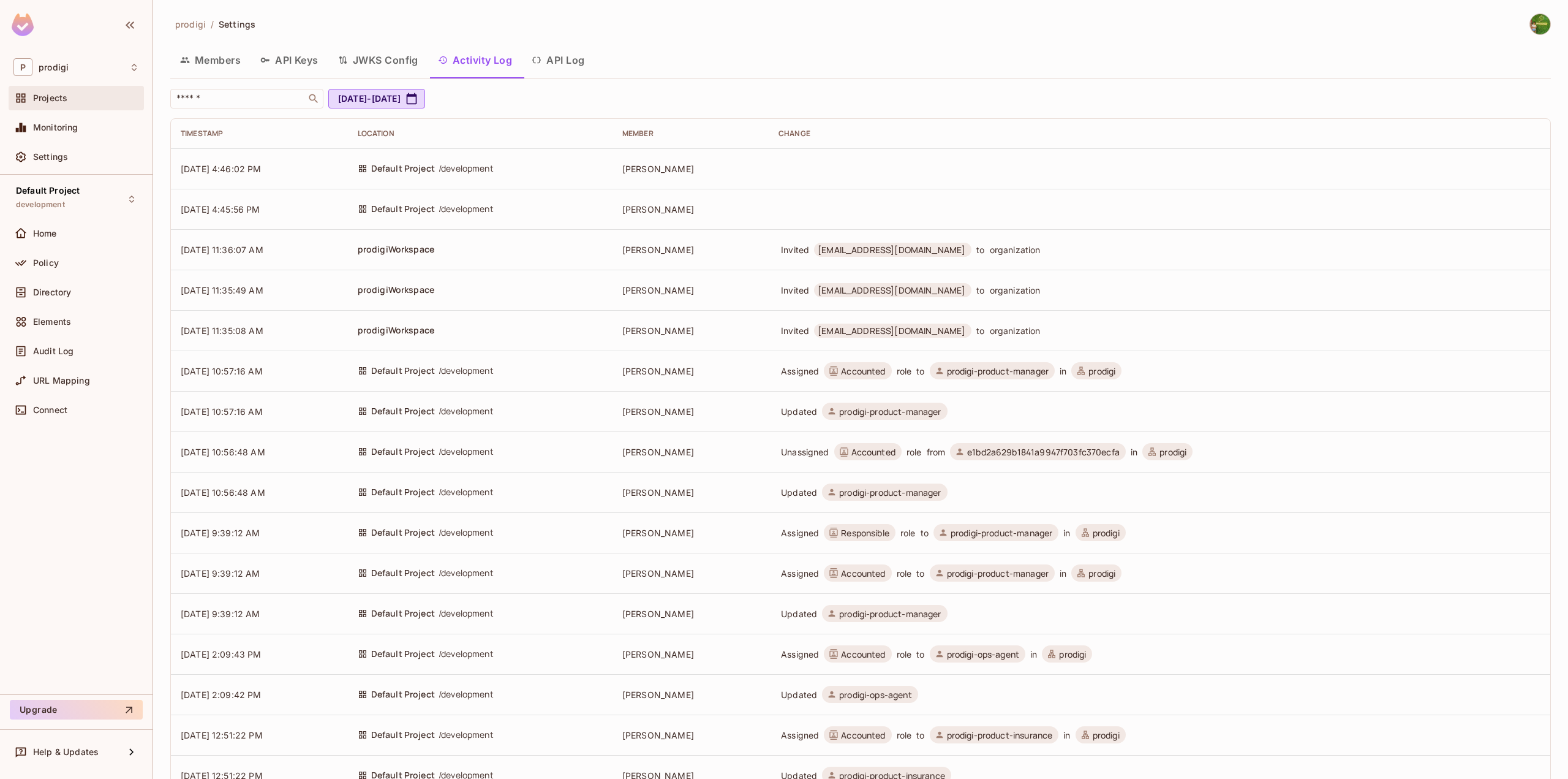
click at [48, 91] on div "Projects" at bounding box center [76, 99] width 126 height 15
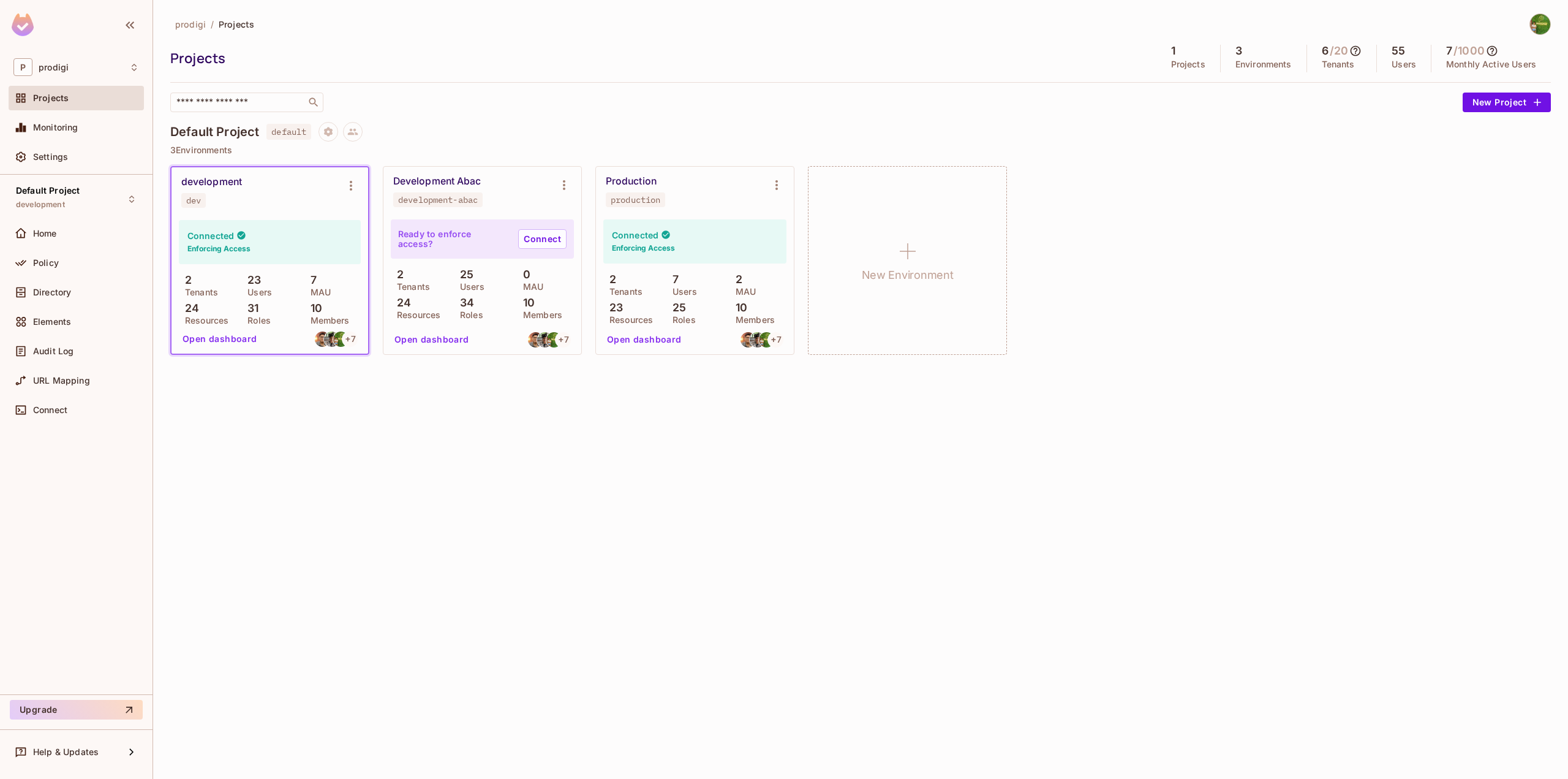
click at [1353, 50] on icon at bounding box center [1355, 50] width 12 height 12
click at [1379, 108] on h4 "6" at bounding box center [1380, 107] width 8 height 15
click at [1344, 105] on h4 "6" at bounding box center [1340, 107] width 8 height 15
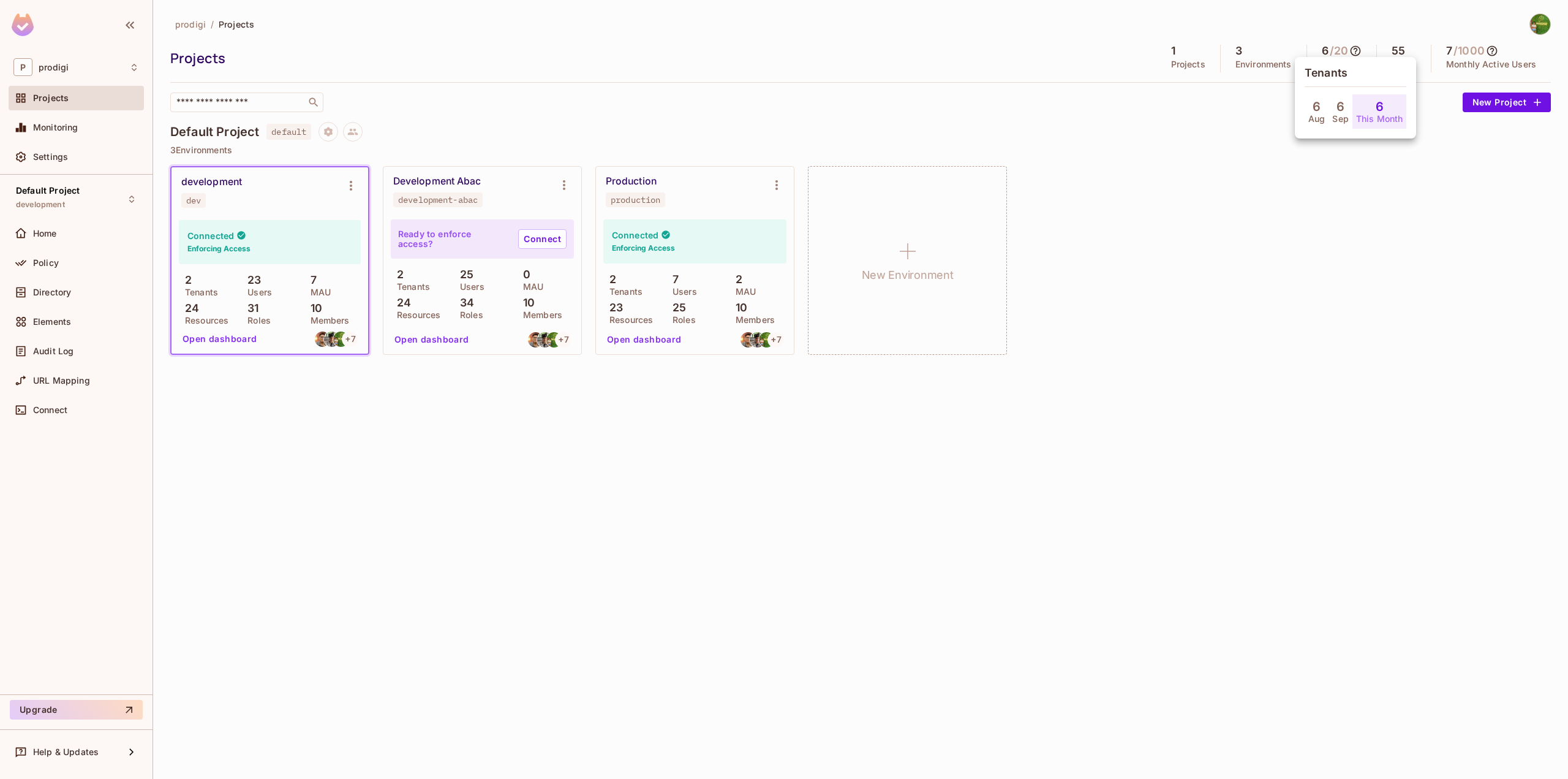
click at [1344, 105] on h4 "6" at bounding box center [1340, 107] width 8 height 15
click at [1336, 171] on div at bounding box center [784, 389] width 1568 height 779
click at [1355, 50] on icon at bounding box center [1355, 50] width 12 height 12
click at [1356, 48] on div at bounding box center [784, 389] width 1568 height 779
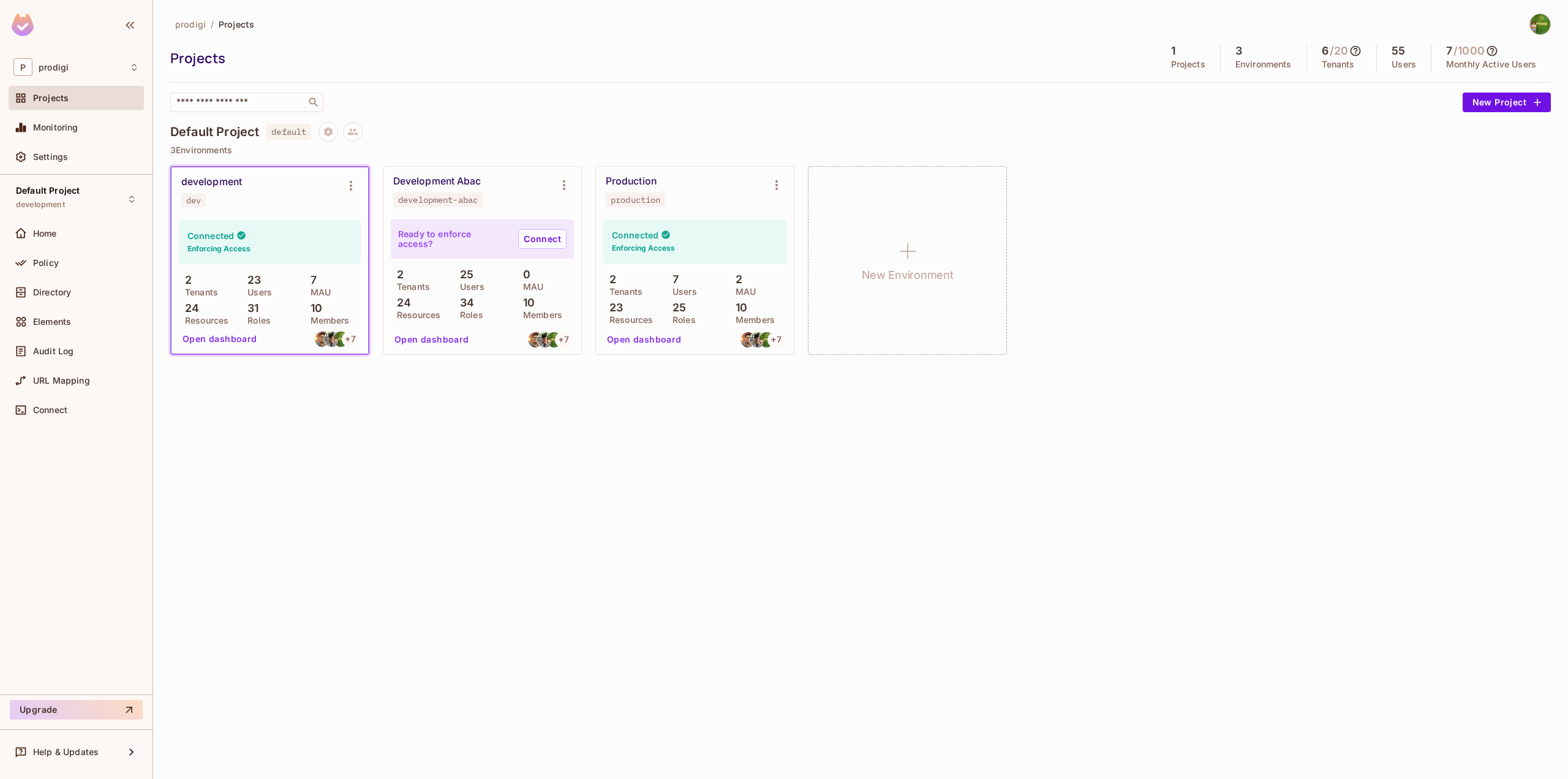
click at [712, 190] on div "Production production" at bounding box center [685, 191] width 159 height 31
click at [1498, 52] on icon at bounding box center [1492, 50] width 12 height 12
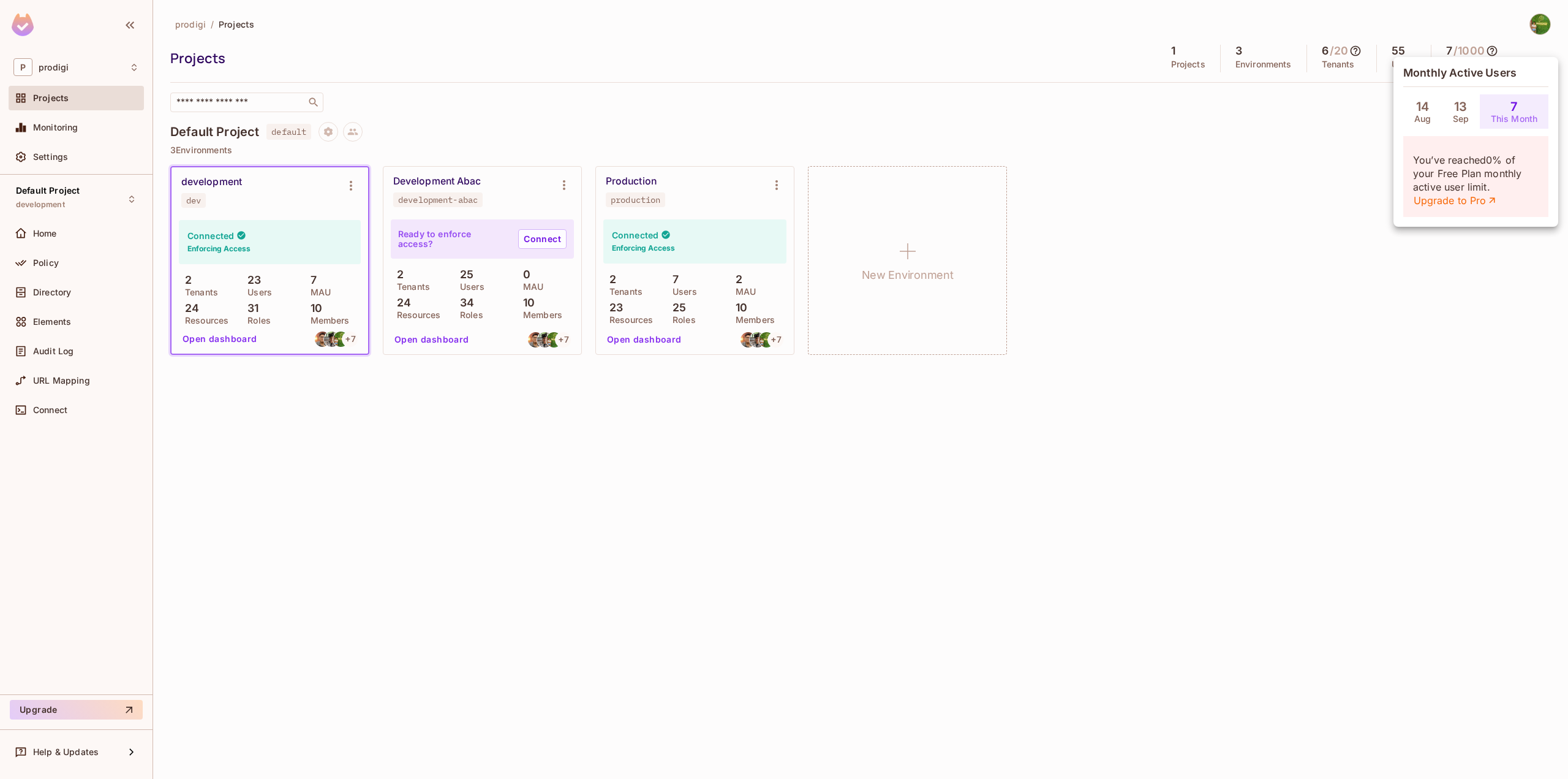
click at [1322, 50] on div at bounding box center [784, 389] width 1568 height 779
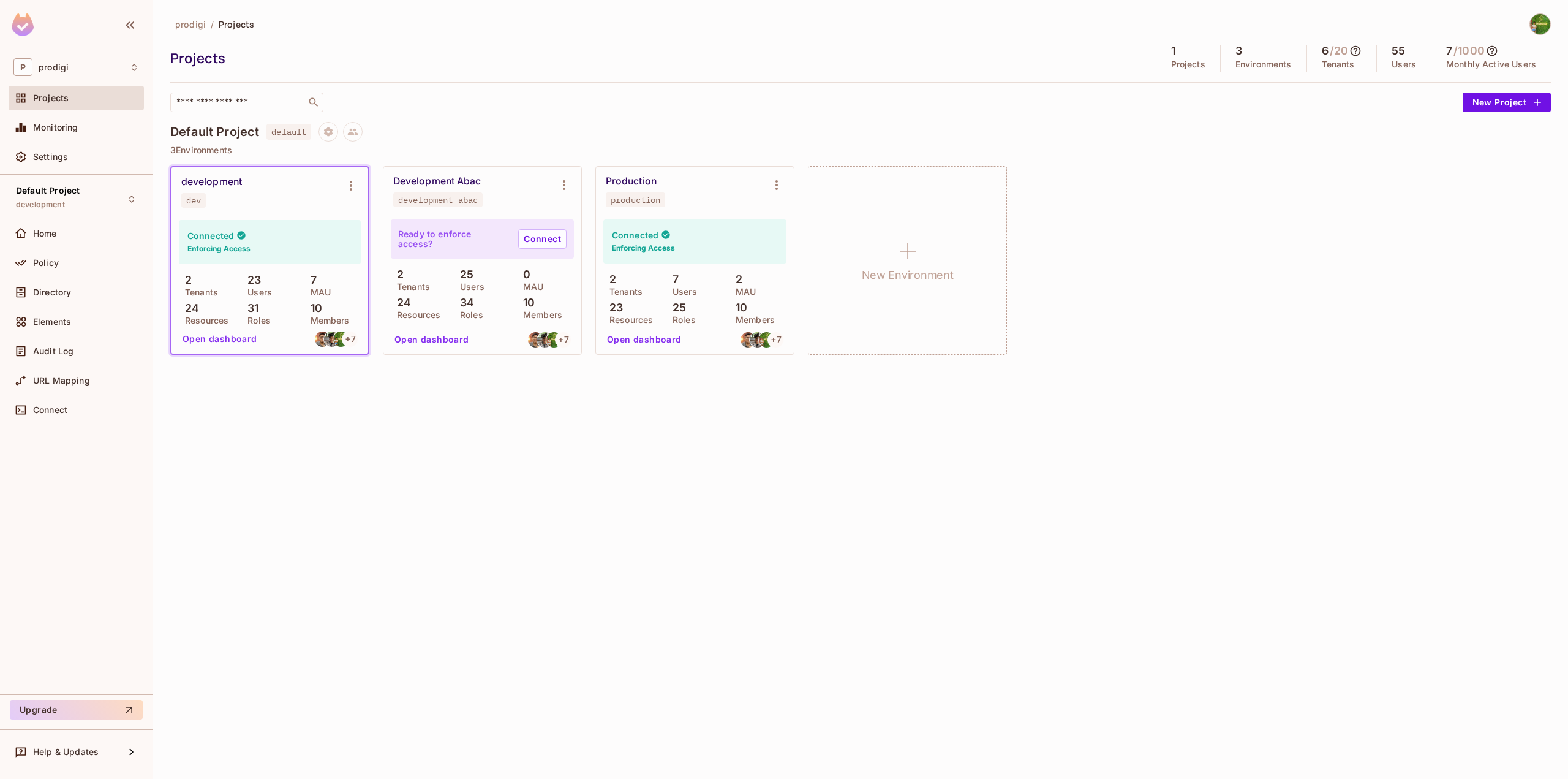
click at [1322, 50] on div at bounding box center [784, 389] width 1568 height 779
click at [1338, 50] on h5 "/ 20" at bounding box center [1339, 50] width 18 height 12
click at [190, 277] on p "2" at bounding box center [185, 280] width 13 height 12
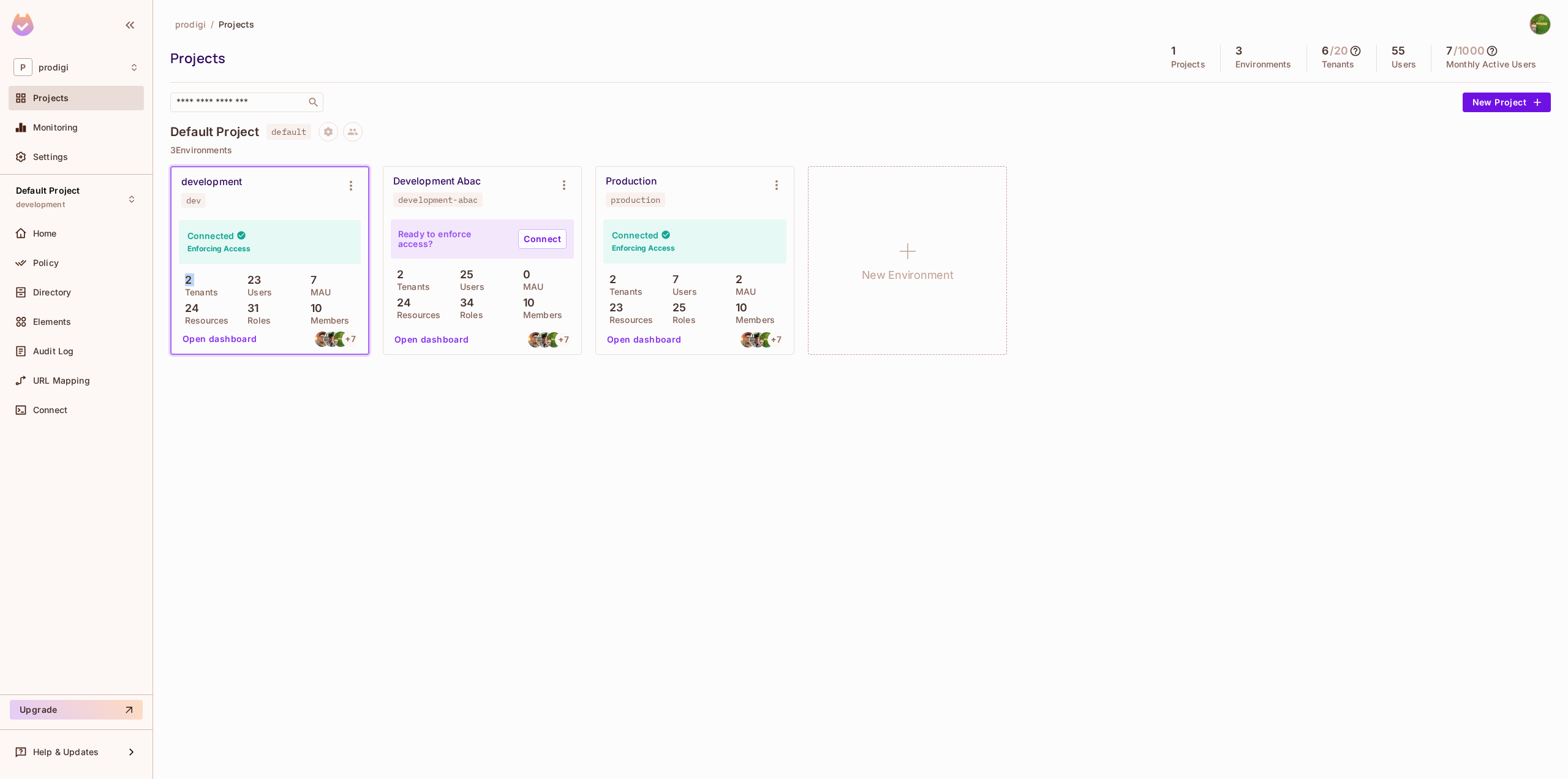
click at [190, 277] on p "2" at bounding box center [185, 280] width 13 height 12
click at [616, 282] on p "2" at bounding box center [610, 279] width 13 height 12
click at [397, 270] on p "2" at bounding box center [397, 274] width 13 height 12
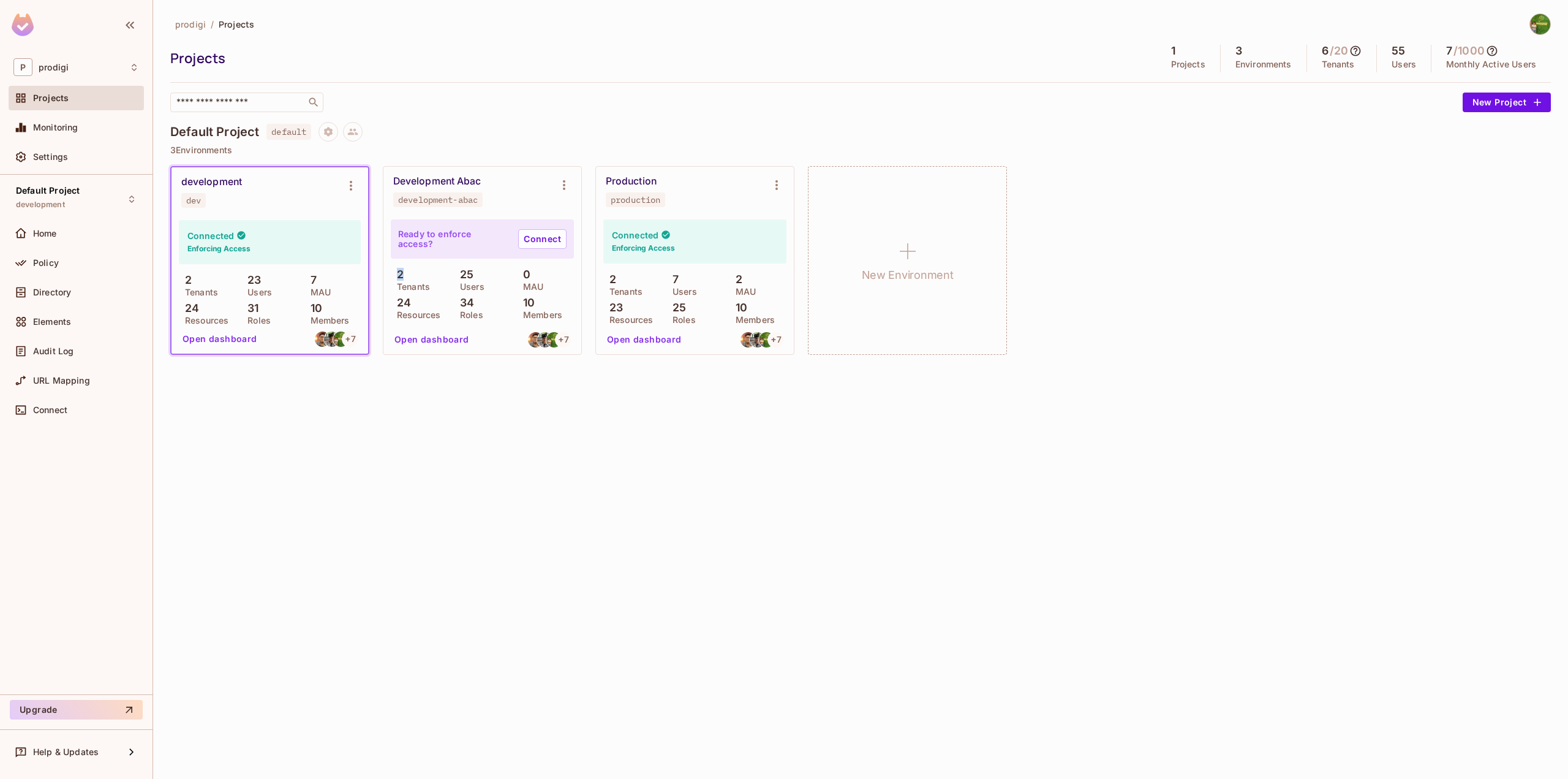
click at [397, 270] on p "2" at bounding box center [397, 274] width 13 height 12
click at [185, 279] on p "2" at bounding box center [185, 280] width 13 height 12
click at [612, 275] on p "2" at bounding box center [610, 279] width 13 height 12
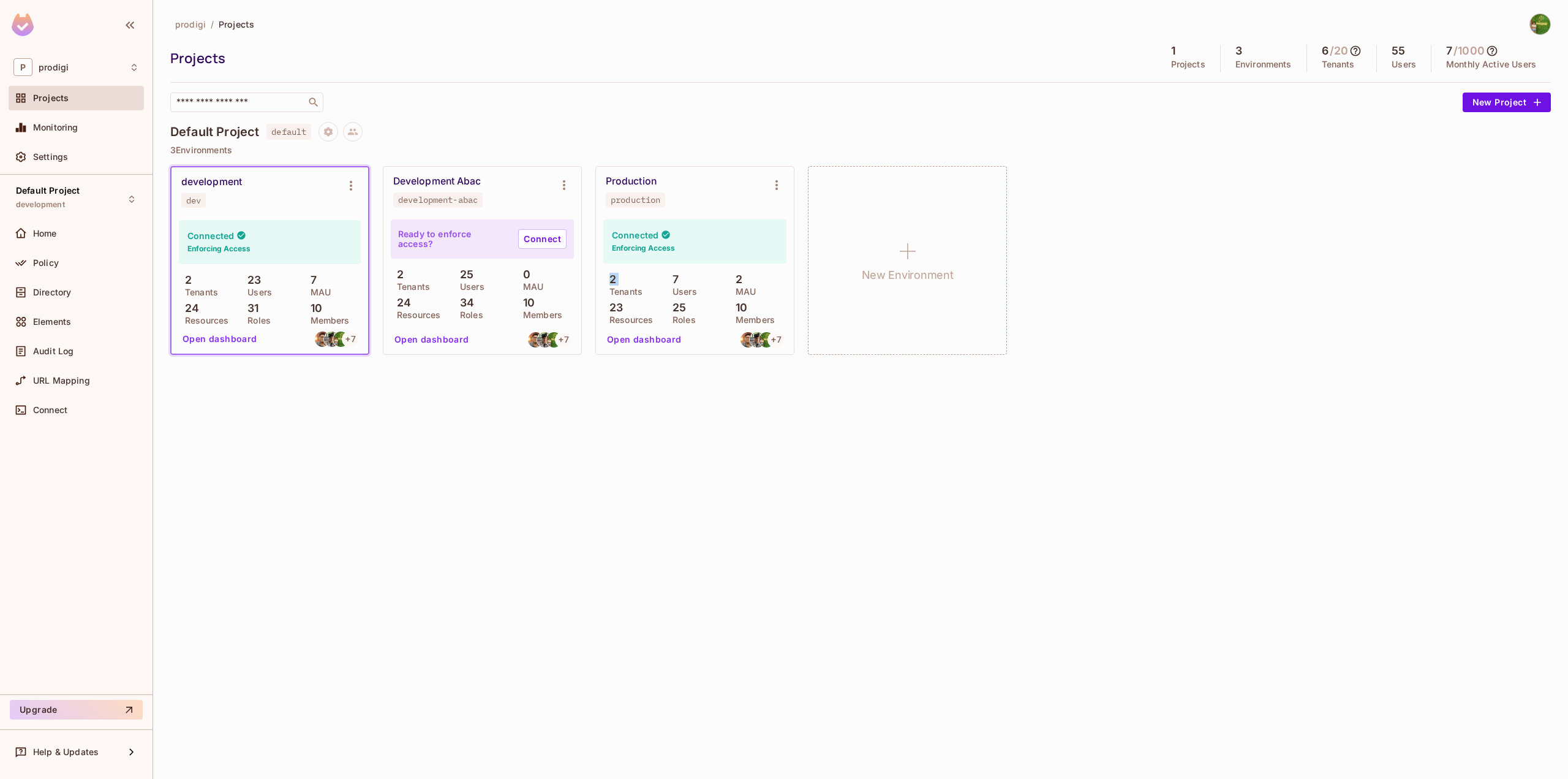
click at [612, 275] on p "2" at bounding box center [610, 279] width 13 height 12
click at [394, 276] on p "2" at bounding box center [397, 274] width 13 height 12
click at [402, 275] on p "2" at bounding box center [397, 274] width 13 height 12
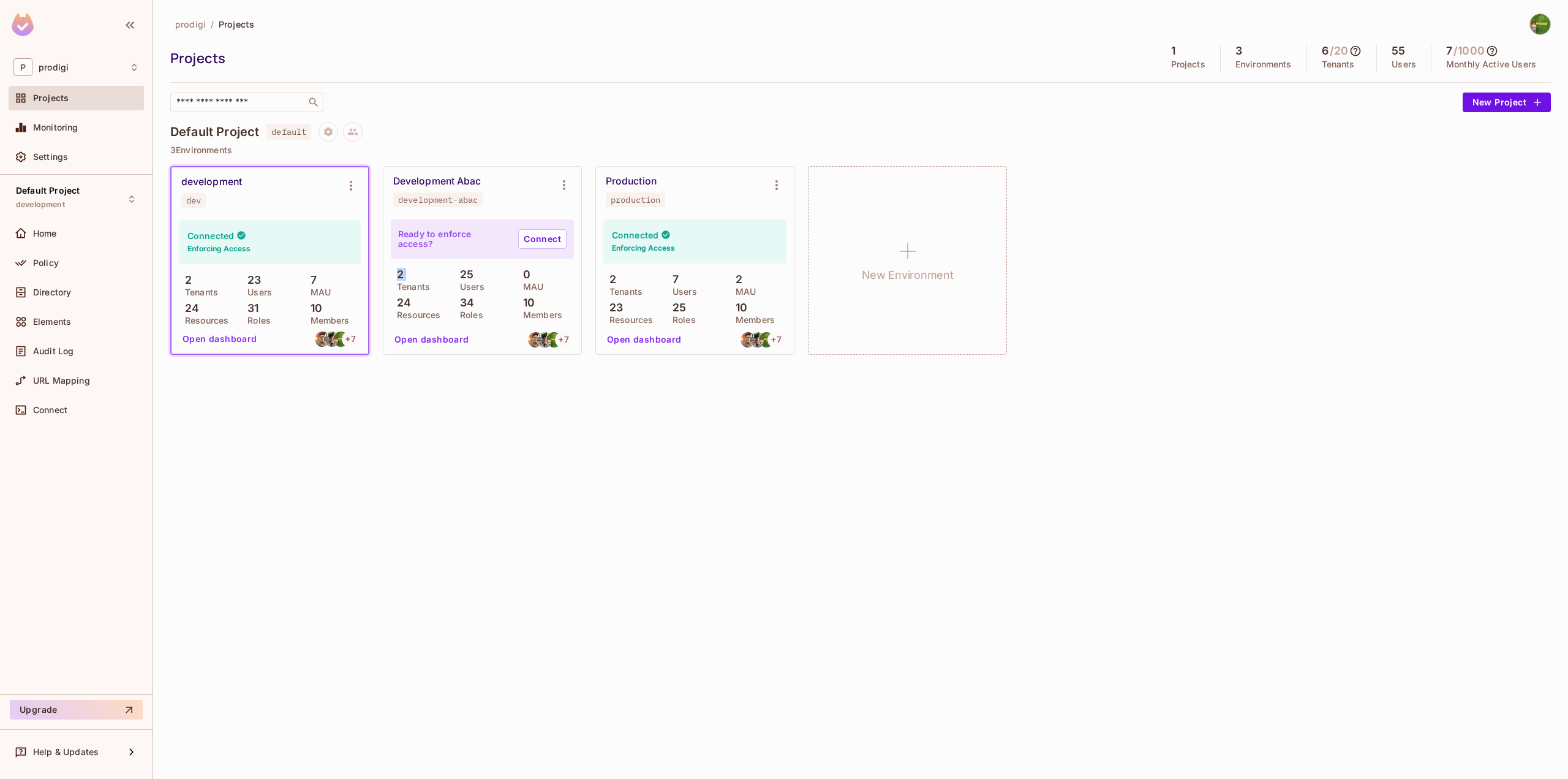
click at [402, 275] on p "2" at bounding box center [397, 274] width 13 height 12
click at [183, 278] on p "2" at bounding box center [185, 280] width 13 height 12
click at [1495, 55] on icon at bounding box center [1492, 51] width 11 height 11
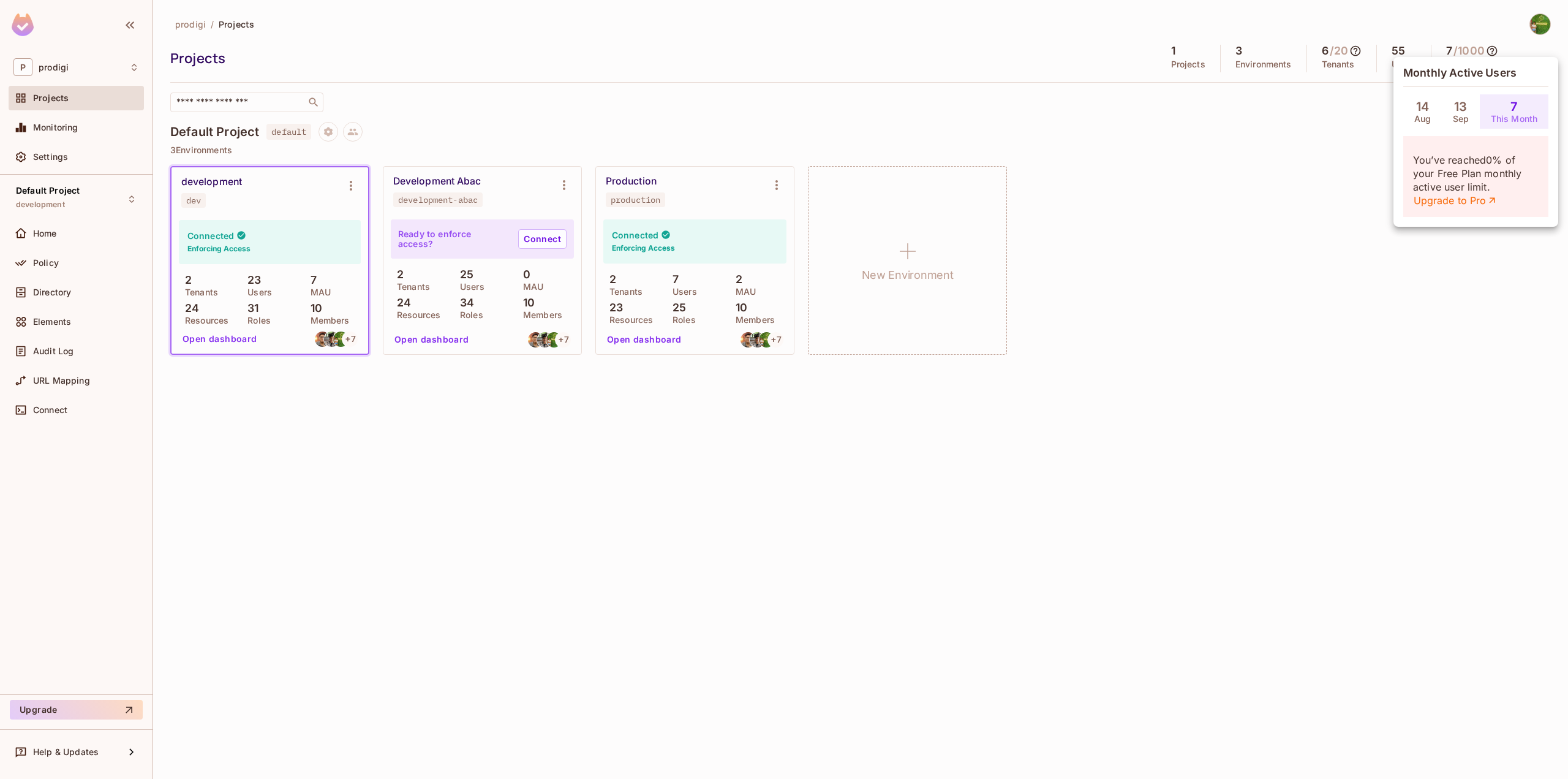
click at [1266, 94] on div at bounding box center [784, 389] width 1568 height 779
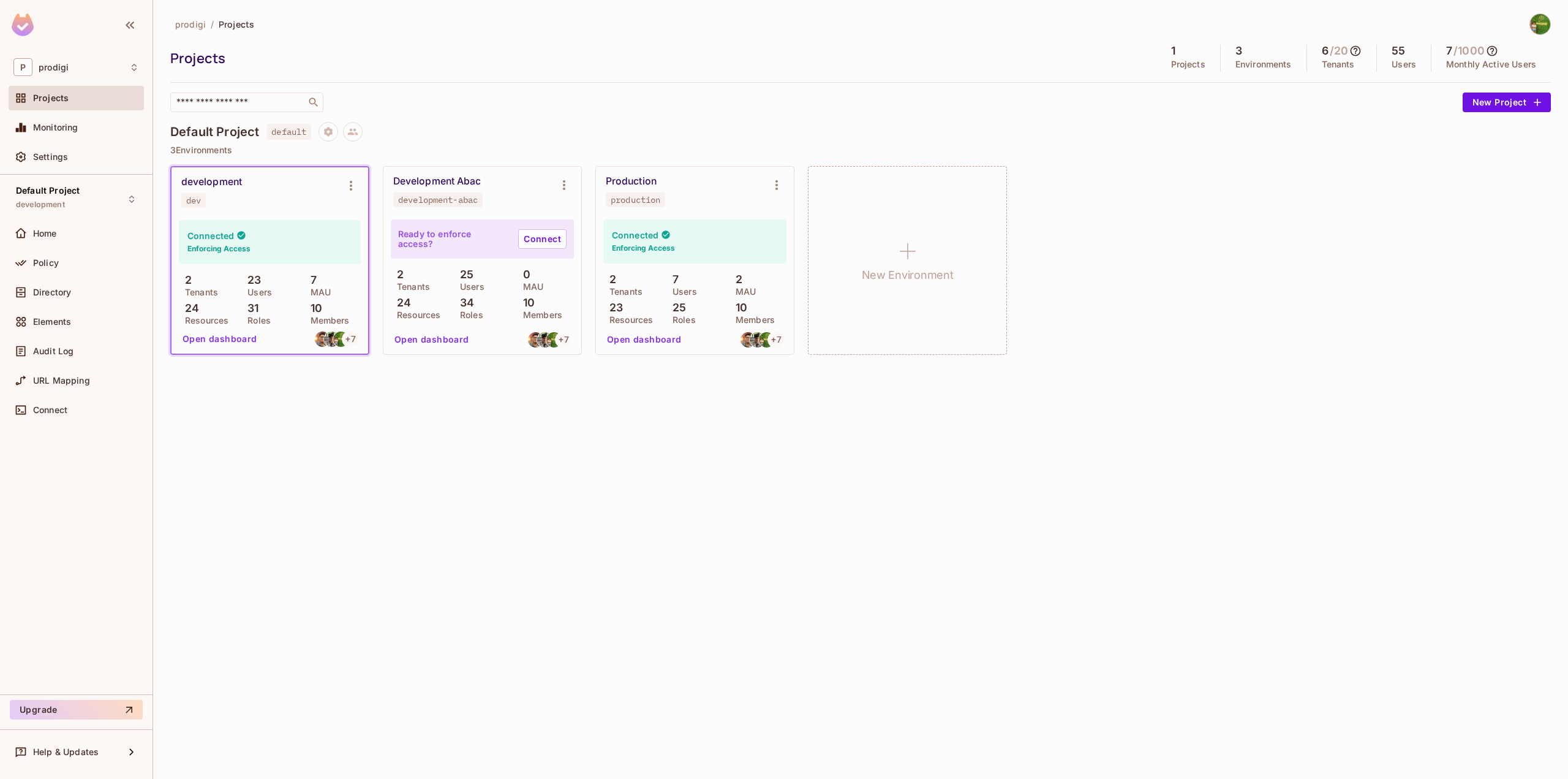
click at [1362, 46] on icon at bounding box center [1355, 50] width 12 height 12
click at [1388, 114] on p "This Month" at bounding box center [1379, 119] width 47 height 10
click at [1359, 200] on div at bounding box center [784, 389] width 1568 height 779
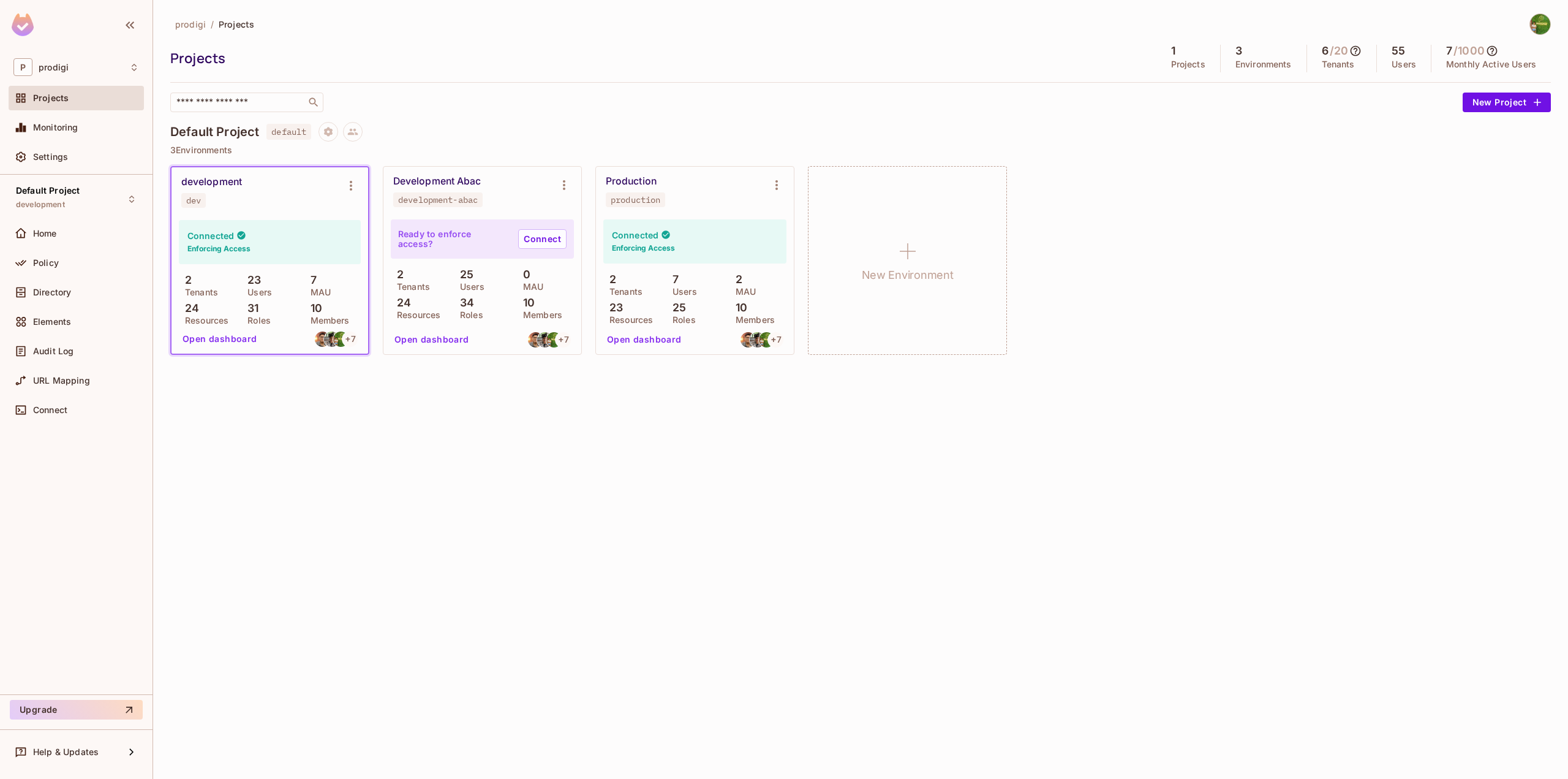
click at [1341, 52] on h5 "/ 20" at bounding box center [1339, 50] width 18 height 12
drag, startPoint x: 1341, startPoint y: 52, endPoint x: 1338, endPoint y: 41, distance: 11.4
click at [1337, 46] on h5 "/ 20" at bounding box center [1339, 50] width 18 height 12
click at [1338, 41] on div "prodigi / Projects Projects 1 Projects 3 Environments 6 / 20 Tenants 55 Users 7…" at bounding box center [861, 62] width 1381 height 99
